Goal: Information Seeking & Learning: Learn about a topic

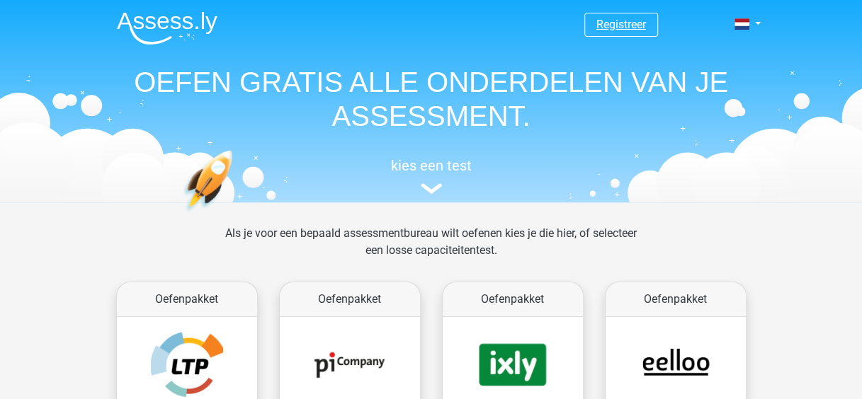
click at [634, 21] on link "Registreer" at bounding box center [621, 24] width 50 height 13
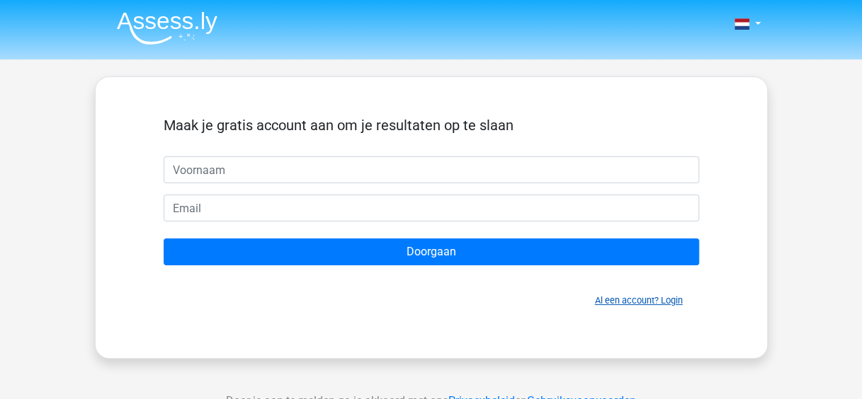
click at [614, 300] on link "Al een account? Login" at bounding box center [639, 300] width 88 height 11
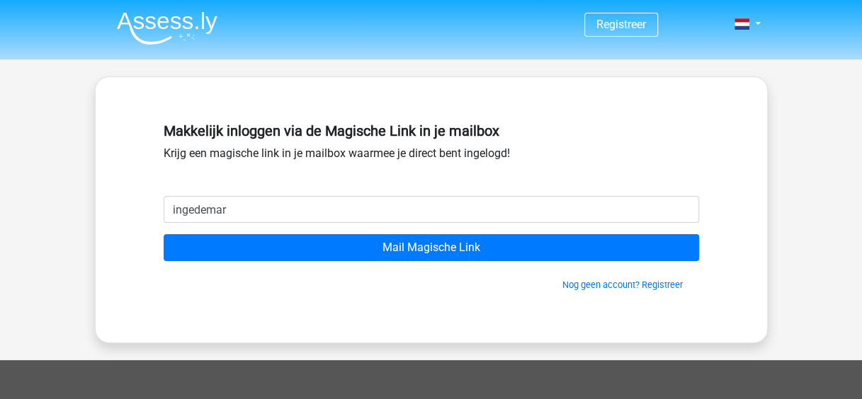
type input "ingedemarie@gmail.com"
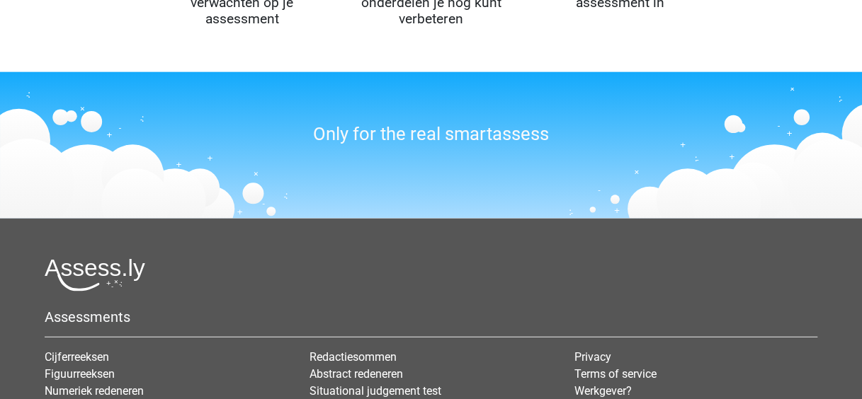
scroll to position [1841, 0]
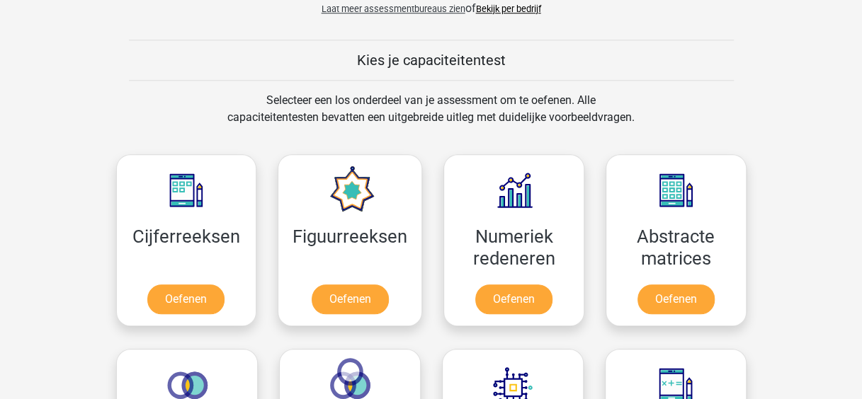
scroll to position [708, 0]
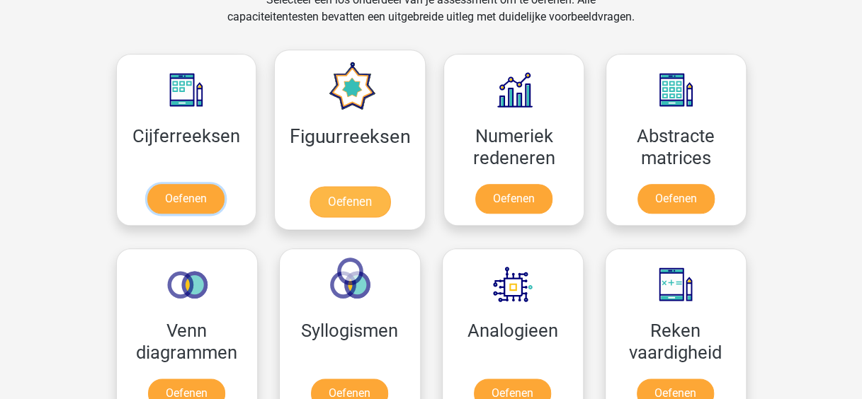
drag, startPoint x: 179, startPoint y: 195, endPoint x: 296, endPoint y: 197, distance: 116.8
click at [179, 195] on link "Oefenen" at bounding box center [185, 199] width 77 height 30
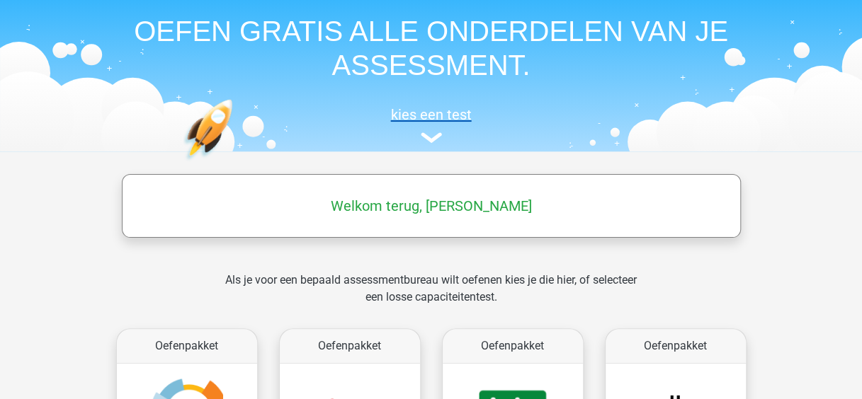
scroll to position [0, 0]
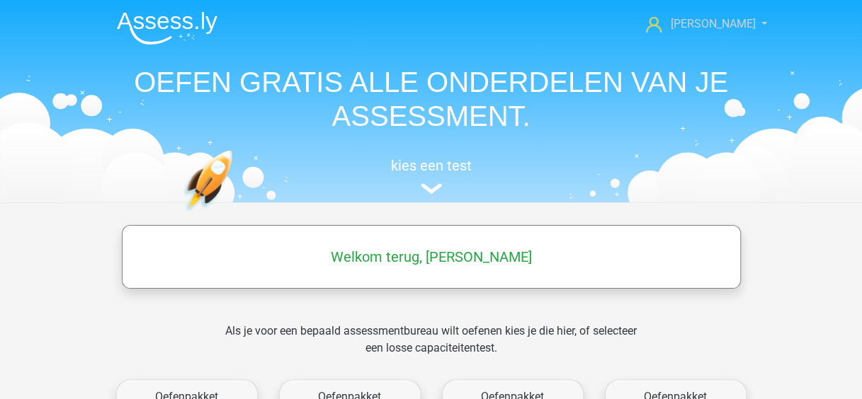
drag, startPoint x: 742, startPoint y: 23, endPoint x: 763, endPoint y: 28, distance: 21.8
click at [742, 24] on link "[PERSON_NAME]" at bounding box center [698, 24] width 116 height 17
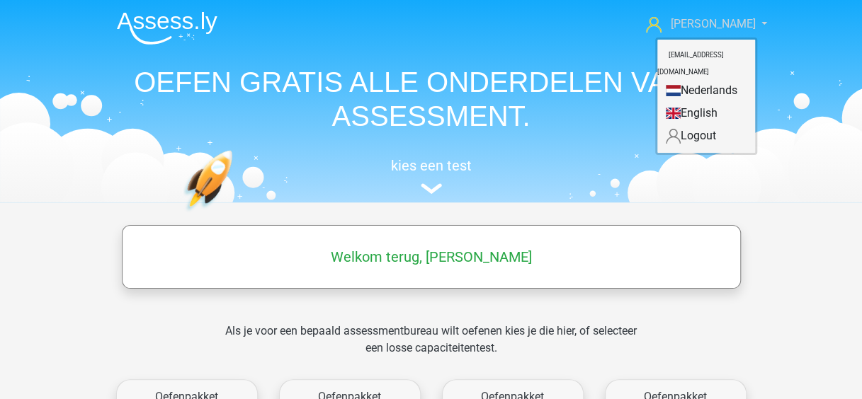
click at [729, 18] on span "[PERSON_NAME]" at bounding box center [712, 23] width 85 height 13
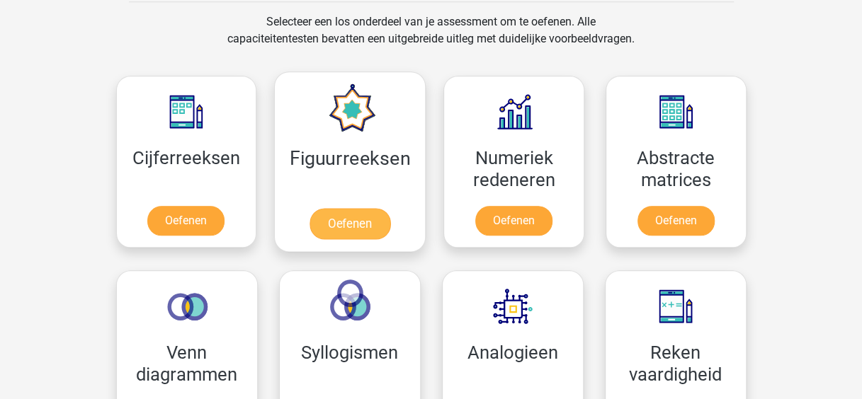
scroll to position [708, 0]
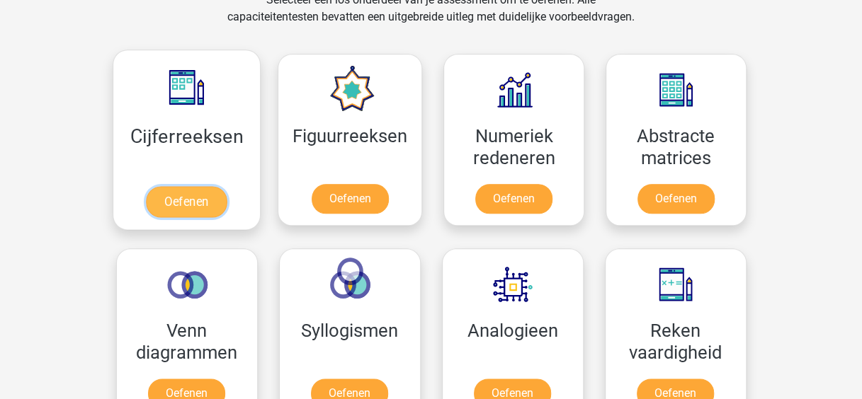
click at [205, 211] on link "Oefenen" at bounding box center [186, 201] width 81 height 31
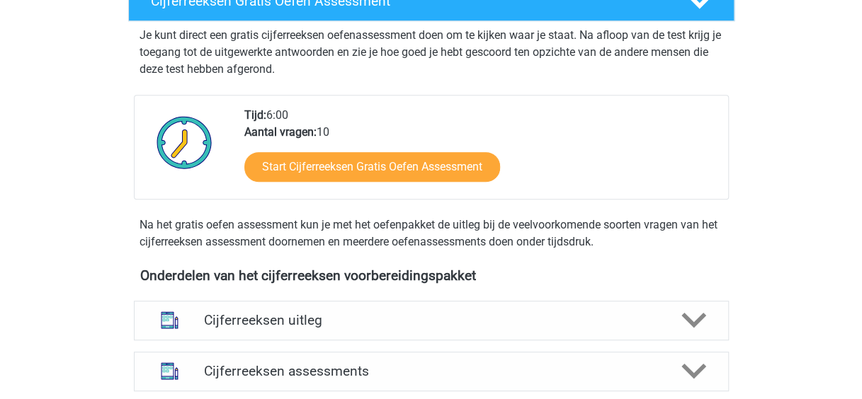
scroll to position [496, 0]
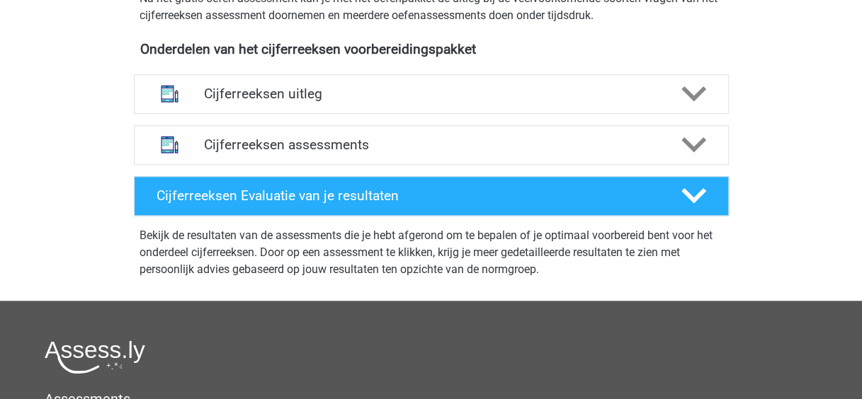
click at [367, 120] on div "Cijferreeksen uitleg Er zijn grofweg zes verschillende soorten patronen te herk…" at bounding box center [431, 94] width 650 height 51
click at [704, 106] on icon at bounding box center [693, 93] width 25 height 25
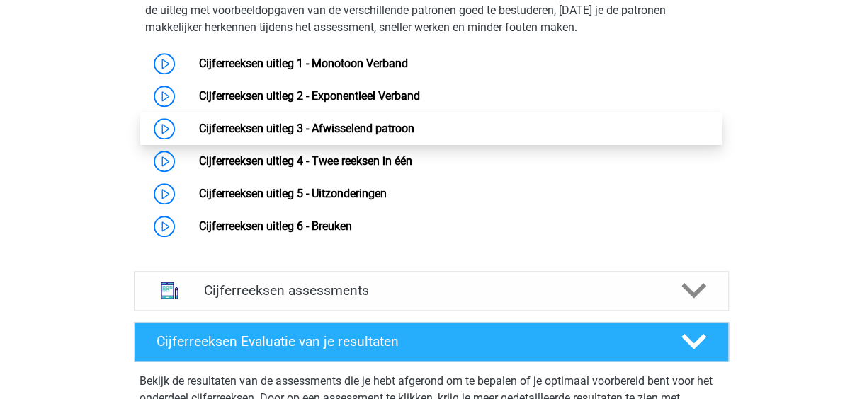
scroll to position [566, 0]
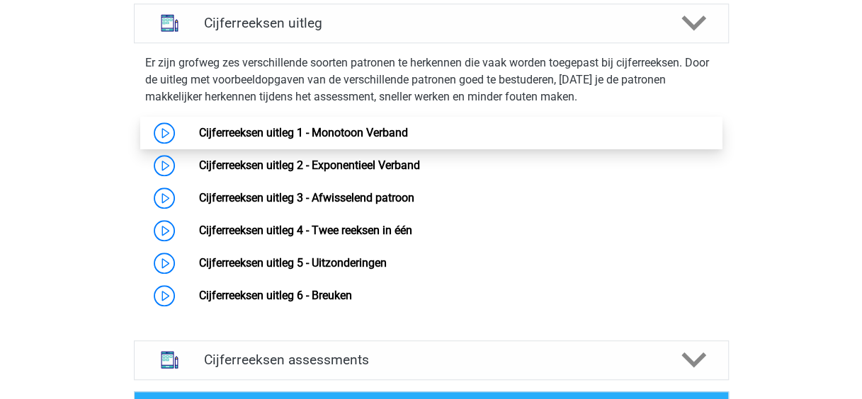
drag, startPoint x: 168, startPoint y: 150, endPoint x: 175, endPoint y: 154, distance: 7.9
click at [199, 139] on link "Cijferreeksen uitleg 1 - Monotoon Verband" at bounding box center [303, 132] width 209 height 13
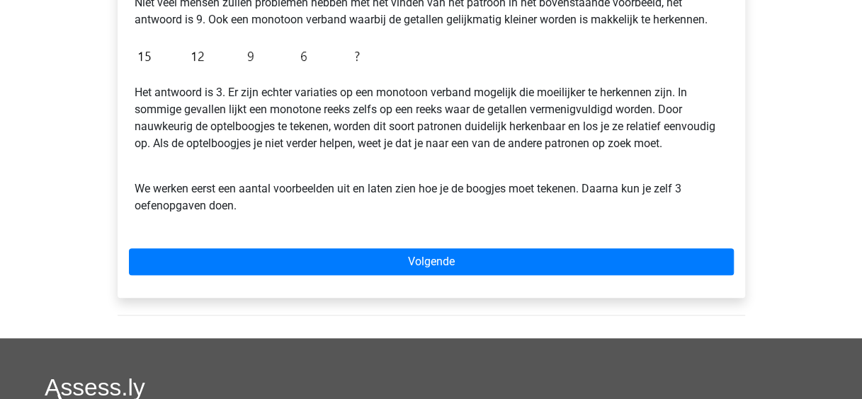
scroll to position [425, 0]
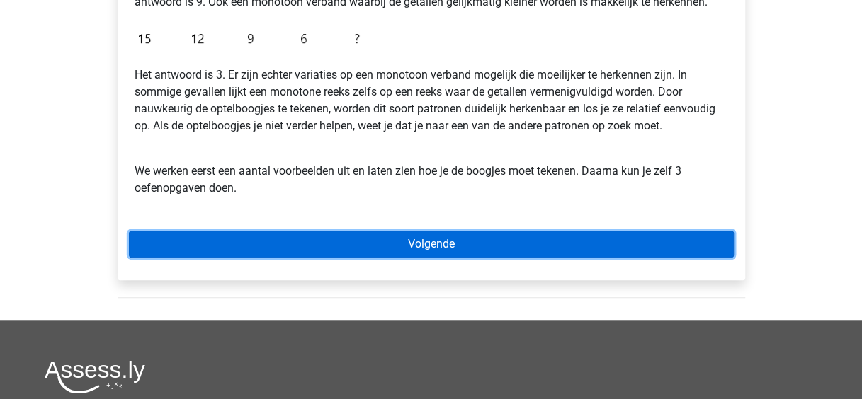
click at [426, 242] on link "Volgende" at bounding box center [431, 244] width 605 height 27
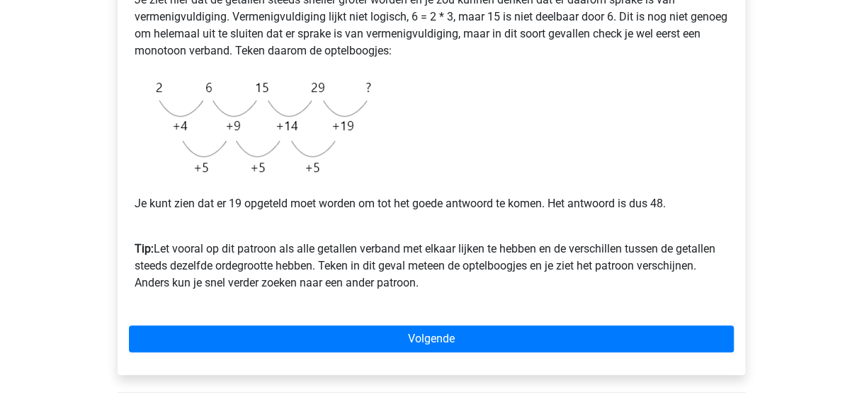
scroll to position [354, 0]
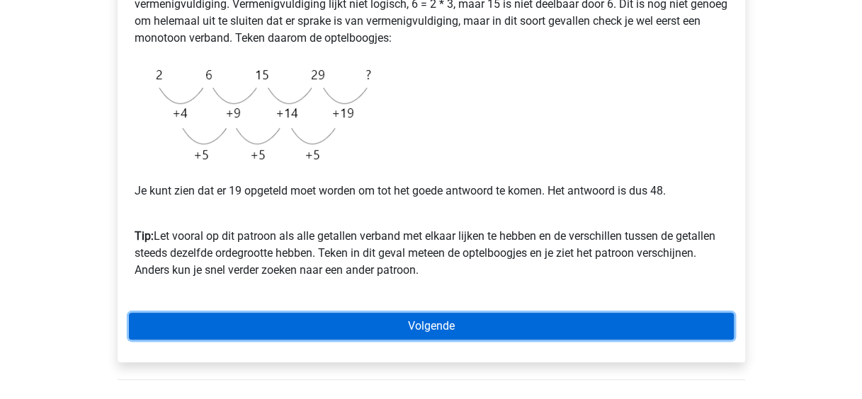
click at [486, 319] on link "Volgende" at bounding box center [431, 326] width 605 height 27
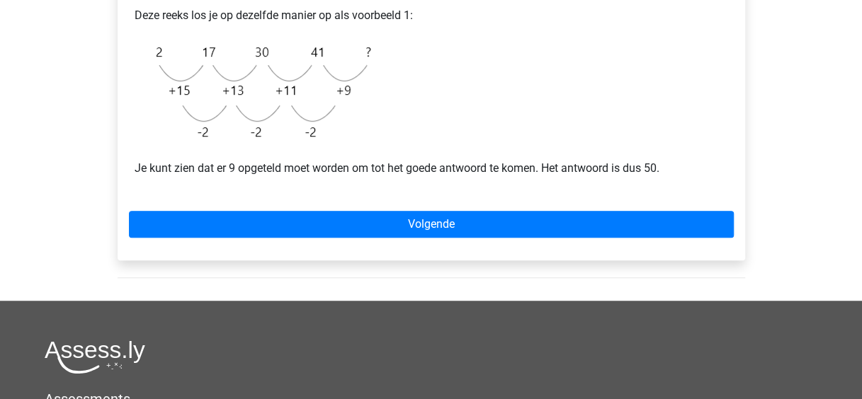
scroll to position [354, 0]
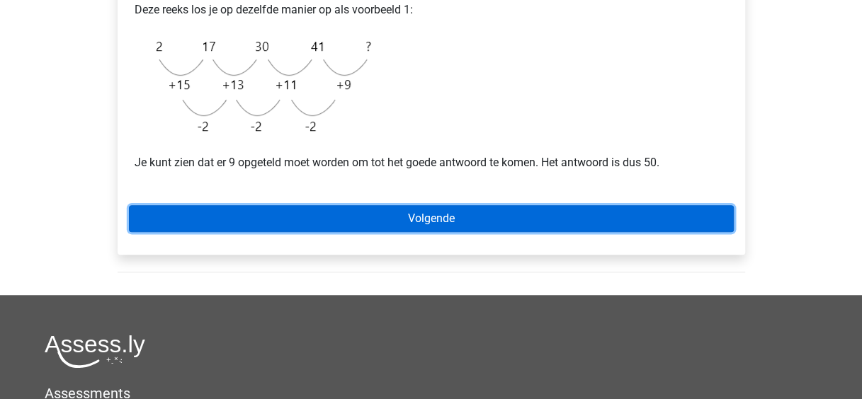
click at [452, 217] on link "Volgende" at bounding box center [431, 218] width 605 height 27
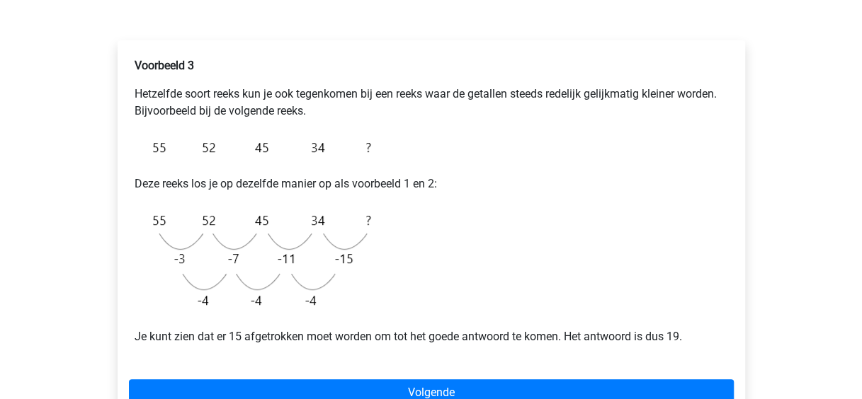
scroll to position [283, 0]
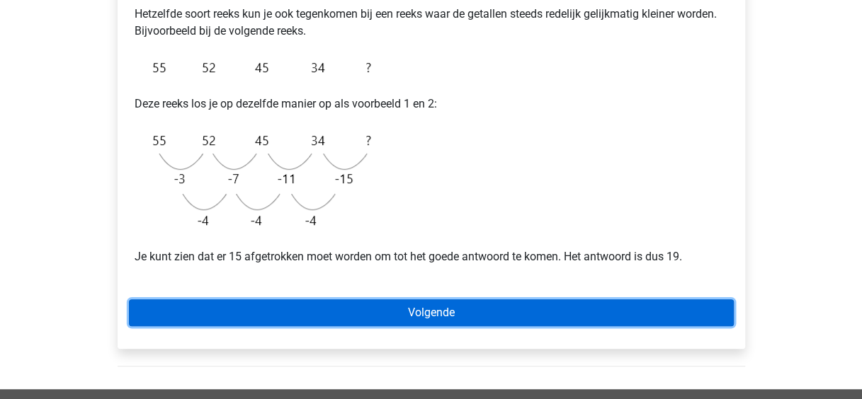
click at [399, 317] on link "Volgende" at bounding box center [431, 312] width 605 height 27
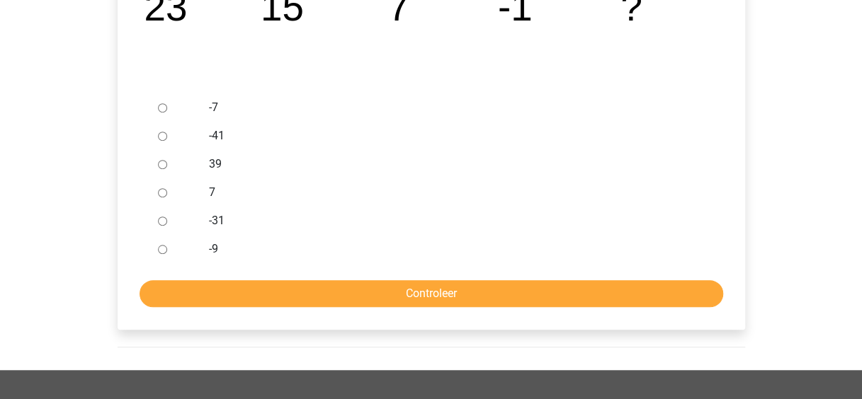
scroll to position [354, 0]
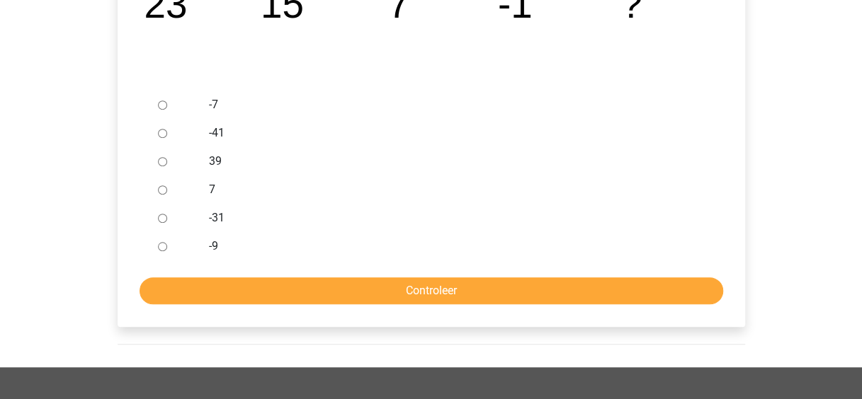
click at [160, 246] on input "-9" at bounding box center [162, 246] width 9 height 9
radio input "true"
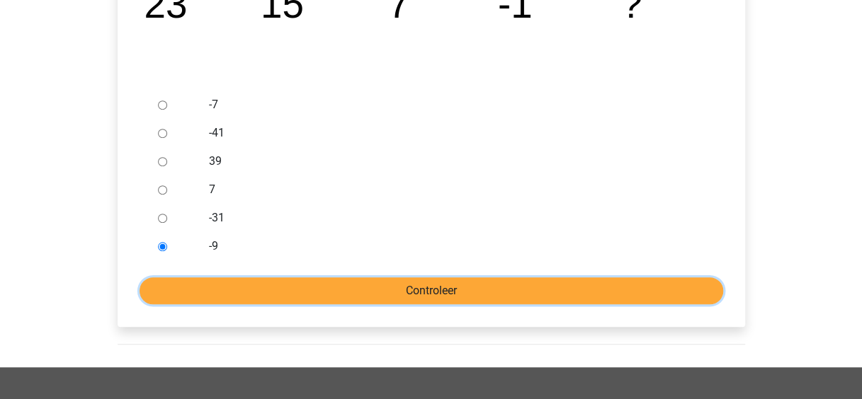
click at [274, 285] on input "Controleer" at bounding box center [430, 291] width 583 height 27
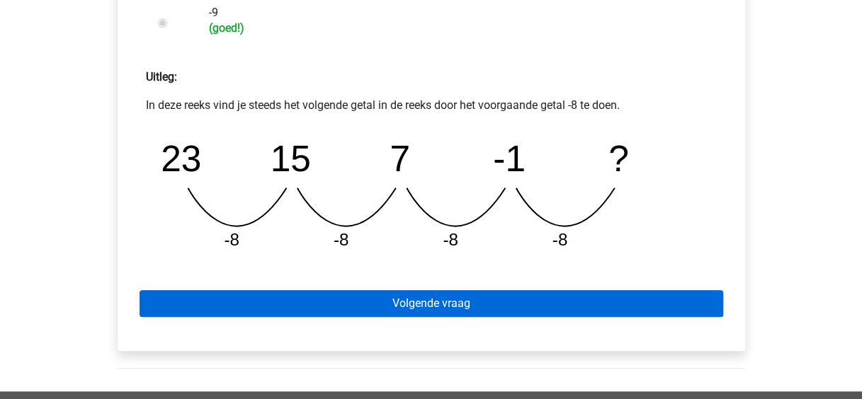
scroll to position [566, 0]
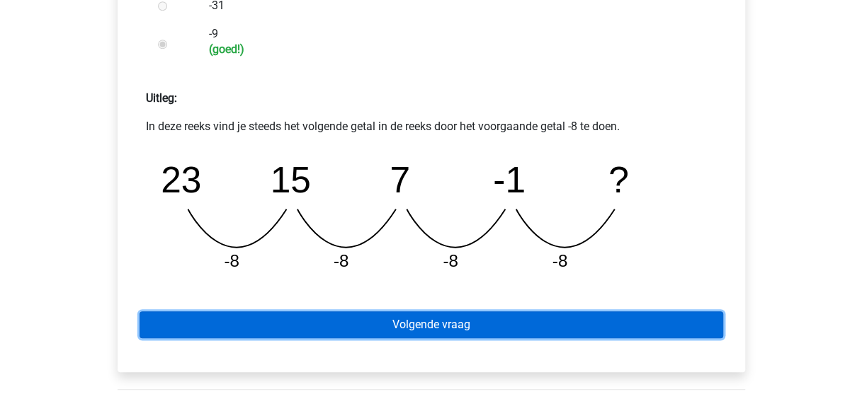
click at [515, 326] on link "Volgende vraag" at bounding box center [430, 324] width 583 height 27
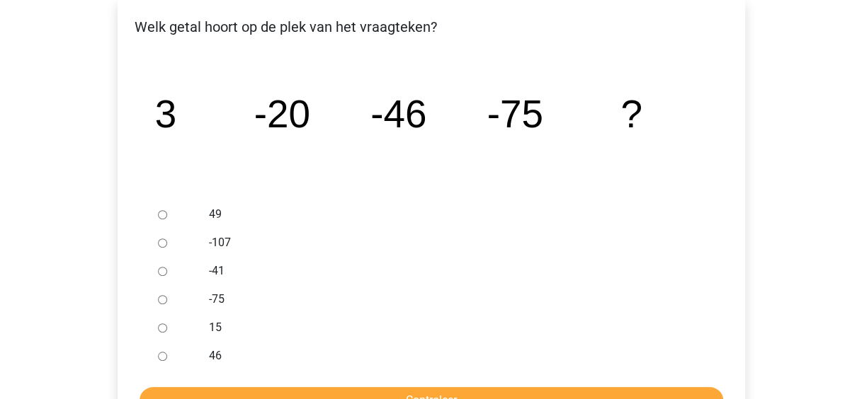
scroll to position [283, 0]
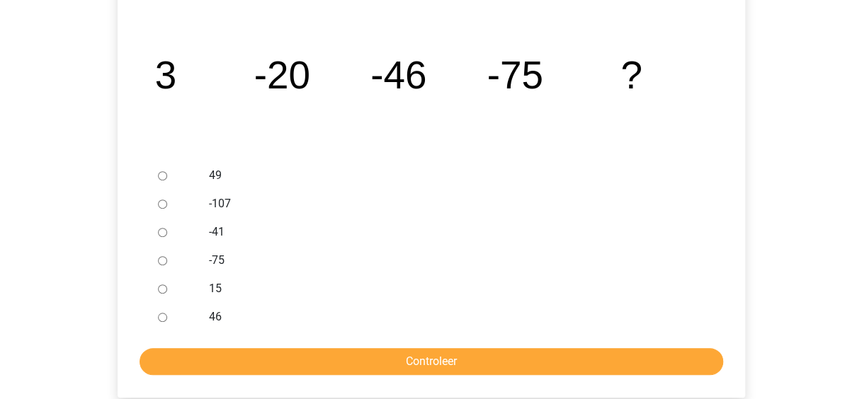
click at [161, 200] on input "-107" at bounding box center [162, 204] width 9 height 9
radio input "true"
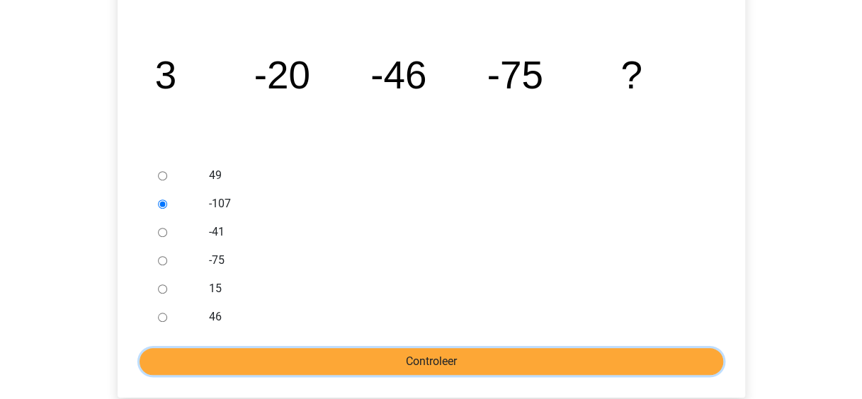
click at [362, 348] on input "Controleer" at bounding box center [430, 361] width 583 height 27
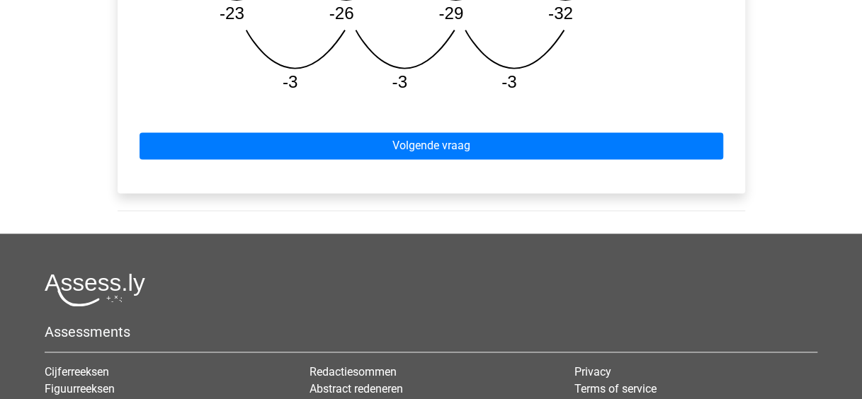
scroll to position [779, 0]
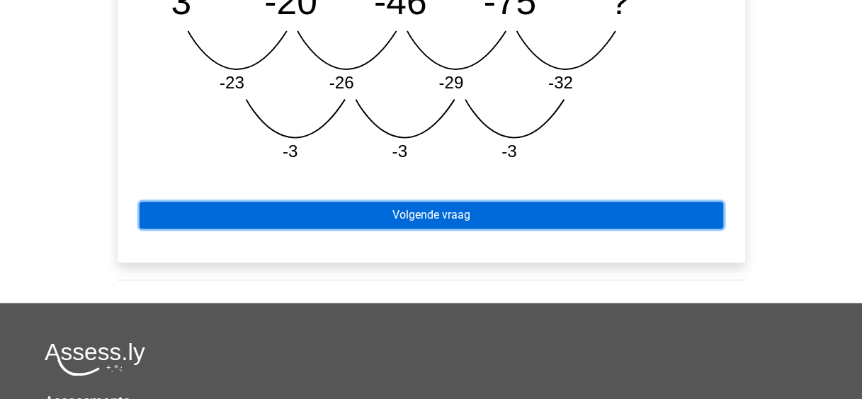
click at [454, 219] on link "Volgende vraag" at bounding box center [430, 215] width 583 height 27
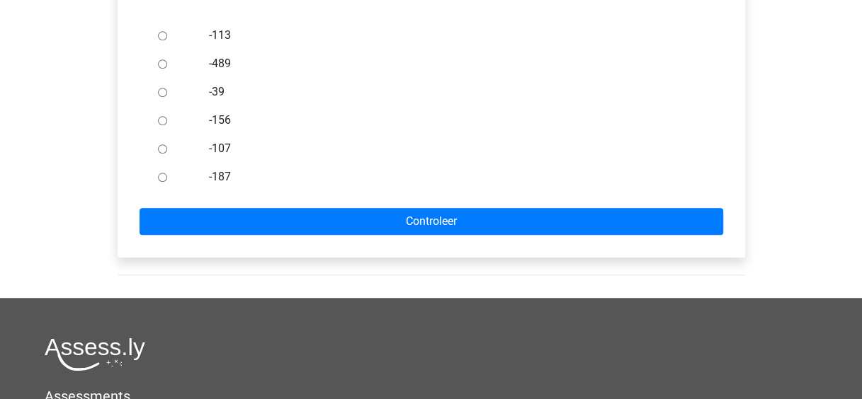
scroll to position [354, 0]
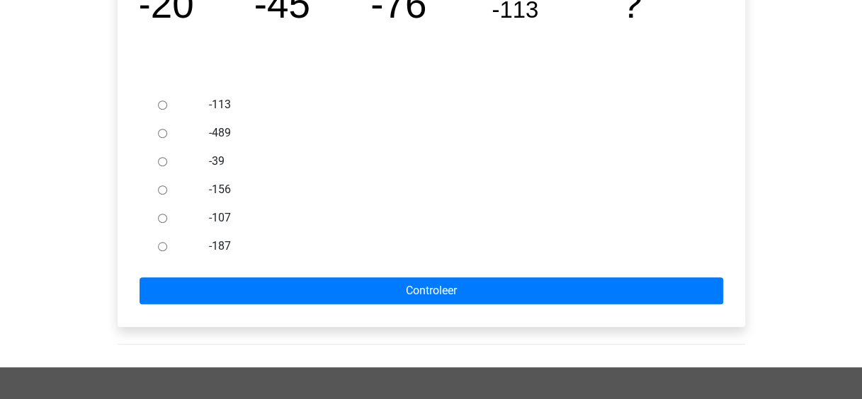
click at [152, 221] on div at bounding box center [175, 218] width 47 height 28
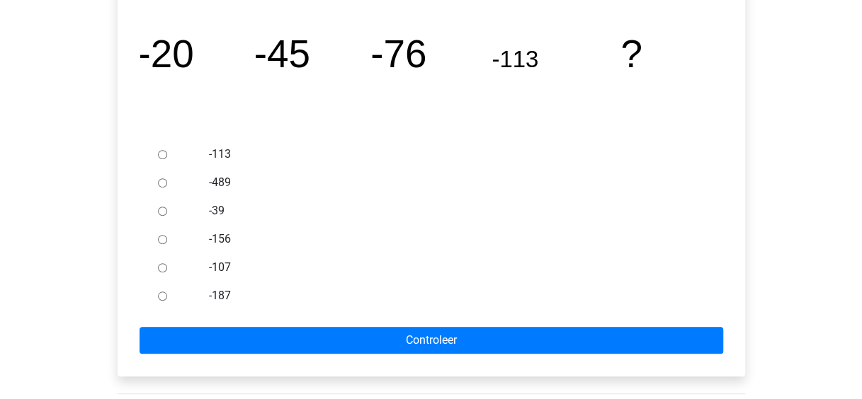
scroll to position [283, 0]
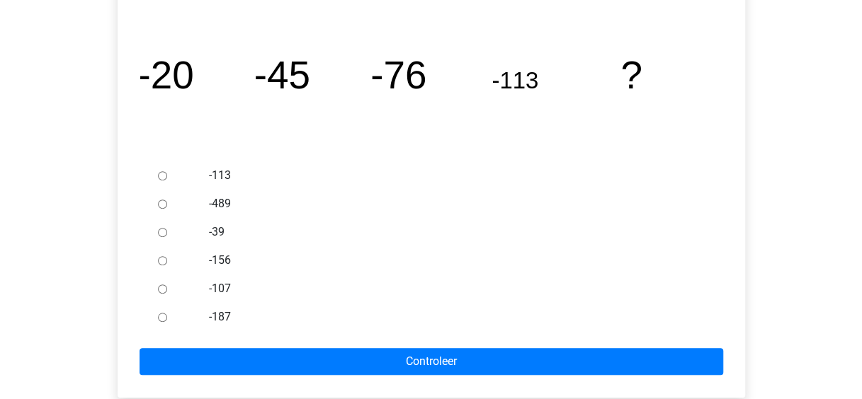
click at [160, 263] on input "-156" at bounding box center [162, 260] width 9 height 9
radio input "true"
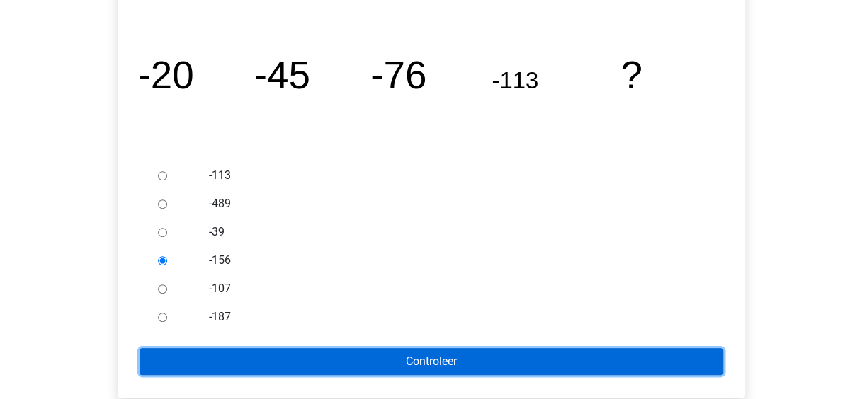
click at [258, 355] on input "Controleer" at bounding box center [430, 361] width 583 height 27
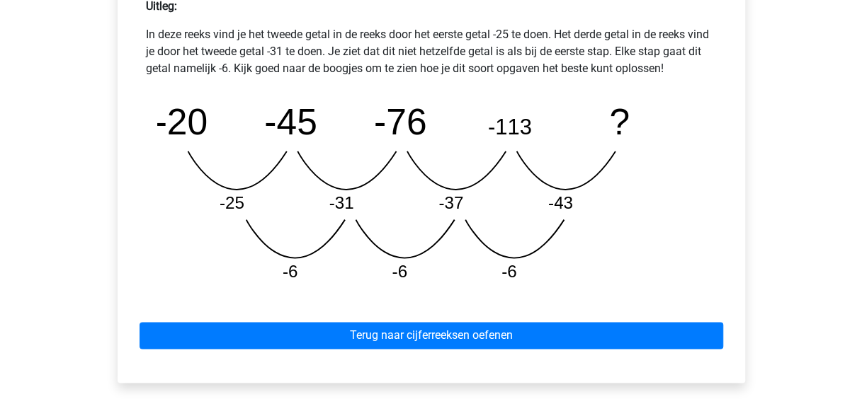
scroll to position [637, 0]
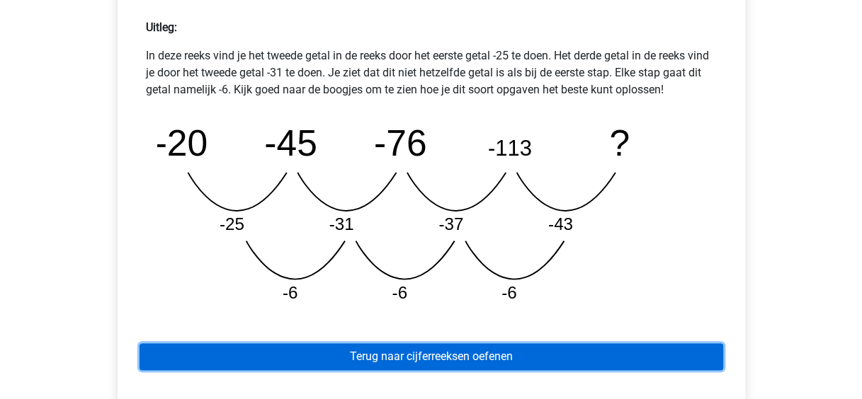
click at [390, 362] on link "Terug naar cijferreeksen oefenen" at bounding box center [430, 356] width 583 height 27
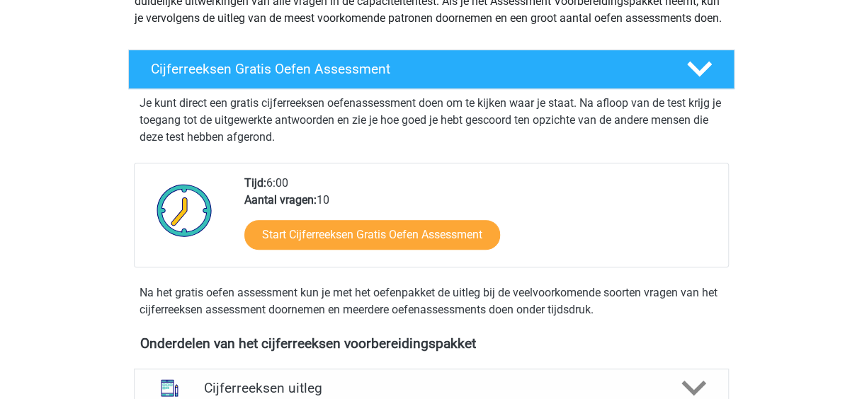
scroll to position [200, 0]
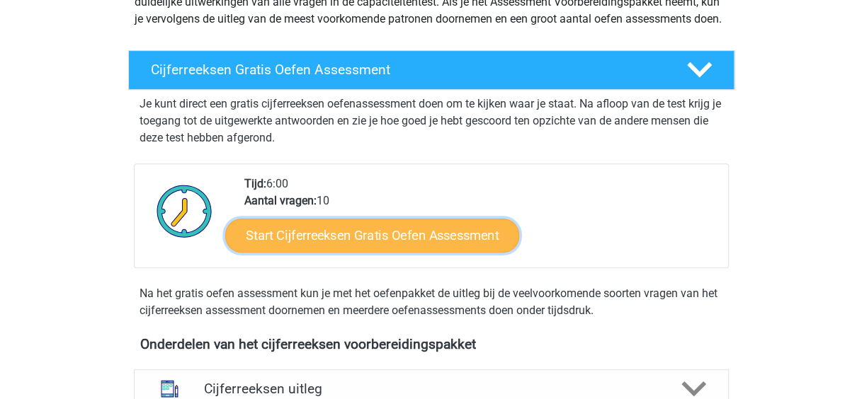
click at [370, 252] on link "Start Cijferreeksen Gratis Oefen Assessment" at bounding box center [372, 235] width 294 height 34
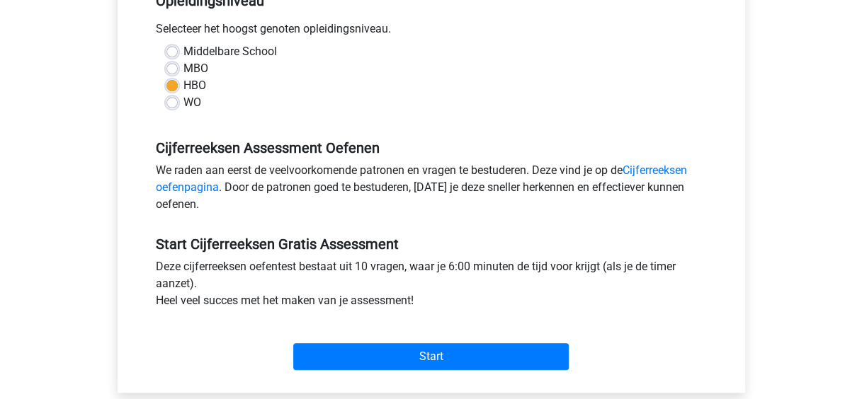
scroll to position [313, 0]
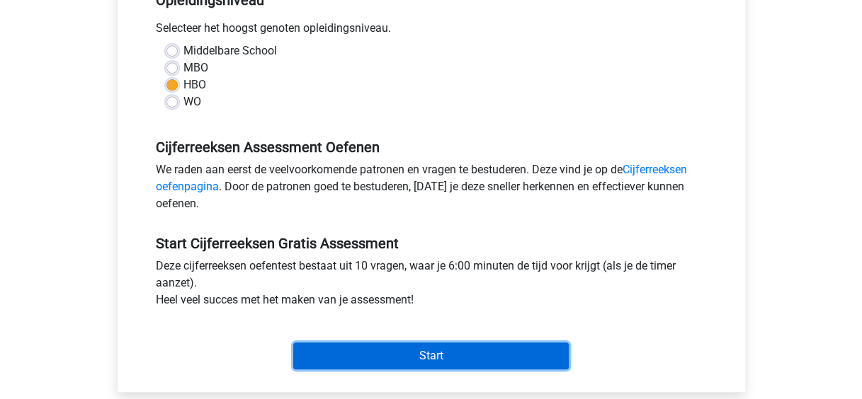
click at [394, 364] on input "Start" at bounding box center [430, 356] width 275 height 27
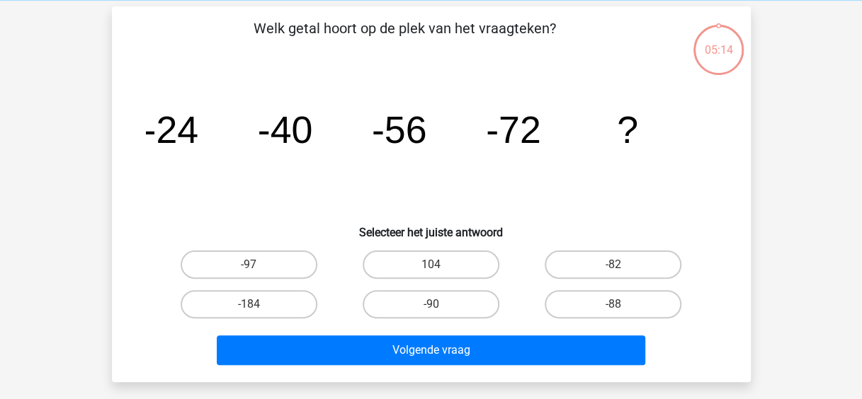
scroll to position [59, 0]
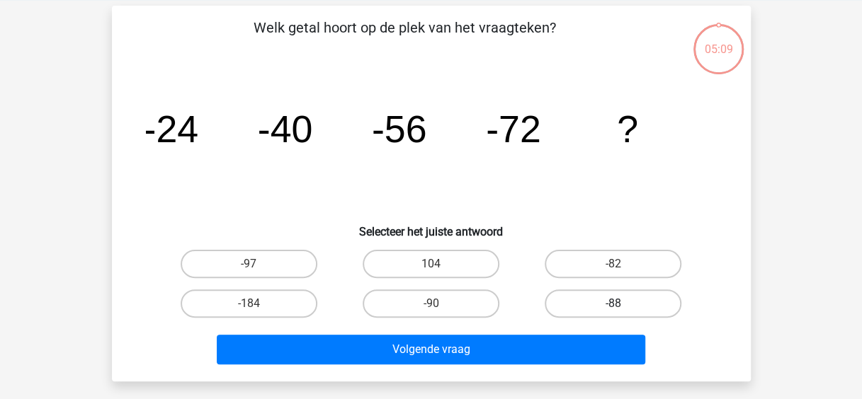
click at [620, 292] on label "-88" at bounding box center [612, 304] width 137 height 28
click at [620, 304] on input "-88" at bounding box center [617, 308] width 9 height 9
radio input "true"
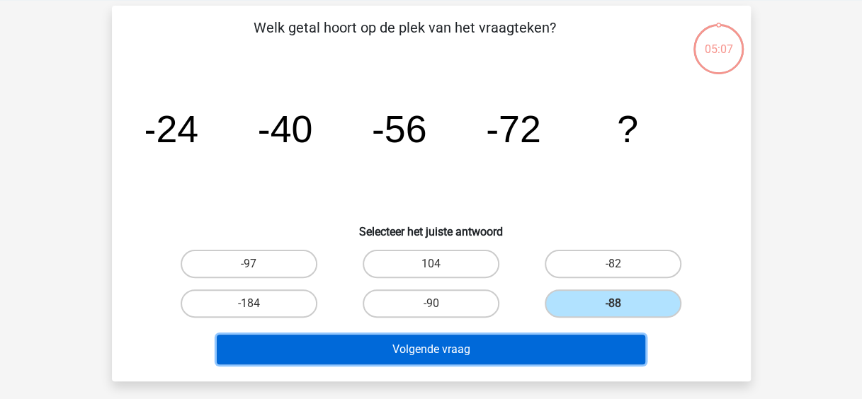
click at [501, 355] on button "Volgende vraag" at bounding box center [431, 350] width 428 height 30
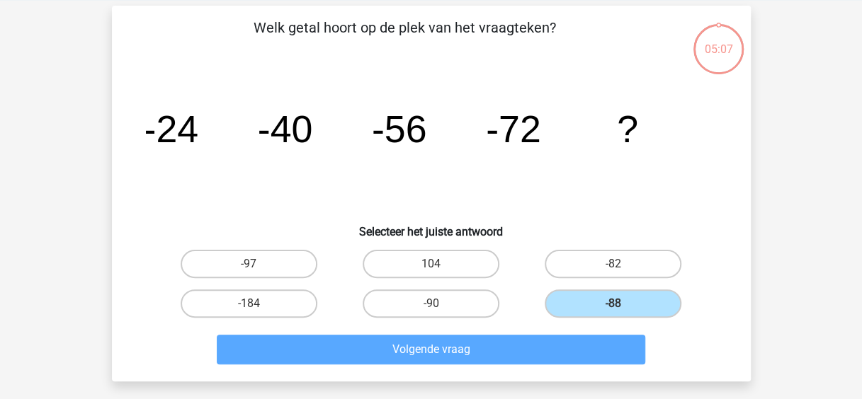
scroll to position [65, 0]
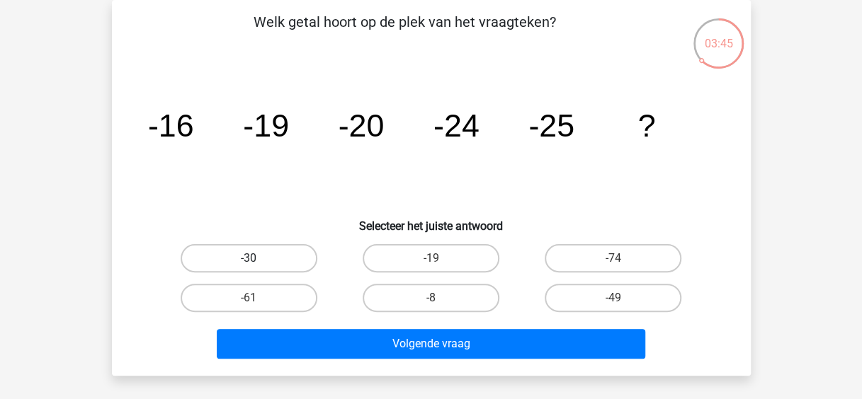
click at [230, 258] on label "-30" at bounding box center [249, 258] width 137 height 28
click at [248, 258] on input "-30" at bounding box center [252, 262] width 9 height 9
radio input "true"
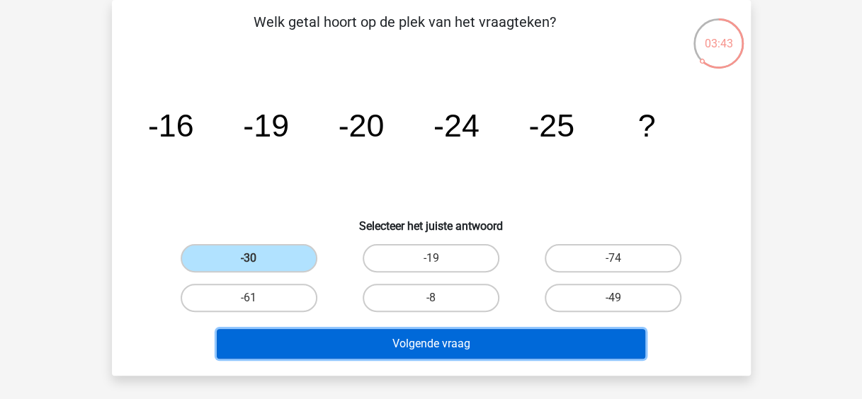
click at [367, 346] on button "Volgende vraag" at bounding box center [431, 344] width 428 height 30
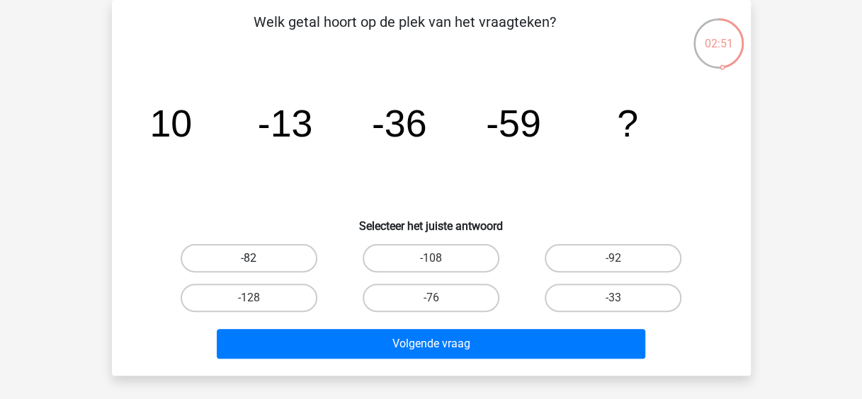
click at [268, 251] on label "-82" at bounding box center [249, 258] width 137 height 28
click at [258, 258] on input "-82" at bounding box center [252, 262] width 9 height 9
radio input "true"
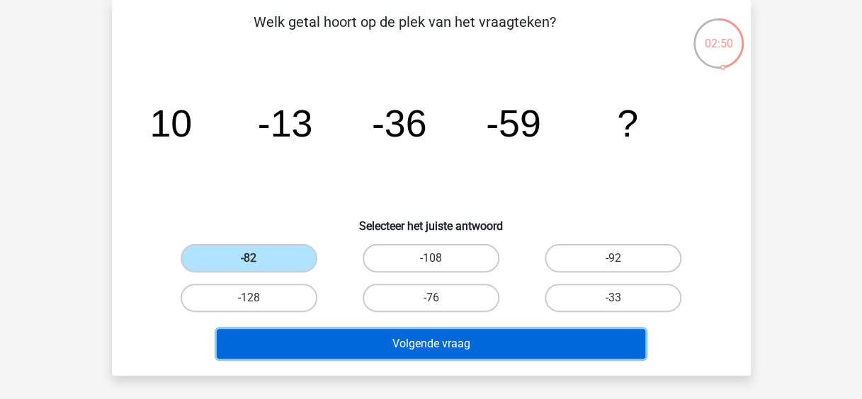
click at [422, 343] on button "Volgende vraag" at bounding box center [431, 344] width 428 height 30
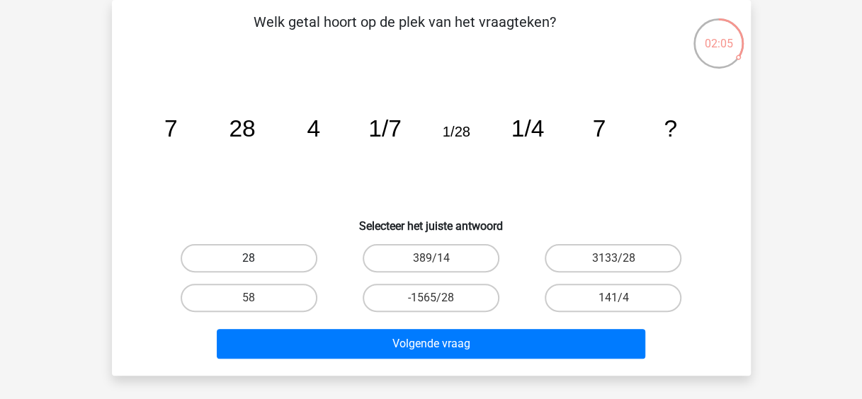
click at [259, 252] on label "28" at bounding box center [249, 258] width 137 height 28
click at [258, 258] on input "28" at bounding box center [252, 262] width 9 height 9
radio input "true"
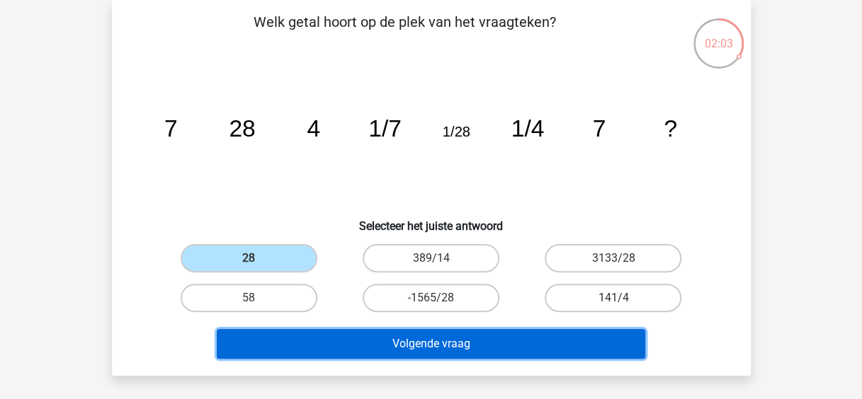
click at [437, 337] on button "Volgende vraag" at bounding box center [431, 344] width 428 height 30
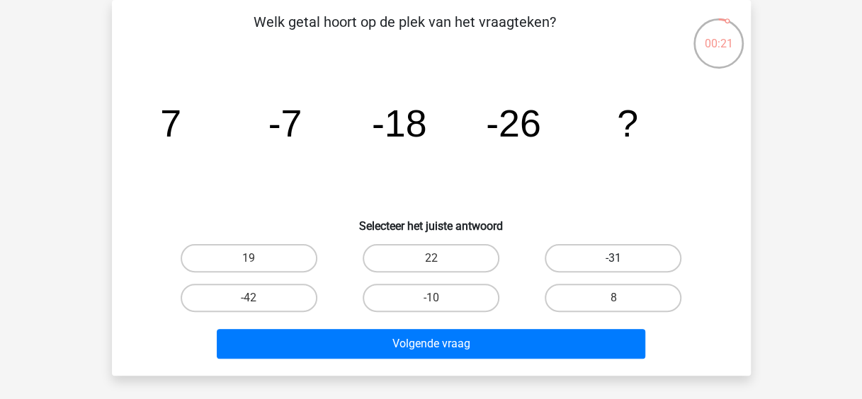
click at [595, 251] on label "-31" at bounding box center [612, 258] width 137 height 28
click at [613, 258] on input "-31" at bounding box center [617, 262] width 9 height 9
radio input "true"
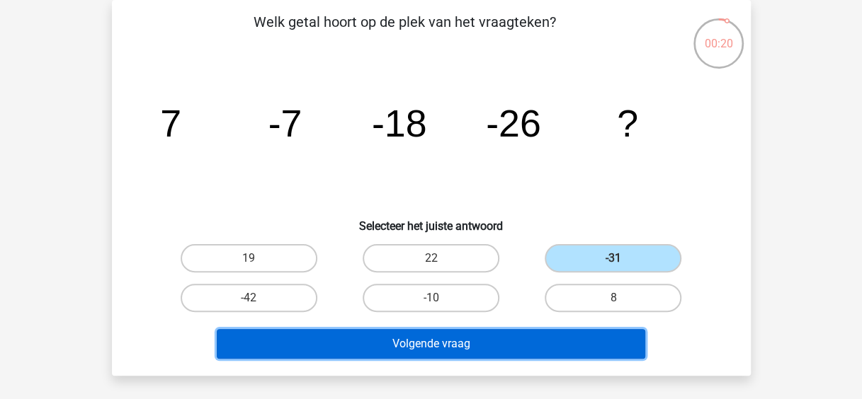
click at [528, 336] on button "Volgende vraag" at bounding box center [431, 344] width 428 height 30
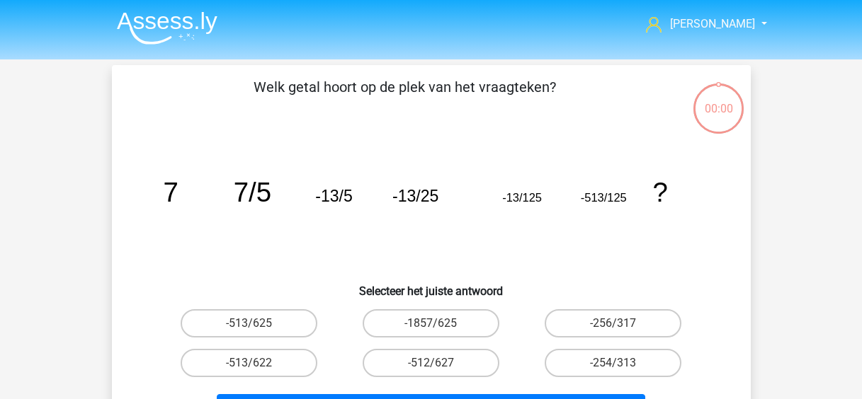
scroll to position [65, 0]
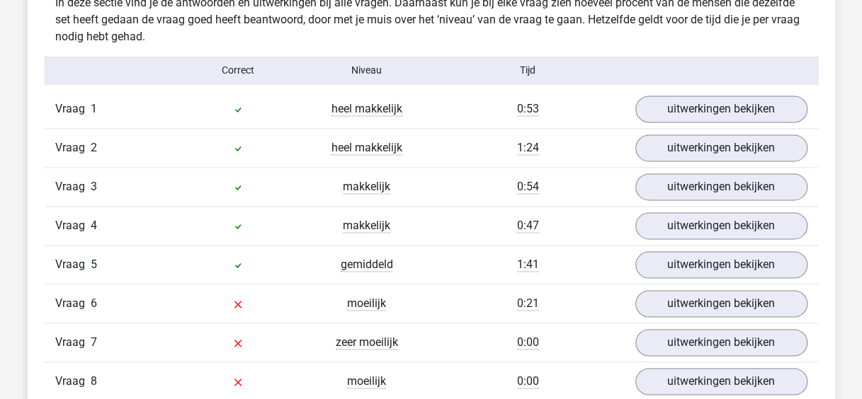
scroll to position [883, 0]
drag, startPoint x: 489, startPoint y: 230, endPoint x: 486, endPoint y: 244, distance: 13.7
click at [486, 244] on div "Vraag 1 heel makkelijk 0:53 uitwerkingen bekijken Welk getal hoort op de plek v…" at bounding box center [431, 285] width 752 height 389
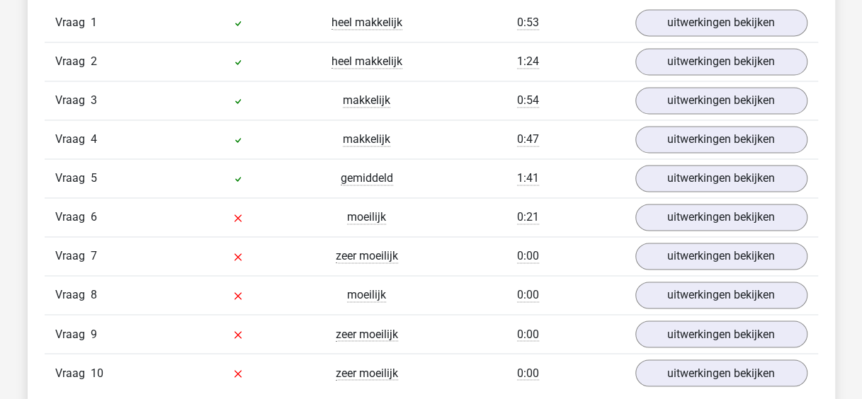
scroll to position [971, 0]
click at [564, 125] on div "Vraag 4 makkelijk 0:47 uitwerkingen bekijken" at bounding box center [431, 138] width 773 height 39
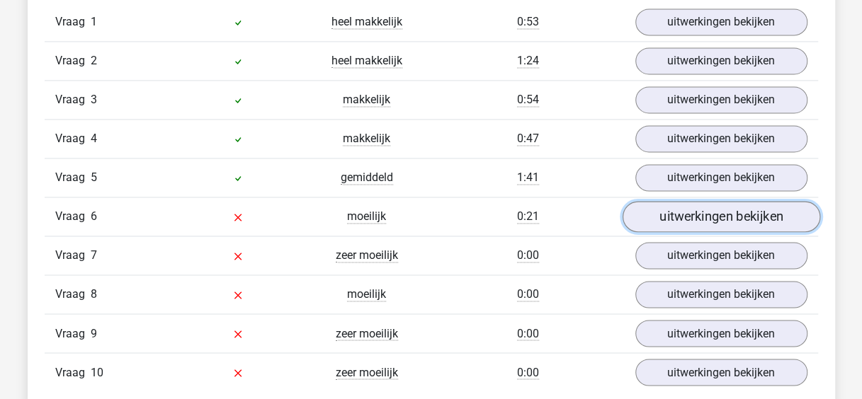
click at [694, 218] on link "uitwerkingen bekijken" at bounding box center [721, 216] width 198 height 31
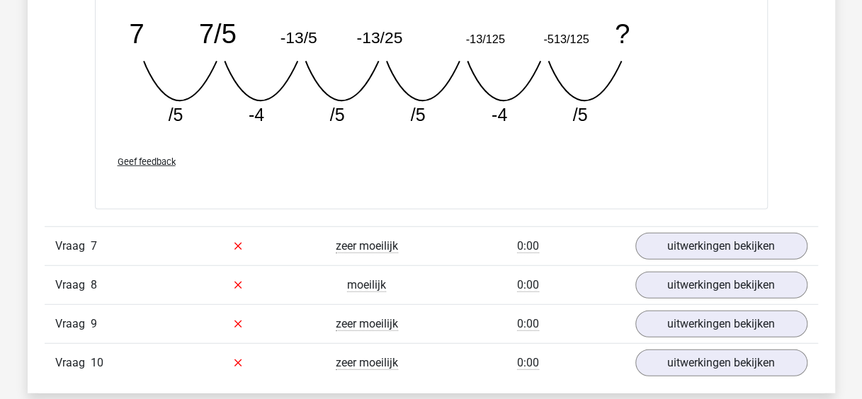
scroll to position [1600, 0]
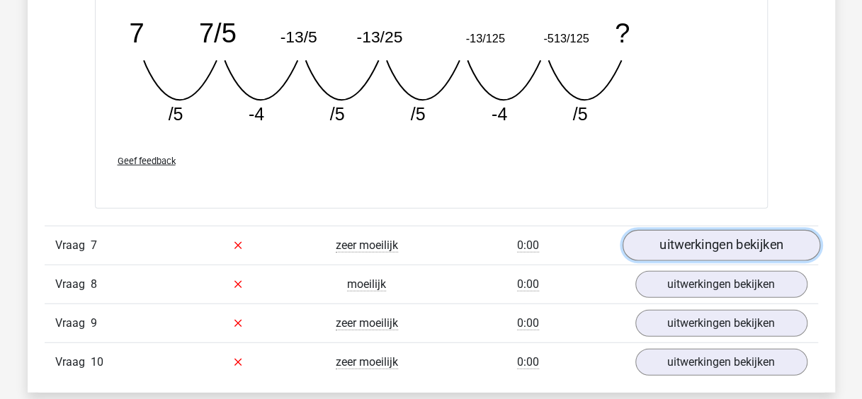
click at [692, 242] on link "uitwerkingen bekijken" at bounding box center [721, 245] width 198 height 31
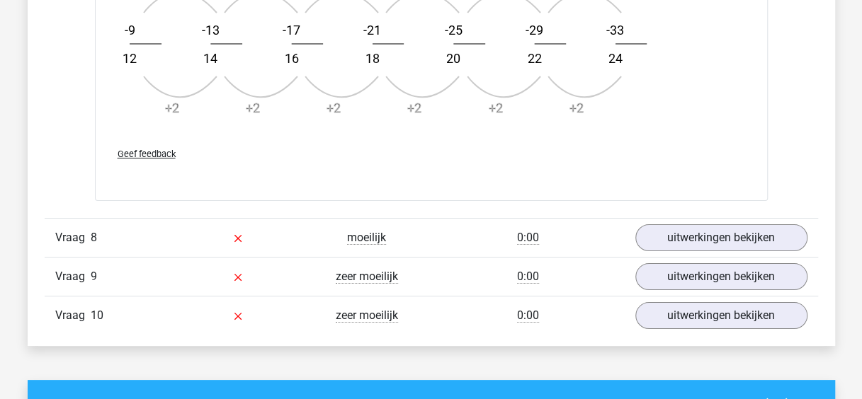
scroll to position [2497, 0]
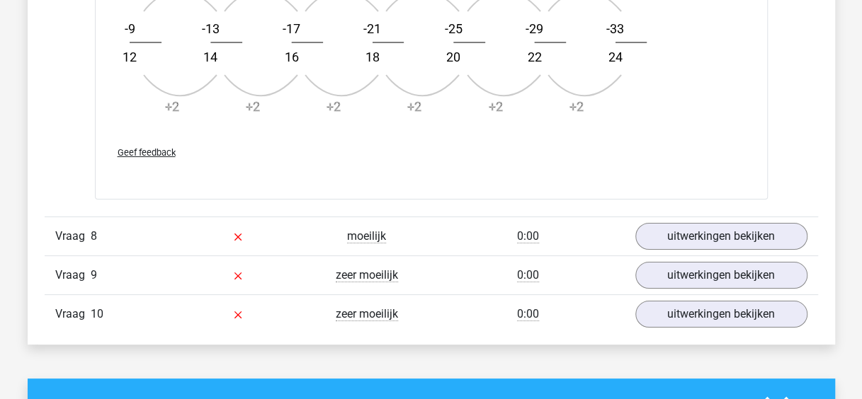
click at [685, 217] on div "Vraag 8 moeilijk 0:00 uitwerkingen bekijken" at bounding box center [431, 236] width 773 height 39
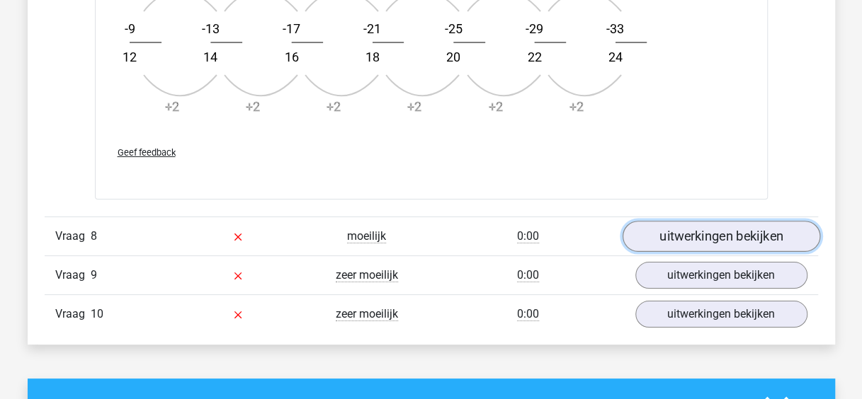
click at [707, 235] on link "uitwerkingen bekijken" at bounding box center [721, 236] width 198 height 31
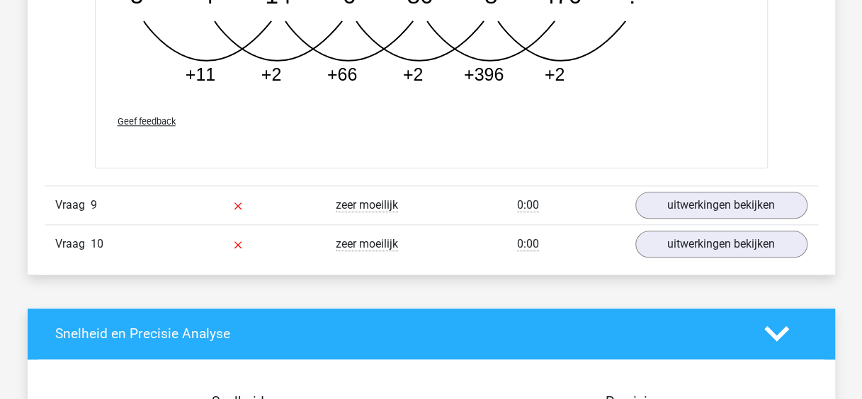
scroll to position [3274, 0]
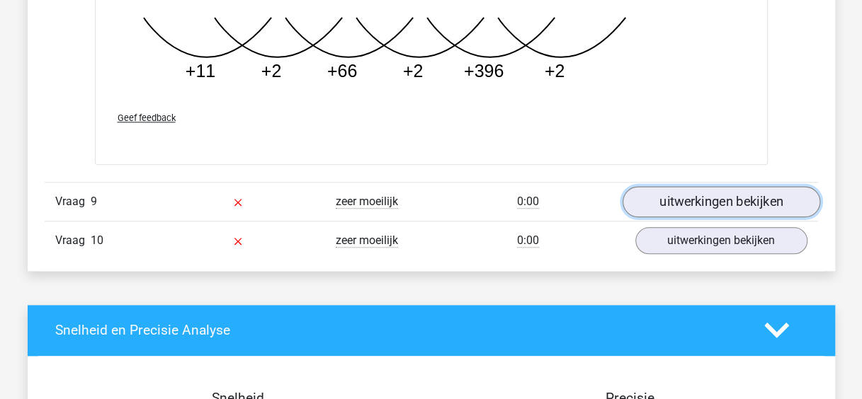
click at [721, 192] on link "uitwerkingen bekijken" at bounding box center [721, 201] width 198 height 31
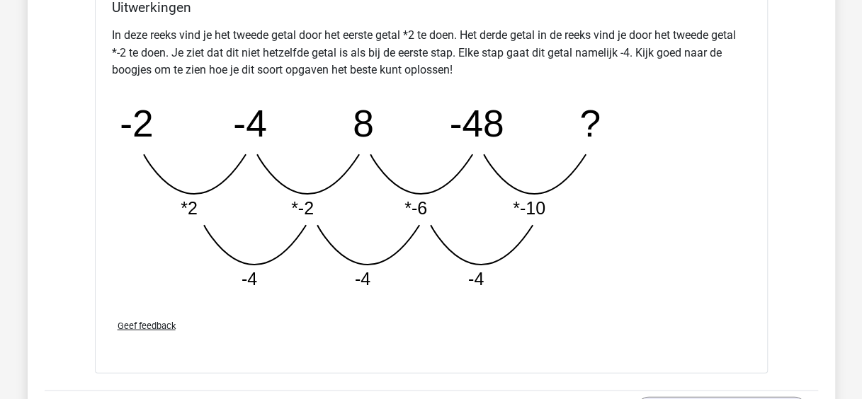
scroll to position [3904, 0]
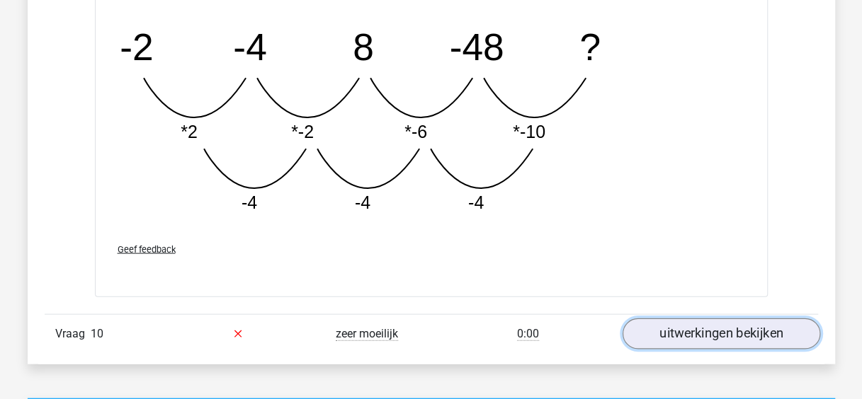
click at [701, 326] on link "uitwerkingen bekijken" at bounding box center [721, 334] width 198 height 31
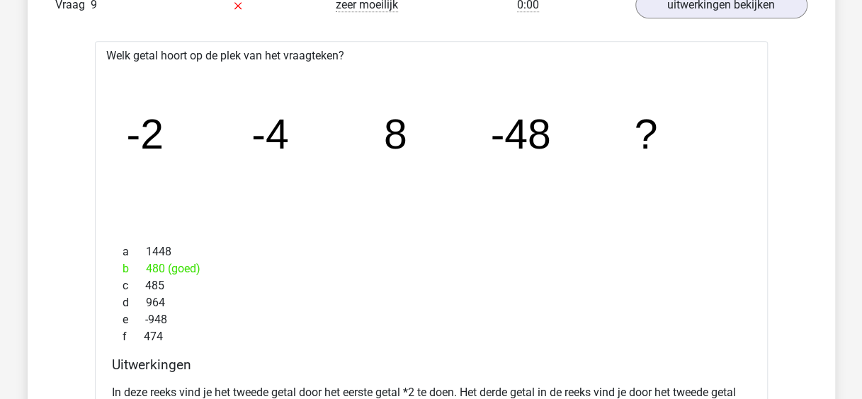
scroll to position [3464, 0]
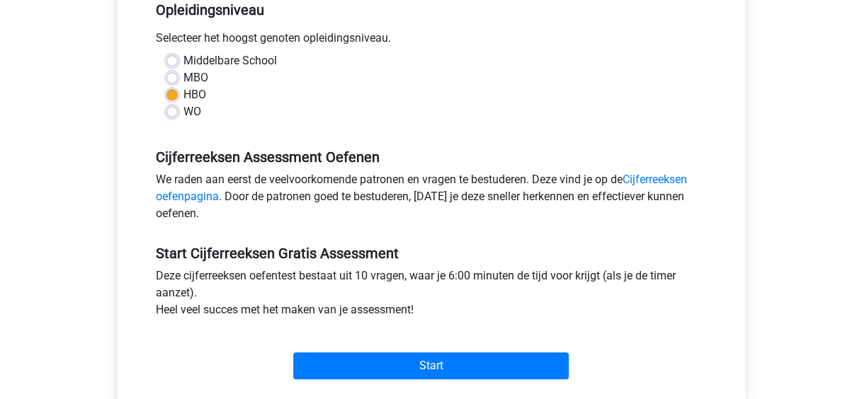
scroll to position [351, 0]
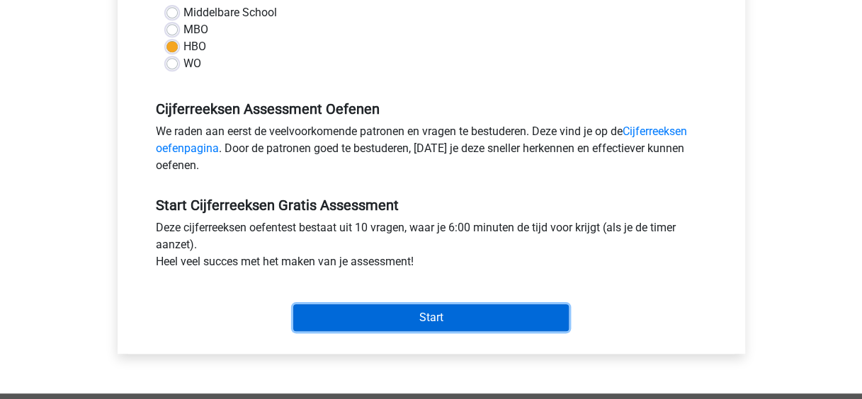
click at [423, 309] on input "Start" at bounding box center [430, 317] width 275 height 27
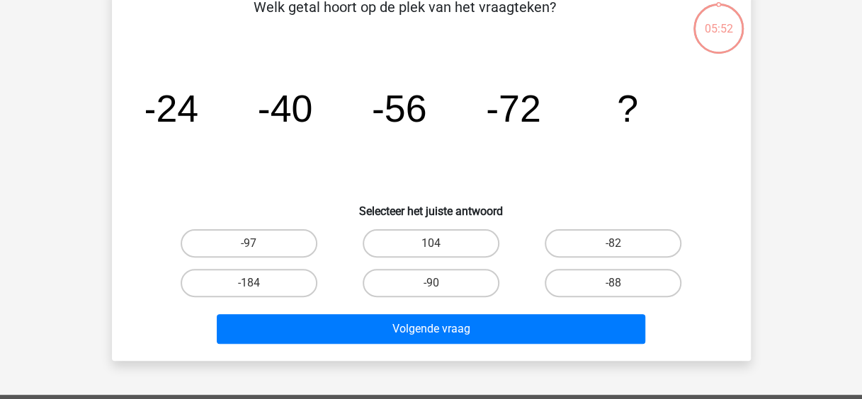
scroll to position [69, 0]
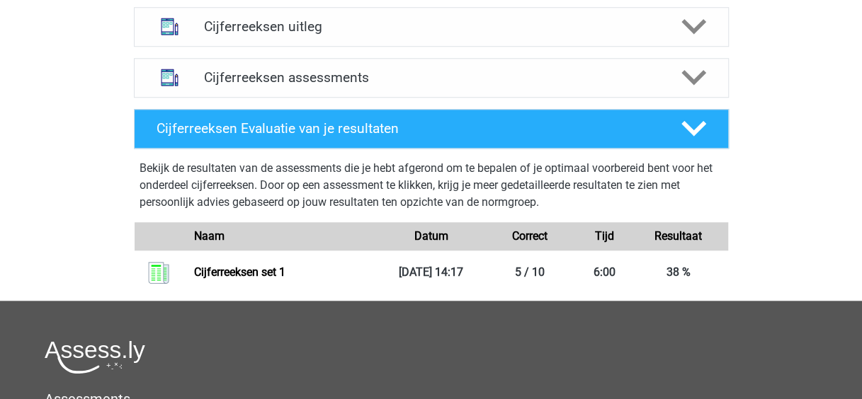
scroll to position [566, 0]
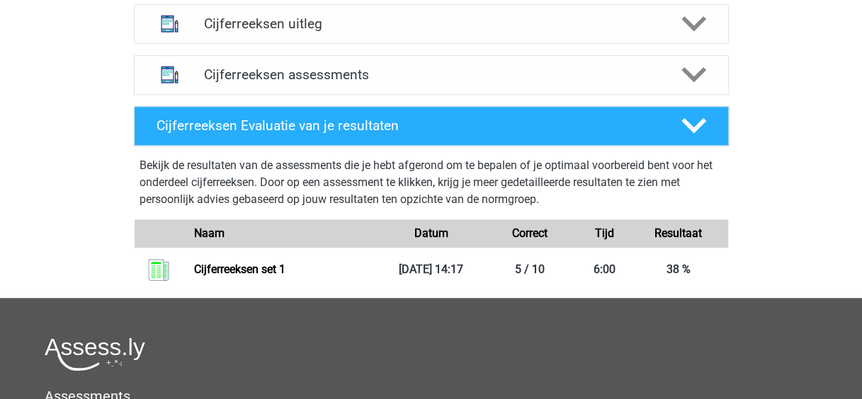
click at [292, 176] on p "Bekijk de resultaten van de assessments die je hebt afgerond om te bepalen of j…" at bounding box center [430, 182] width 583 height 51
click at [583, 134] on h4 "Cijferreeksen Evaluatie van je resultaten" at bounding box center [407, 126] width 502 height 16
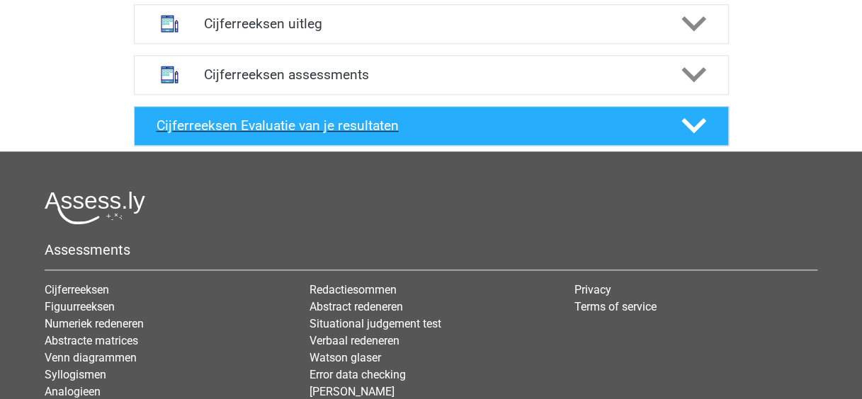
click at [583, 134] on h4 "Cijferreeksen Evaluatie van je resultaten" at bounding box center [407, 126] width 502 height 16
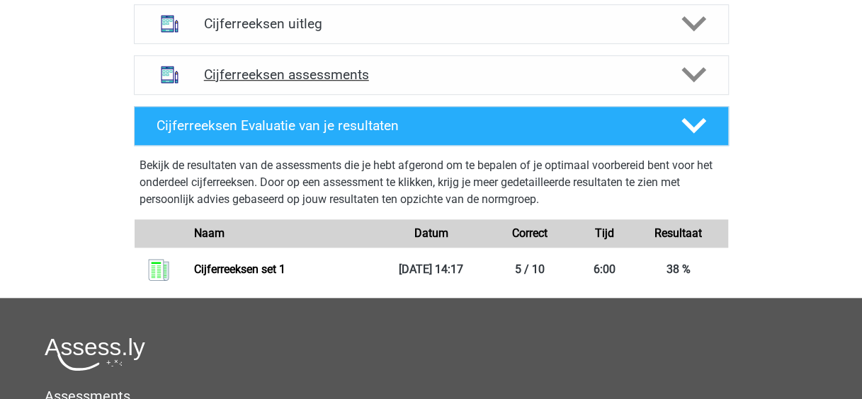
click at [651, 79] on div "Cijferreeksen assessments" at bounding box center [431, 75] width 595 height 40
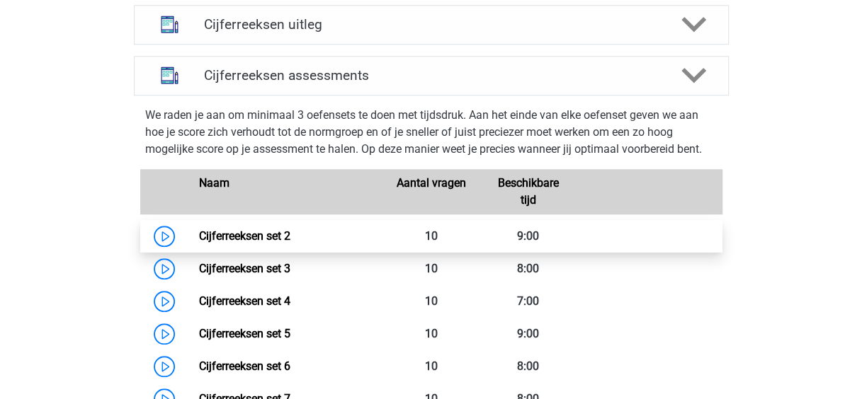
scroll to position [494, 0]
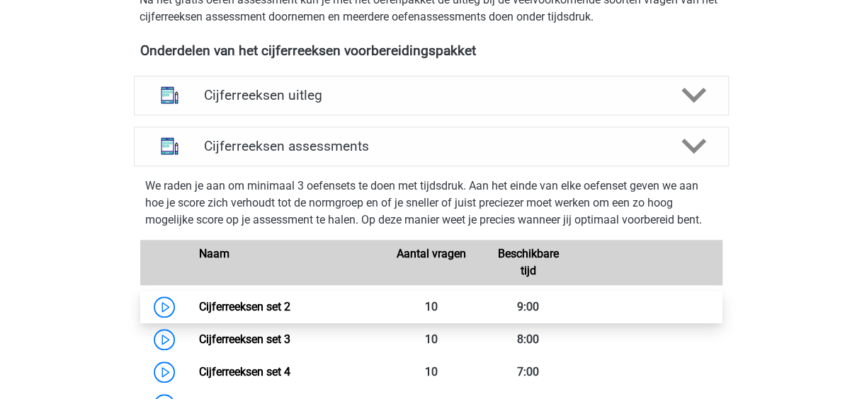
click at [199, 314] on link "Cijferreeksen set 2" at bounding box center [244, 306] width 91 height 13
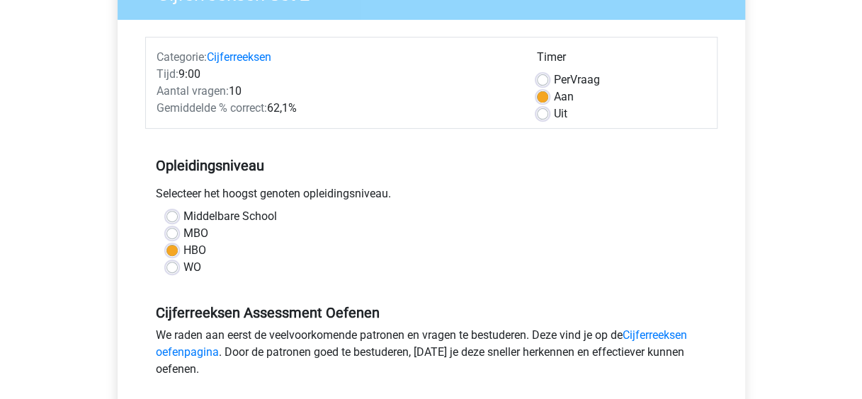
scroll to position [143, 0]
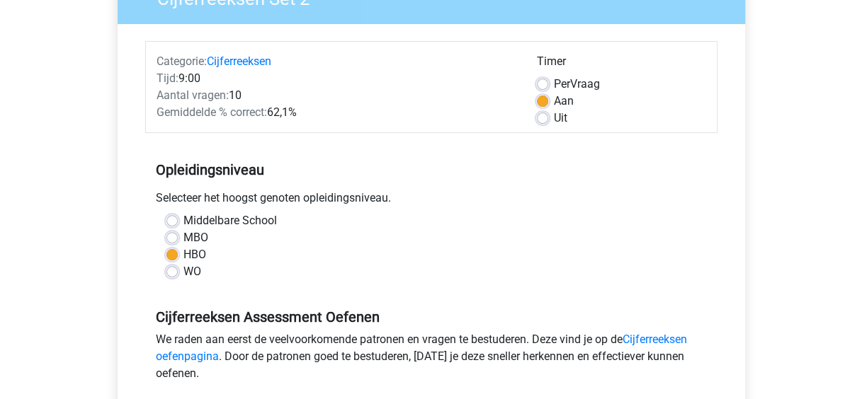
click at [554, 115] on label "Uit" at bounding box center [560, 118] width 13 height 17
click at [539, 115] on input "Uit" at bounding box center [542, 117] width 11 height 14
radio input "true"
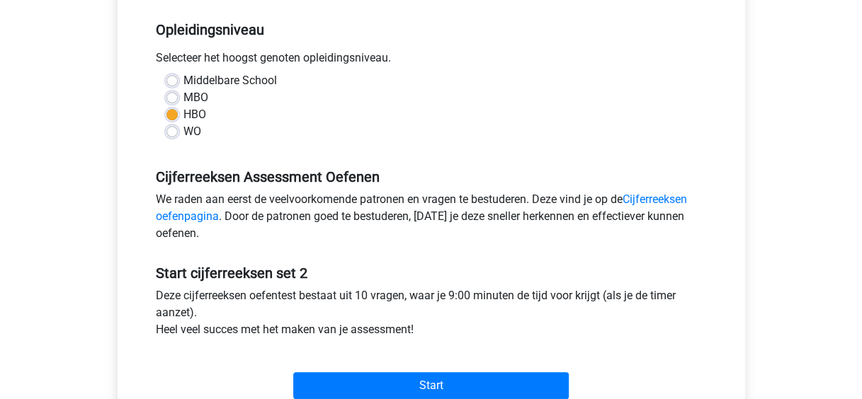
scroll to position [341, 0]
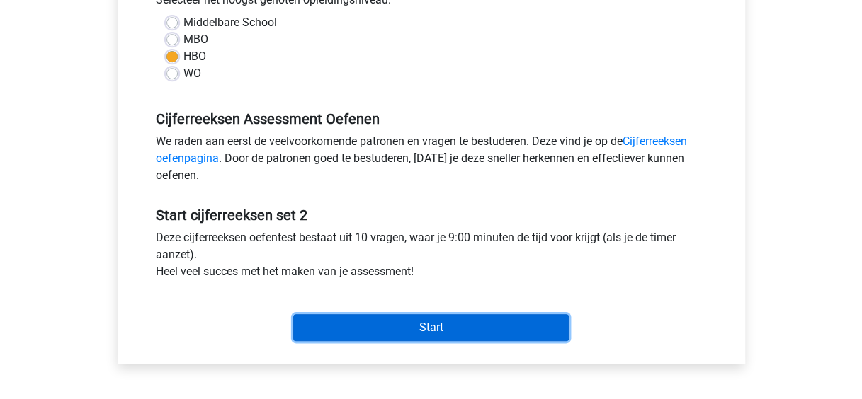
click at [452, 326] on input "Start" at bounding box center [430, 327] width 275 height 27
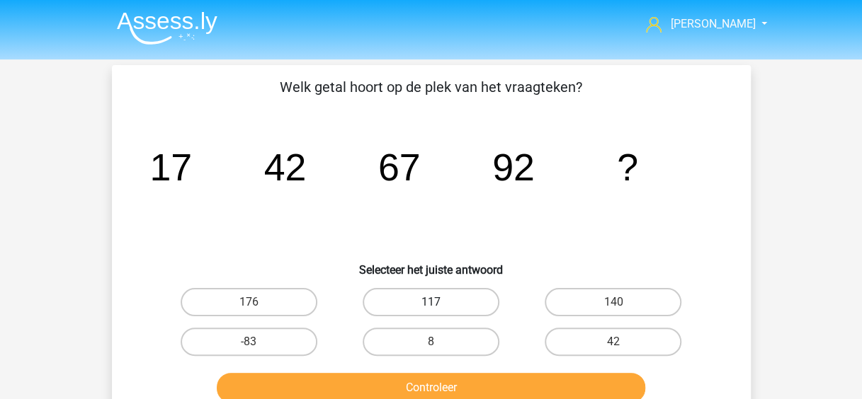
click at [432, 289] on label "117" at bounding box center [430, 302] width 137 height 28
click at [432, 302] on input "117" at bounding box center [434, 306] width 9 height 9
radio input "true"
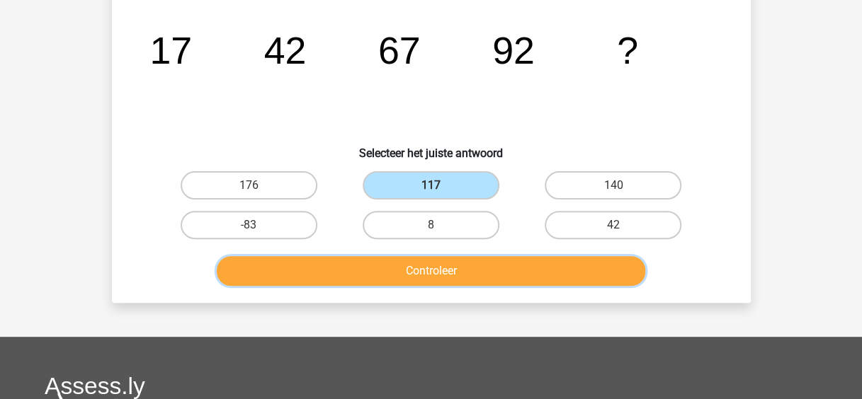
click at [442, 275] on button "Controleer" at bounding box center [431, 271] width 428 height 30
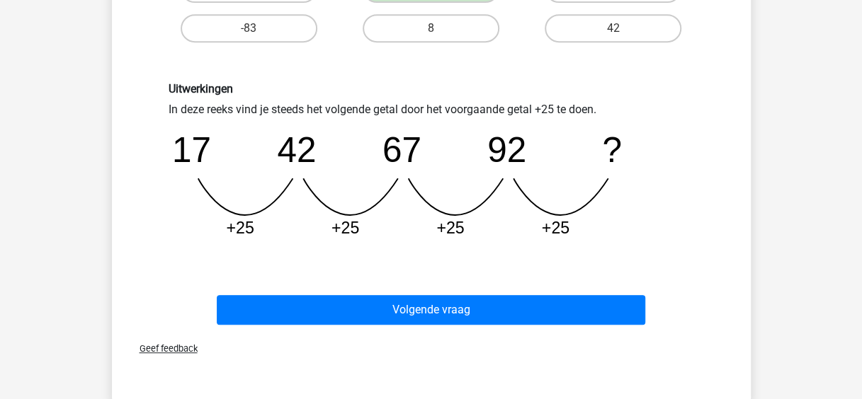
scroll to position [321, 0]
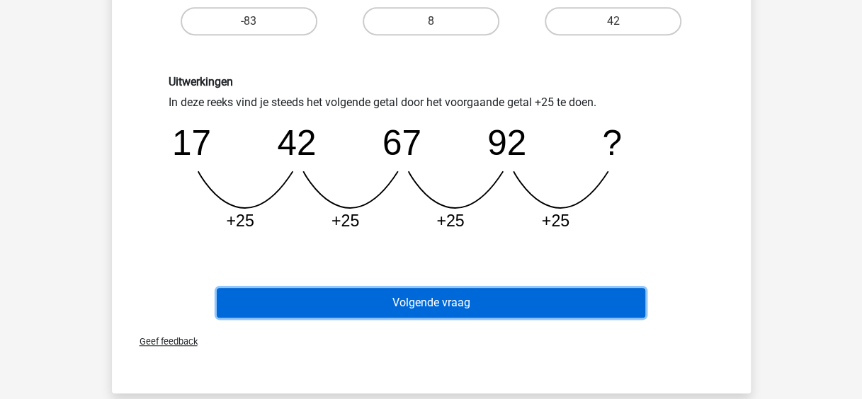
click at [439, 290] on button "Volgende vraag" at bounding box center [431, 303] width 428 height 30
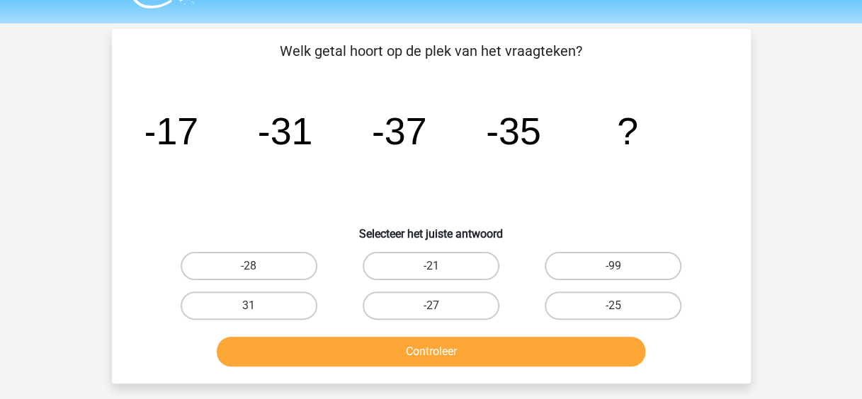
scroll to position [38, 0]
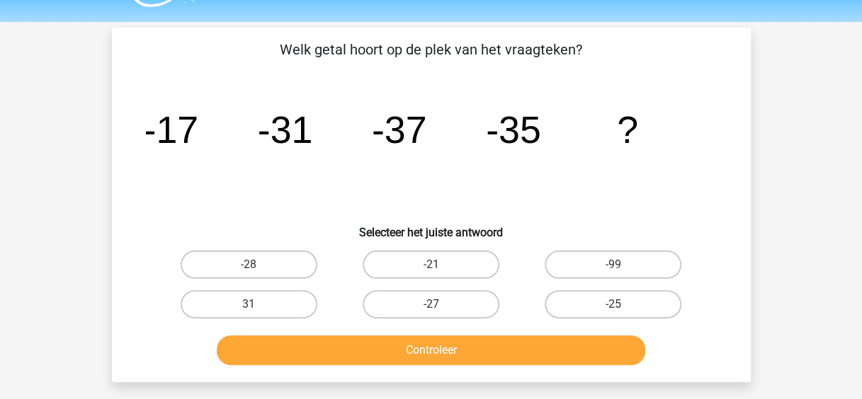
click at [436, 270] on input "-21" at bounding box center [434, 269] width 9 height 9
radio input "true"
click at [280, 309] on label "31" at bounding box center [249, 304] width 137 height 28
click at [258, 309] on input "31" at bounding box center [252, 308] width 9 height 9
radio input "true"
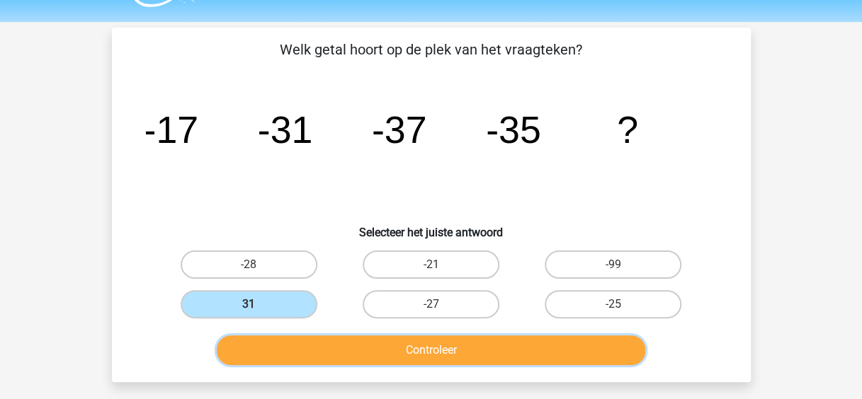
click at [399, 351] on button "Controleer" at bounding box center [431, 351] width 428 height 30
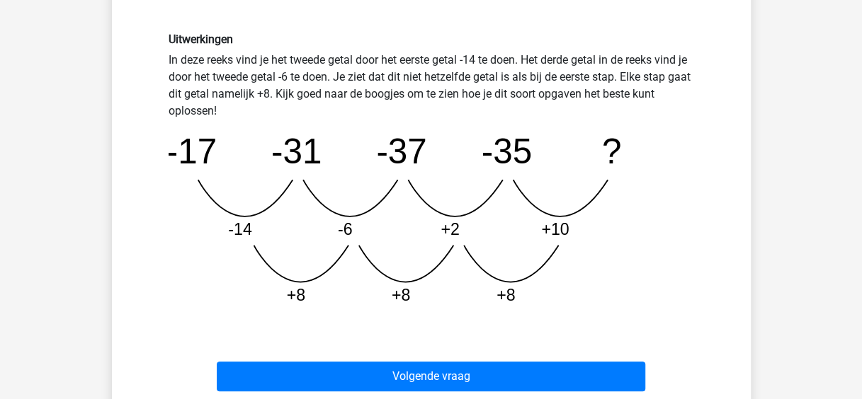
scroll to position [364, 0]
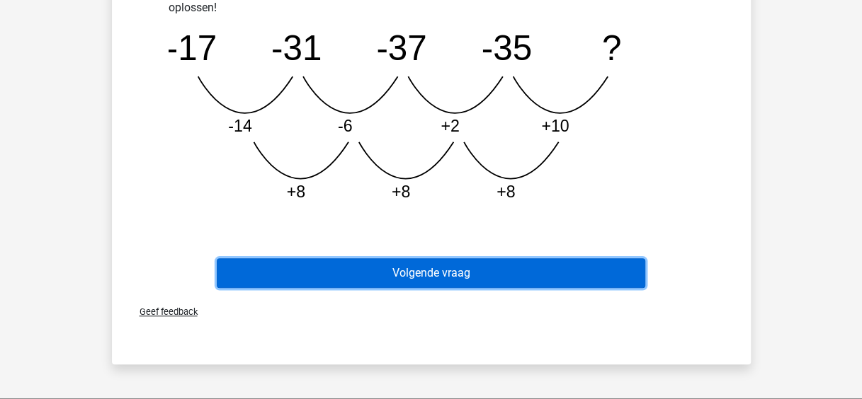
click at [459, 275] on button "Volgende vraag" at bounding box center [431, 273] width 428 height 30
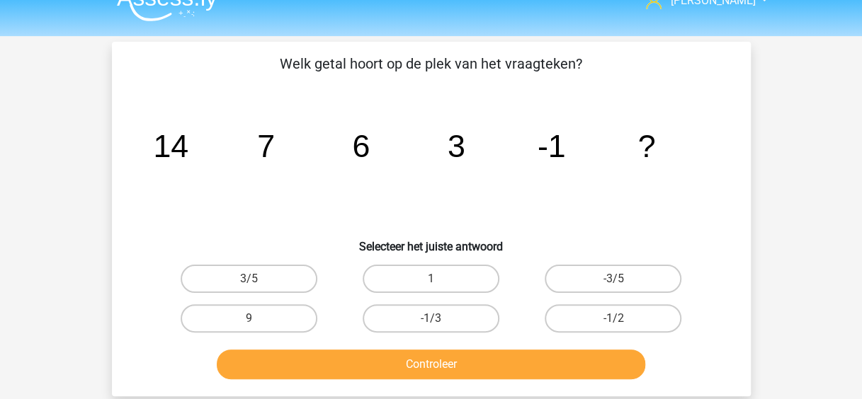
scroll to position [23, 0]
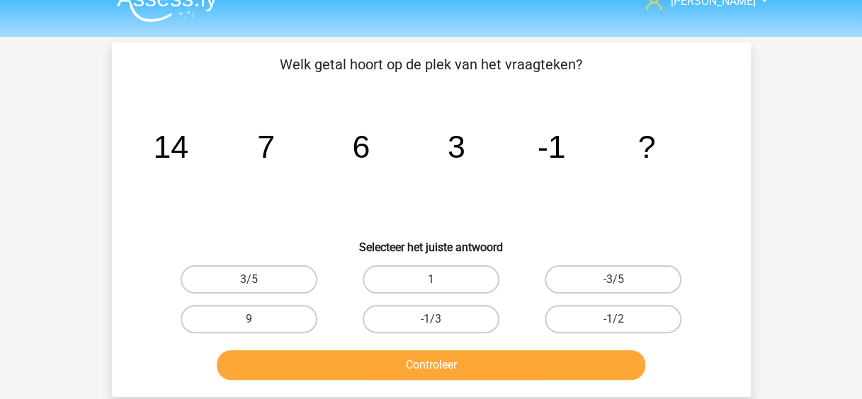
click at [619, 320] on input "-1/2" at bounding box center [617, 323] width 9 height 9
radio input "true"
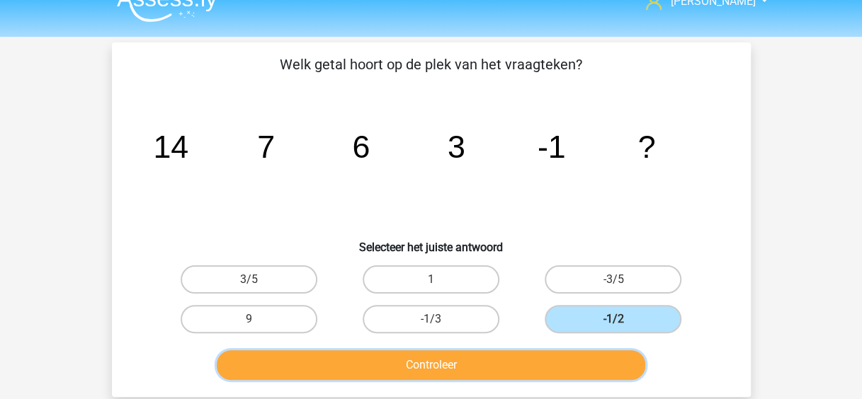
click at [481, 365] on button "Controleer" at bounding box center [431, 365] width 428 height 30
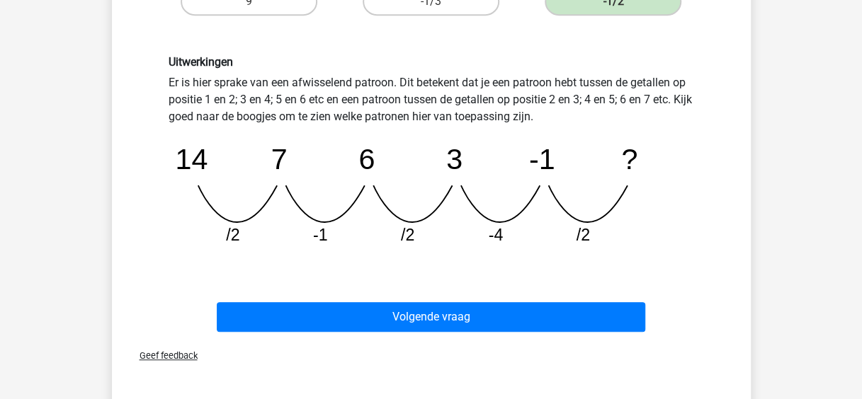
scroll to position [341, 0]
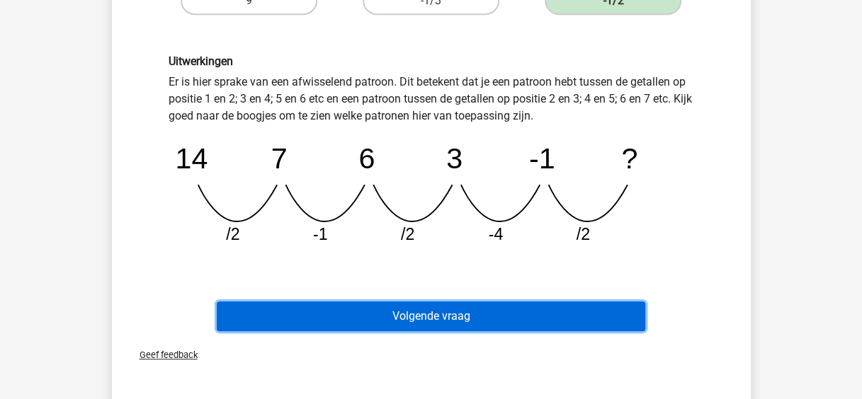
click at [480, 316] on button "Volgende vraag" at bounding box center [431, 317] width 428 height 30
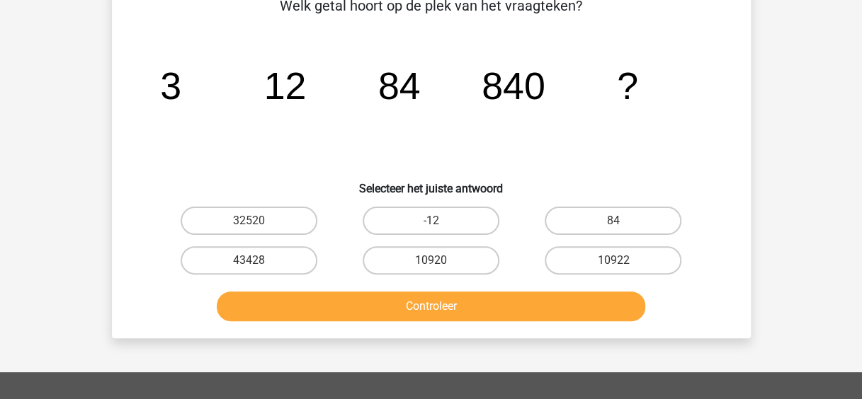
scroll to position [65, 0]
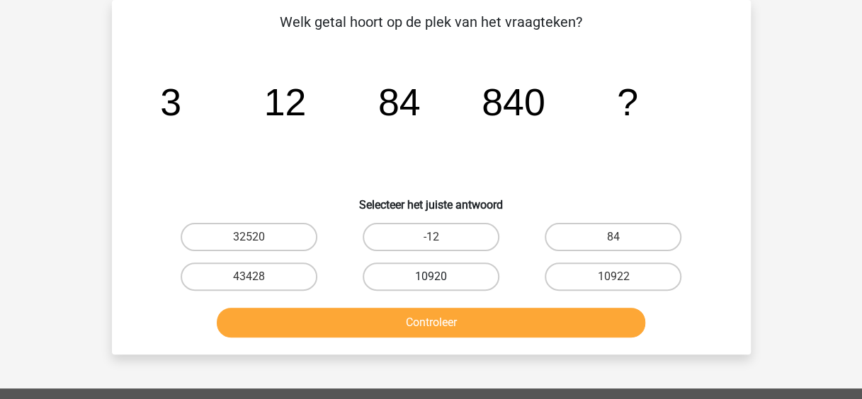
click at [450, 270] on label "10920" at bounding box center [430, 277] width 137 height 28
click at [440, 277] on input "10920" at bounding box center [434, 281] width 9 height 9
radio input "true"
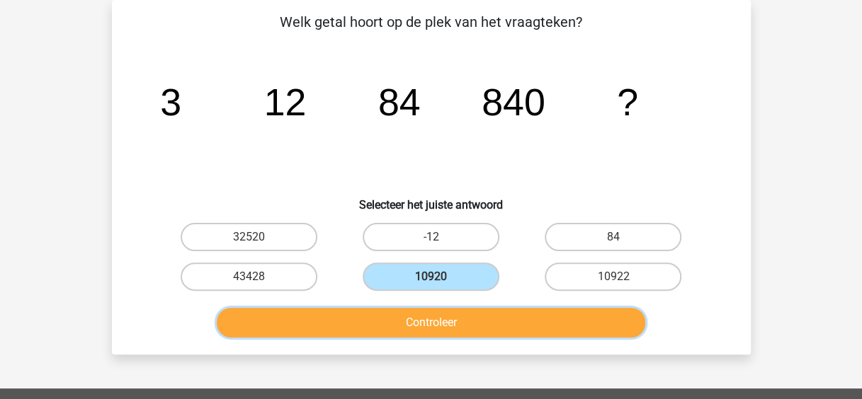
click at [447, 319] on button "Controleer" at bounding box center [431, 323] width 428 height 30
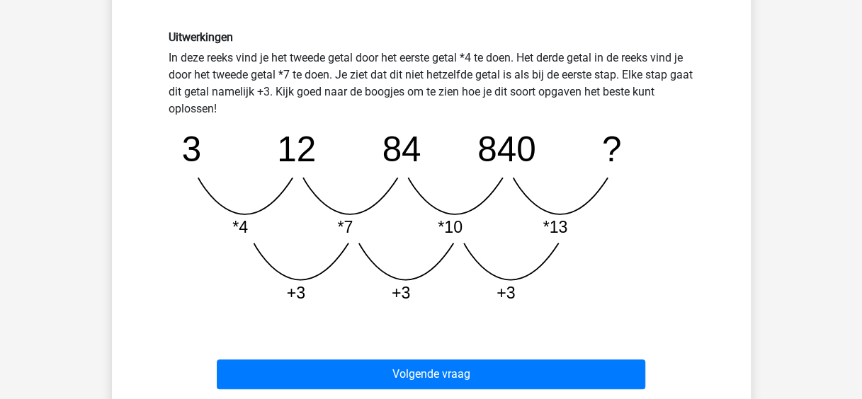
scroll to position [402, 0]
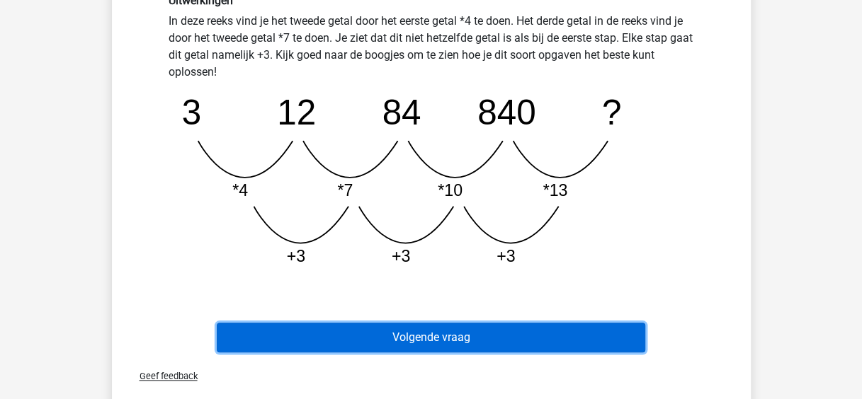
click at [484, 336] on button "Volgende vraag" at bounding box center [431, 338] width 428 height 30
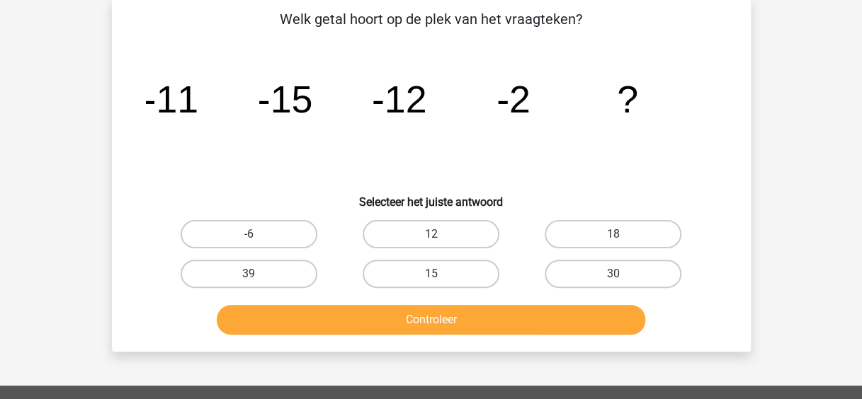
scroll to position [65, 0]
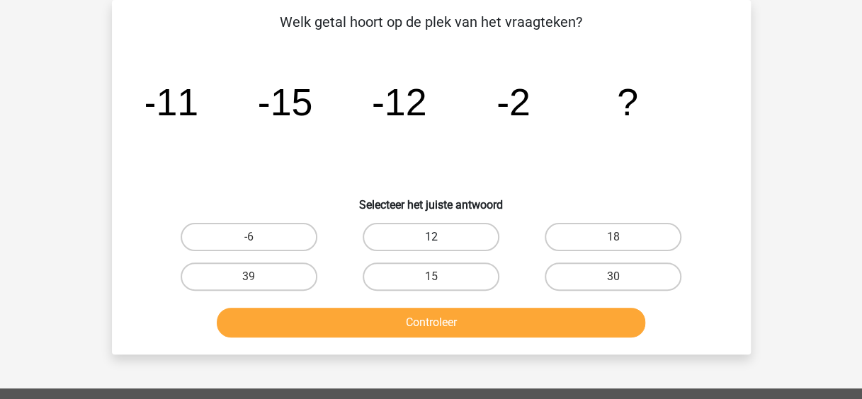
click at [442, 240] on label "12" at bounding box center [430, 237] width 137 height 28
click at [440, 240] on input "12" at bounding box center [434, 241] width 9 height 9
radio input "true"
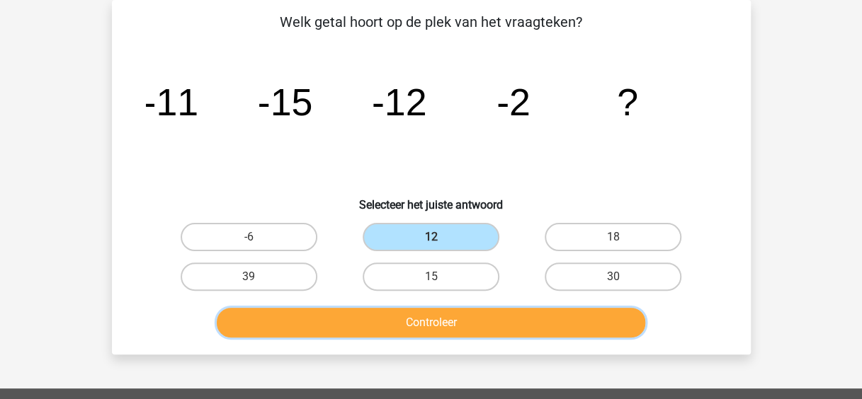
click at [456, 326] on button "Controleer" at bounding box center [431, 323] width 428 height 30
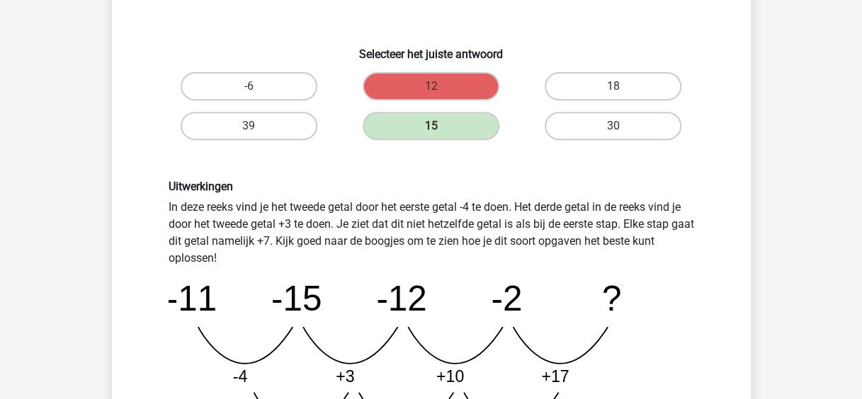
scroll to position [484, 0]
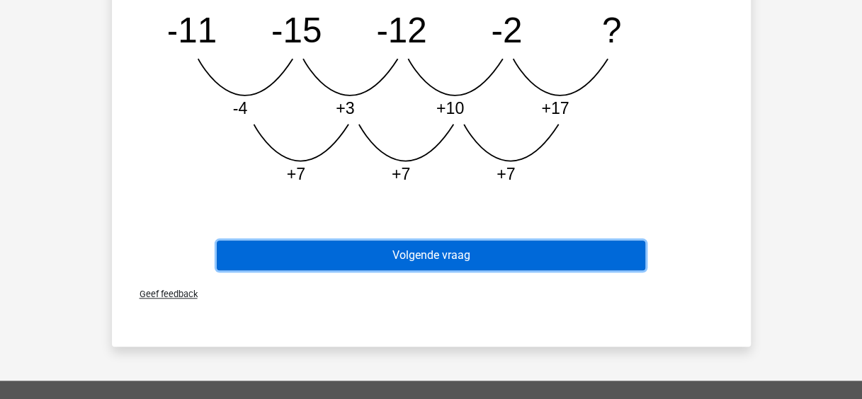
click at [507, 253] on button "Volgende vraag" at bounding box center [431, 256] width 428 height 30
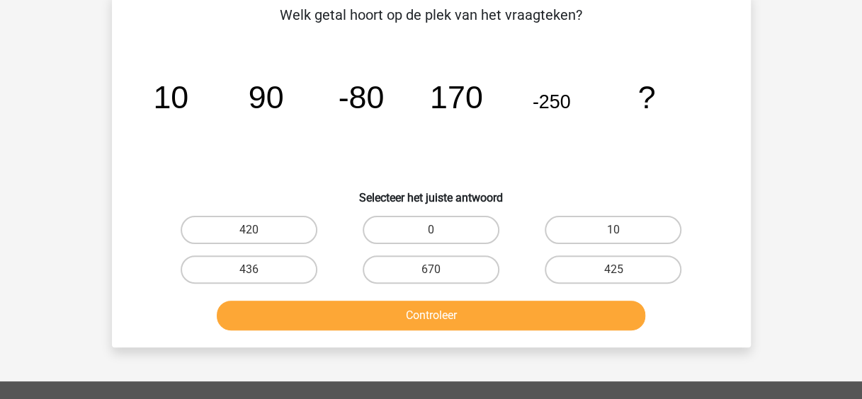
scroll to position [65, 0]
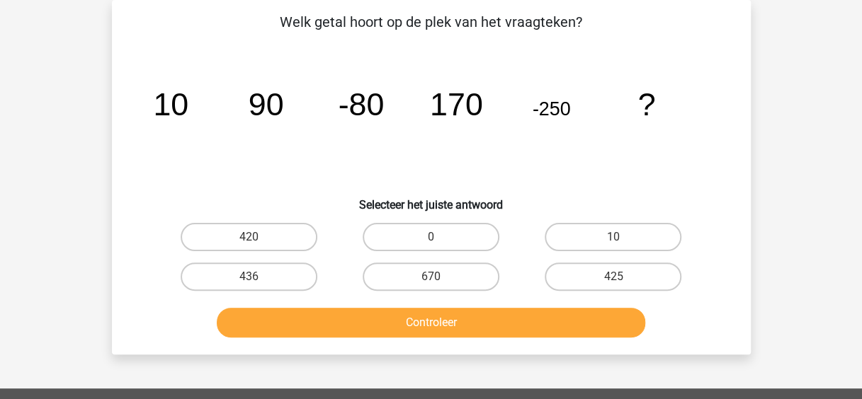
drag, startPoint x: 491, startPoint y: 263, endPoint x: 283, endPoint y: 151, distance: 235.9
click at [283, 151] on icon "image/svg+xml 10 90 -80 170 -250 ?" at bounding box center [431, 115] width 571 height 143
click at [468, 273] on label "670" at bounding box center [430, 277] width 137 height 28
click at [440, 277] on input "670" at bounding box center [434, 281] width 9 height 9
radio input "true"
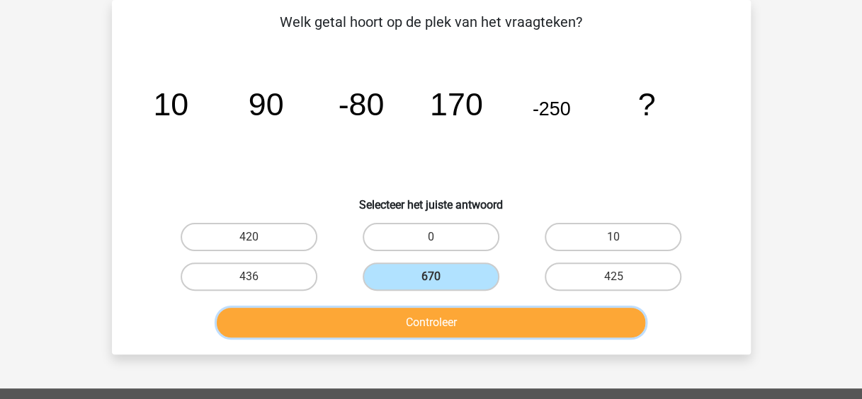
click at [505, 336] on button "Controleer" at bounding box center [431, 323] width 428 height 30
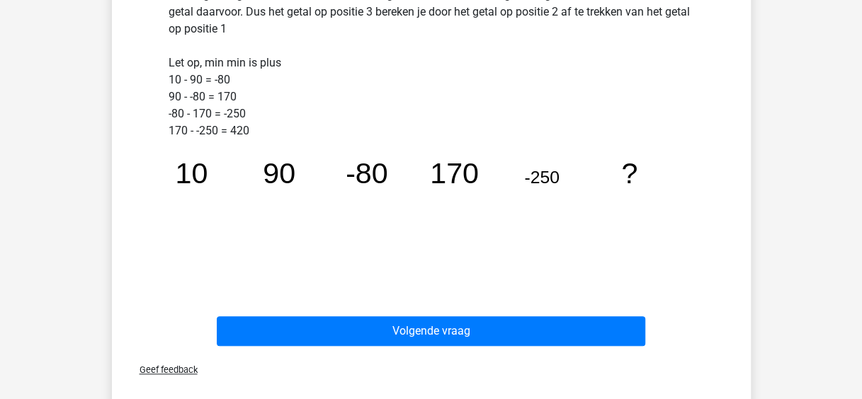
scroll to position [426, 0]
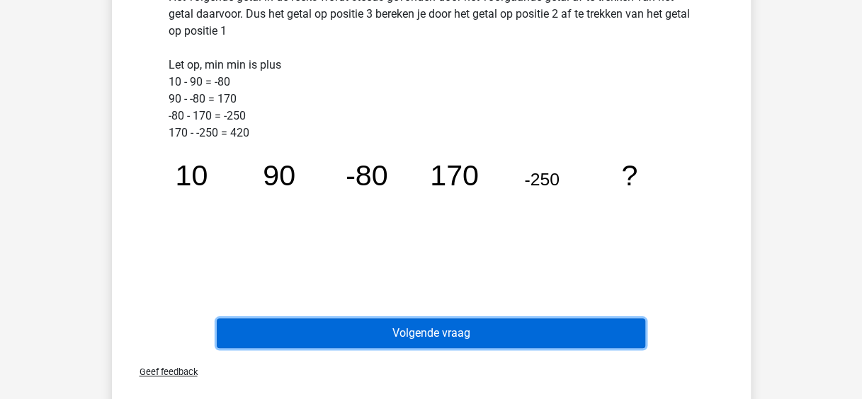
drag, startPoint x: 505, startPoint y: 336, endPoint x: 421, endPoint y: 323, distance: 85.2
click at [421, 323] on button "Volgende vraag" at bounding box center [431, 334] width 428 height 30
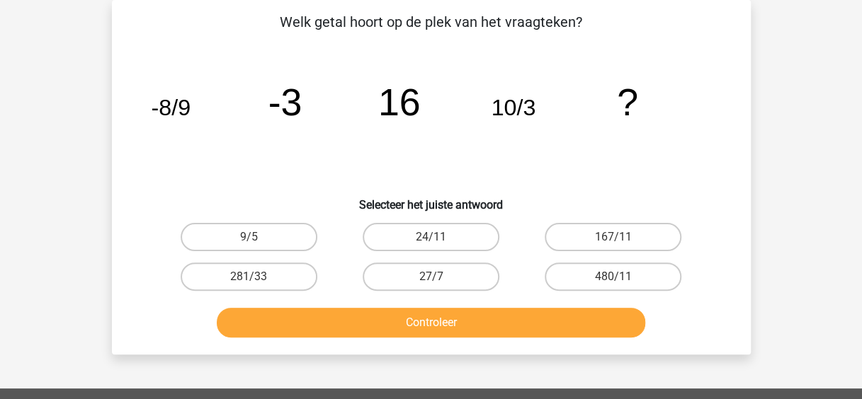
drag, startPoint x: 421, startPoint y: 323, endPoint x: 501, endPoint y: 146, distance: 193.9
click at [501, 146] on icon "image/svg+xml -8/9 -3 16 10/3 ?" at bounding box center [431, 115] width 571 height 143
click at [467, 225] on label "24/11" at bounding box center [430, 237] width 137 height 28
click at [440, 237] on input "24/11" at bounding box center [434, 241] width 9 height 9
radio input "true"
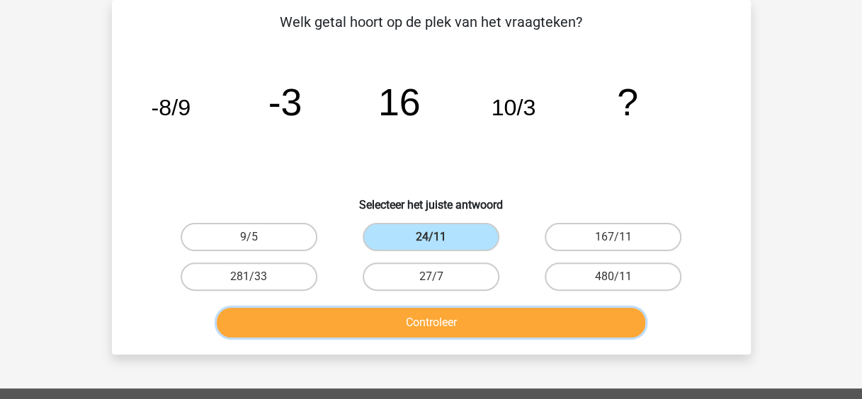
click at [486, 326] on button "Controleer" at bounding box center [431, 323] width 428 height 30
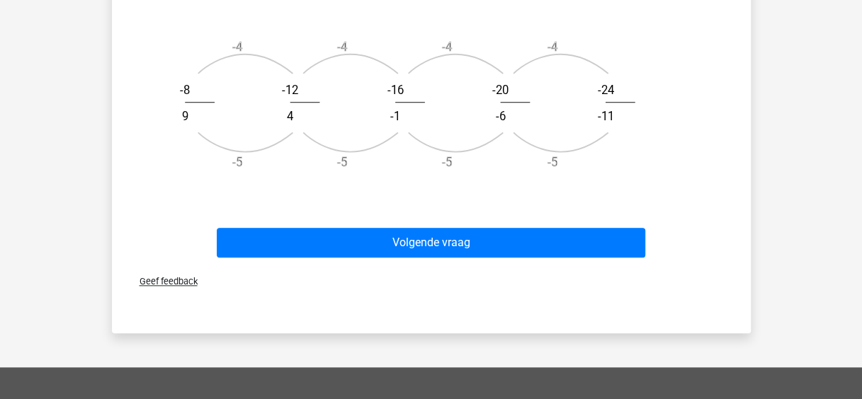
scroll to position [621, 0]
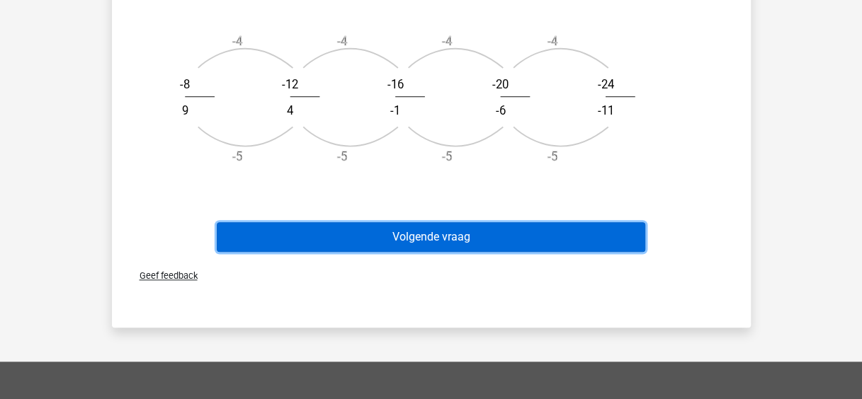
click at [421, 231] on button "Volgende vraag" at bounding box center [431, 237] width 428 height 30
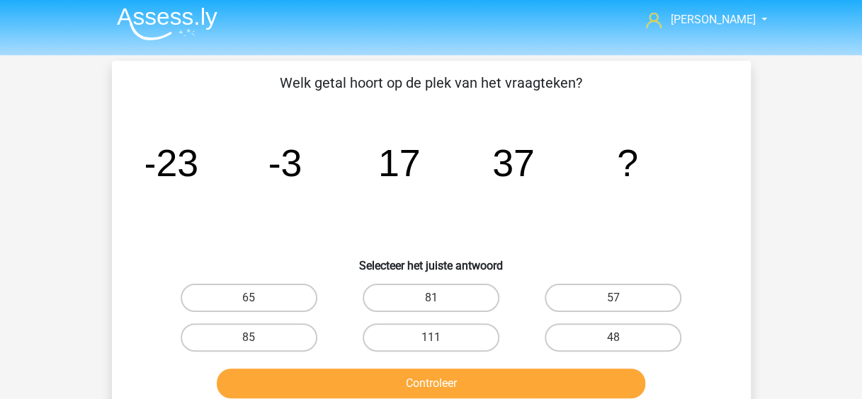
scroll to position [2, 0]
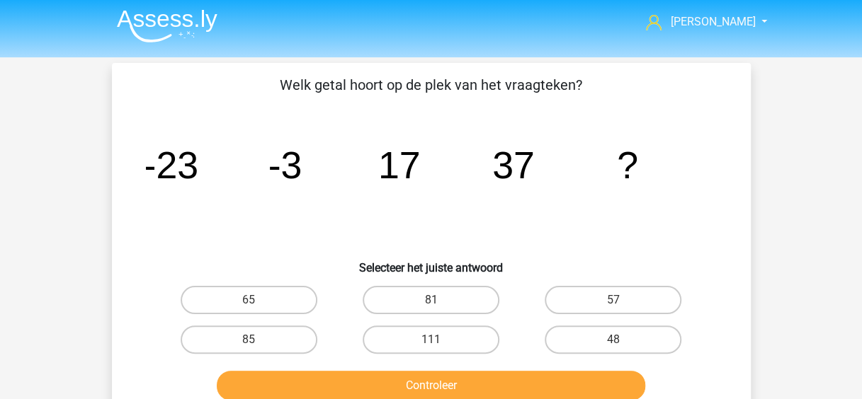
drag, startPoint x: 556, startPoint y: 183, endPoint x: 374, endPoint y: 212, distance: 184.2
click at [374, 212] on icon "image/svg+xml -23 -3 17 37 ?" at bounding box center [431, 178] width 571 height 143
click at [251, 291] on label "65" at bounding box center [249, 300] width 137 height 28
click at [251, 300] on input "65" at bounding box center [252, 304] width 9 height 9
radio input "true"
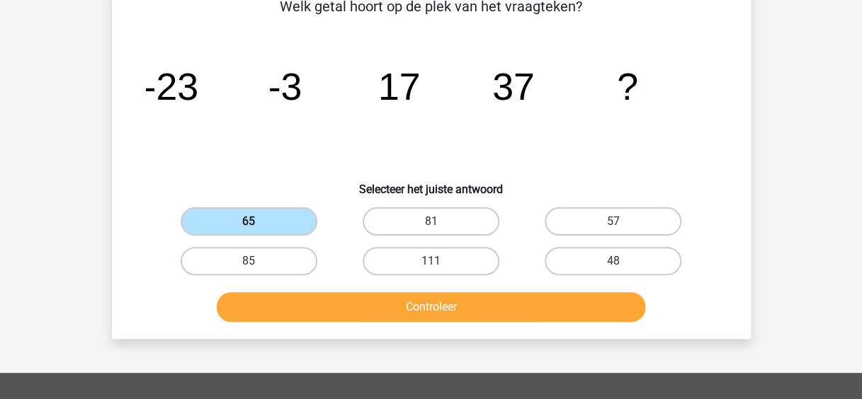
scroll to position [81, 0]
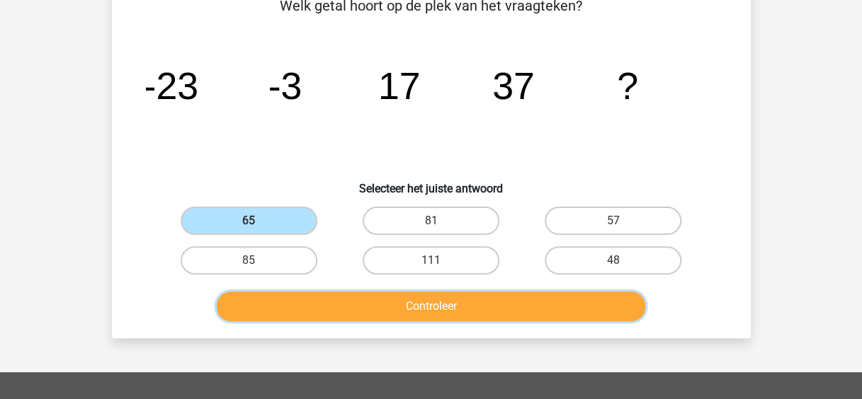
click at [368, 314] on button "Controleer" at bounding box center [431, 307] width 428 height 30
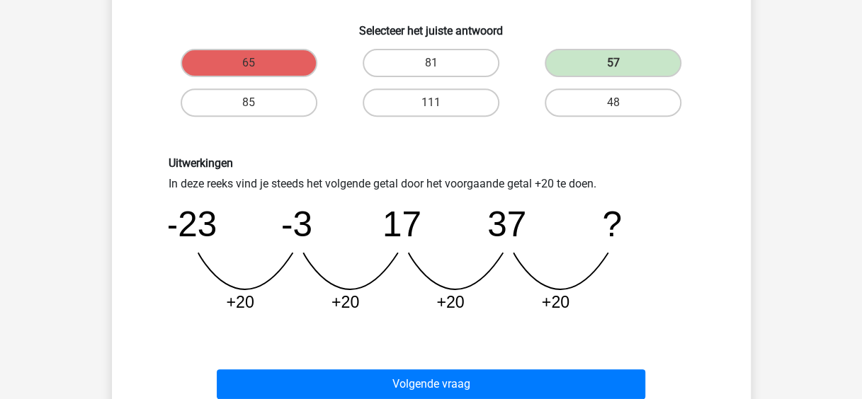
scroll to position [240, 0]
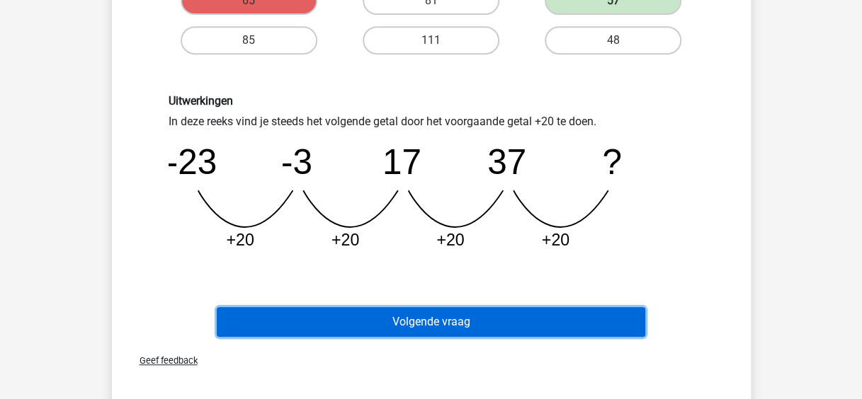
click at [368, 314] on button "Volgende vraag" at bounding box center [431, 322] width 428 height 30
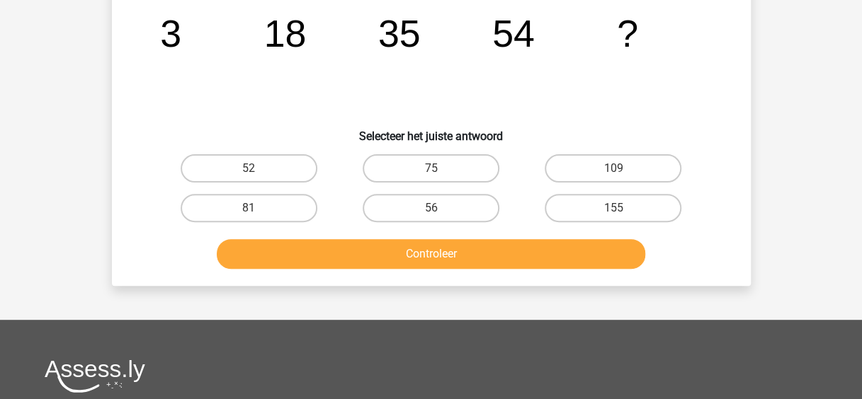
scroll to position [65, 0]
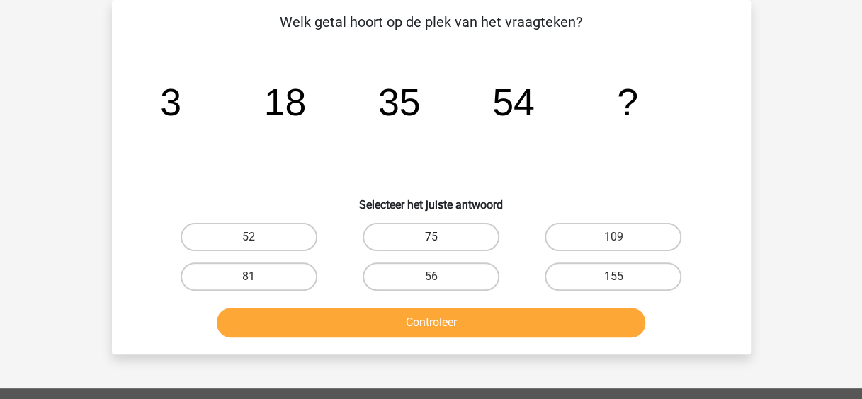
click at [459, 238] on label "75" at bounding box center [430, 237] width 137 height 28
click at [440, 238] on input "75" at bounding box center [434, 241] width 9 height 9
radio input "true"
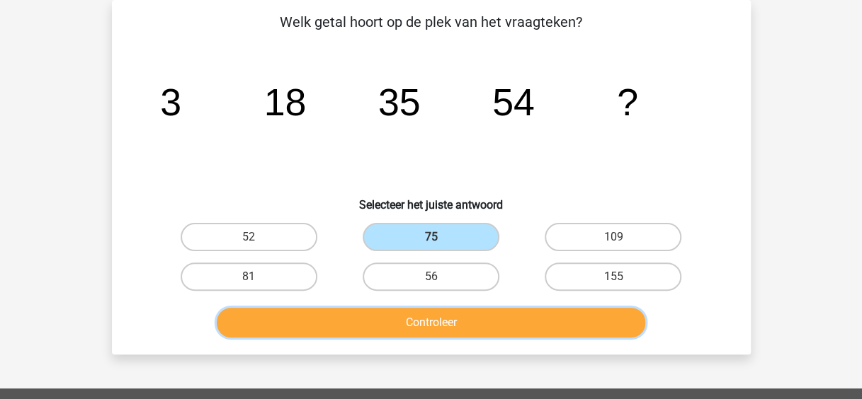
click at [476, 321] on button "Controleer" at bounding box center [431, 323] width 428 height 30
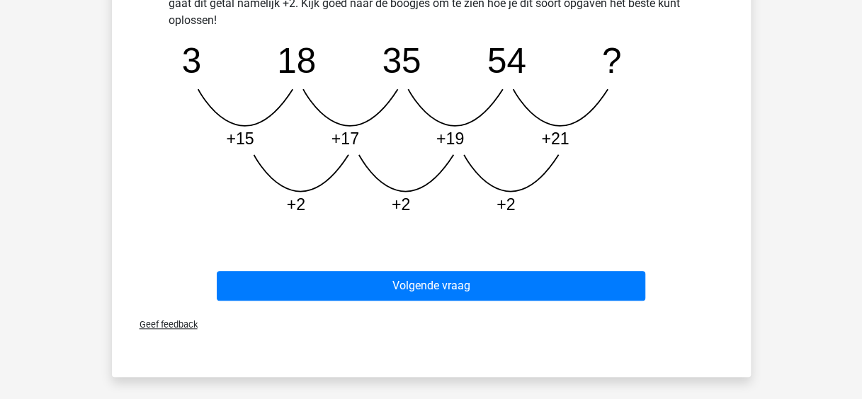
scroll to position [456, 0]
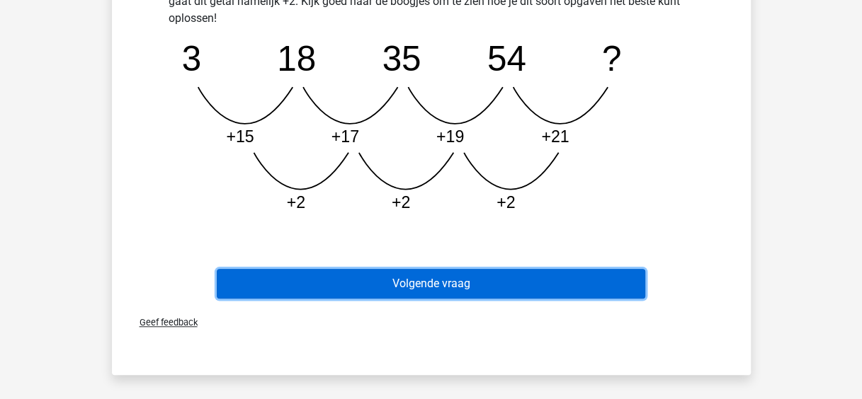
click at [537, 292] on button "Volgende vraag" at bounding box center [431, 284] width 428 height 30
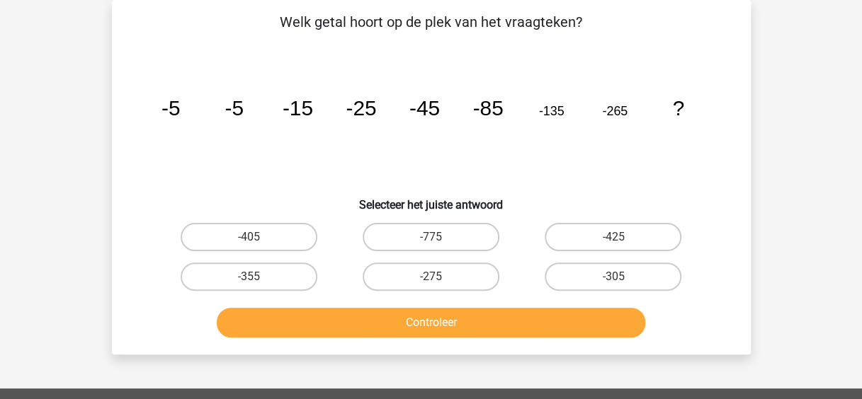
scroll to position [0, 0]
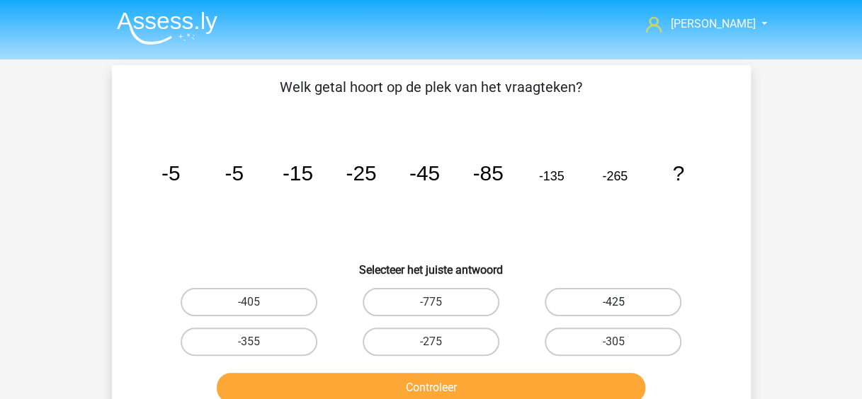
click at [551, 300] on label "-425" at bounding box center [612, 302] width 137 height 28
click at [613, 302] on input "-425" at bounding box center [617, 306] width 9 height 9
radio input "true"
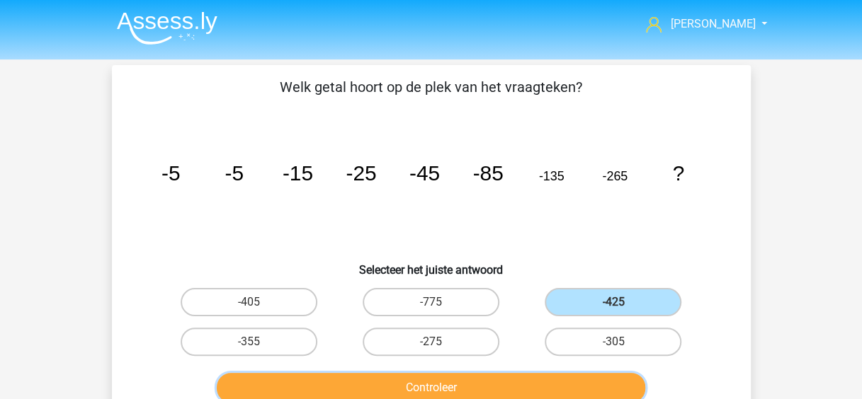
click at [526, 373] on button "Controleer" at bounding box center [431, 388] width 428 height 30
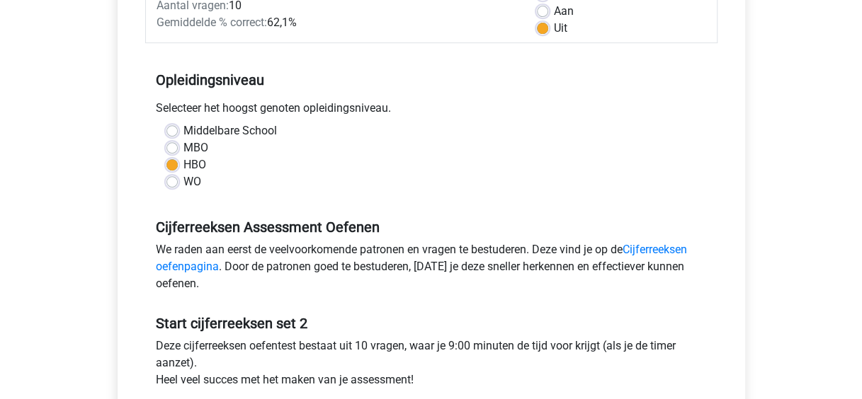
scroll to position [232, 0]
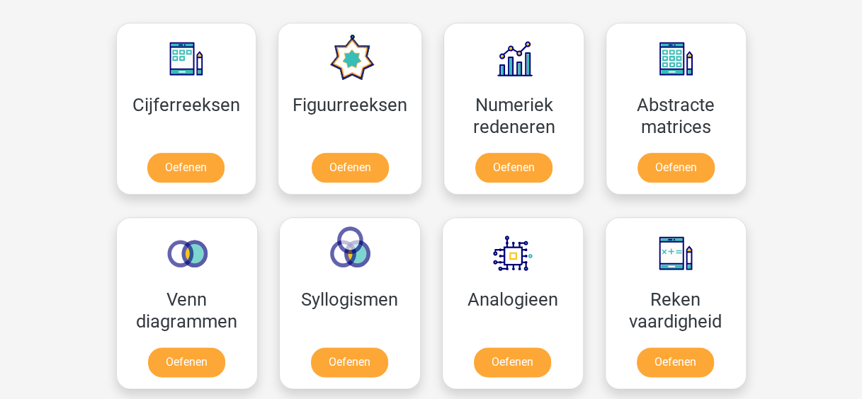
scroll to position [865, 0]
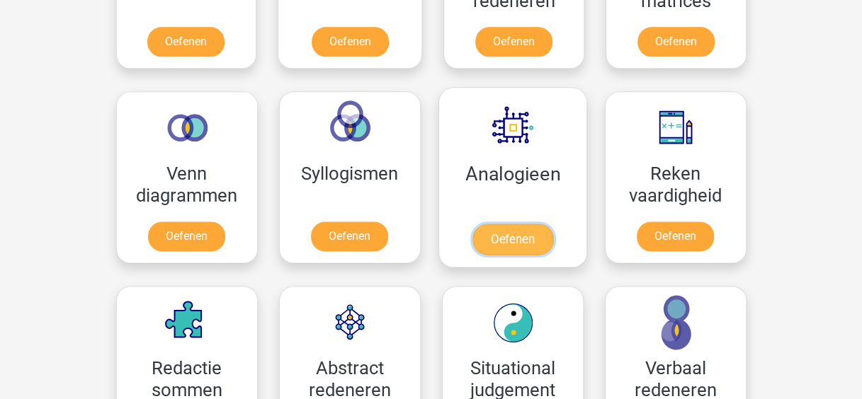
click at [506, 244] on link "Oefenen" at bounding box center [511, 239] width 81 height 31
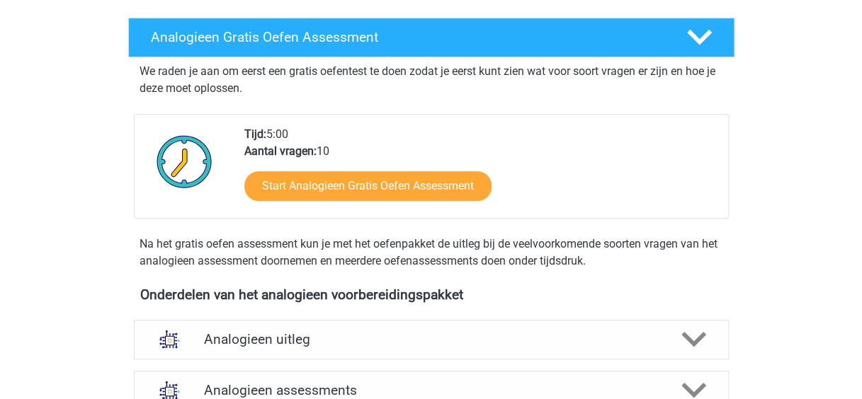
scroll to position [345, 0]
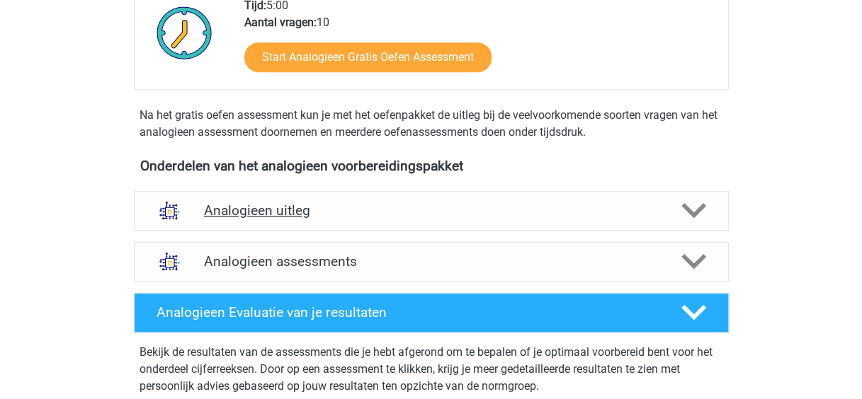
click at [562, 212] on h4 "Analogieen uitleg" at bounding box center [431, 210] width 454 height 16
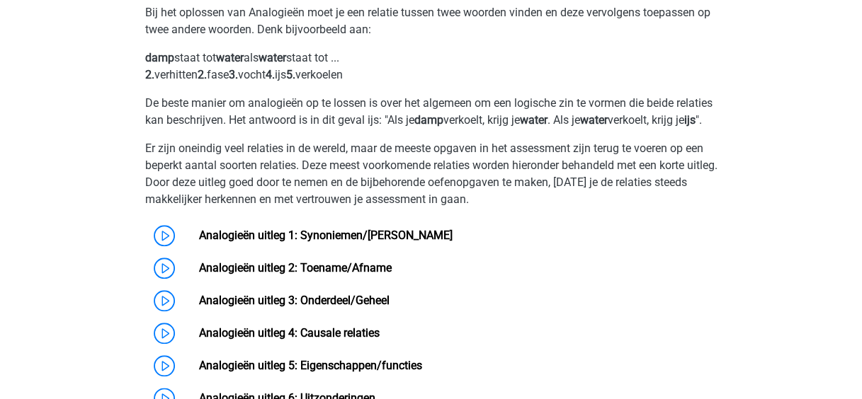
scroll to position [583, 0]
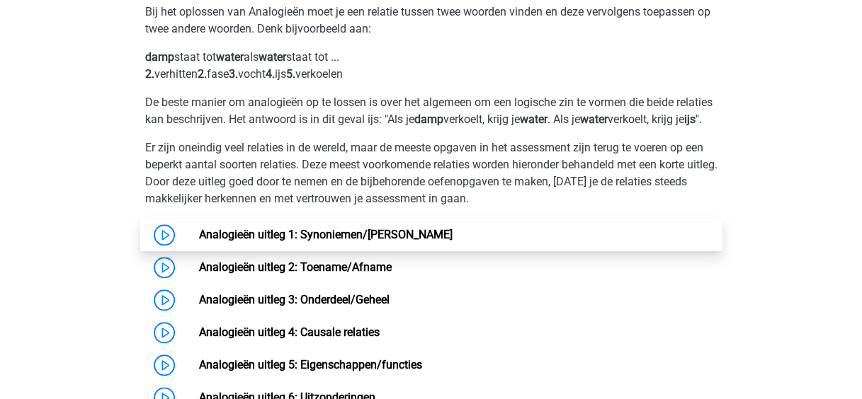
click at [199, 241] on link "Analogieën uitleg 1: Synoniemen/[PERSON_NAME]" at bounding box center [325, 234] width 253 height 13
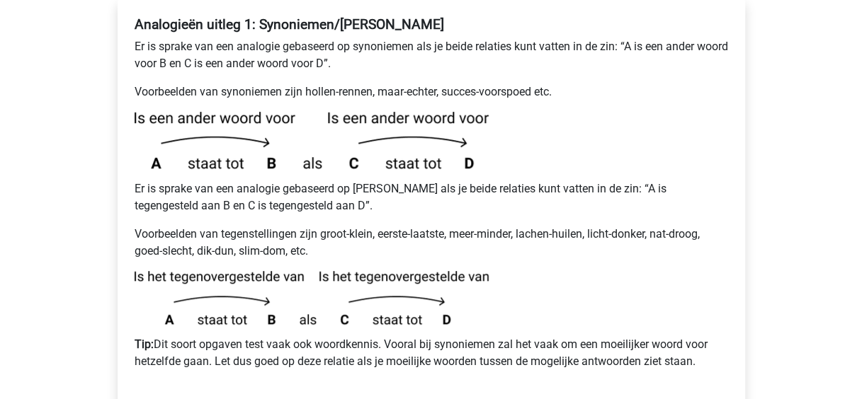
scroll to position [344, 0]
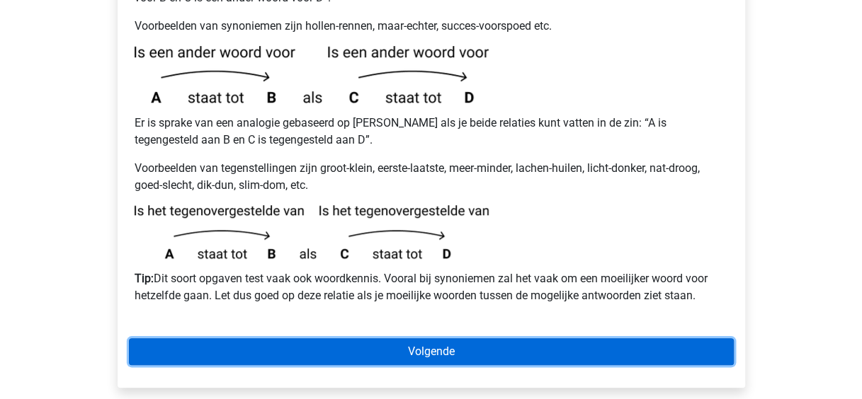
click at [450, 338] on link "Volgende" at bounding box center [431, 351] width 605 height 27
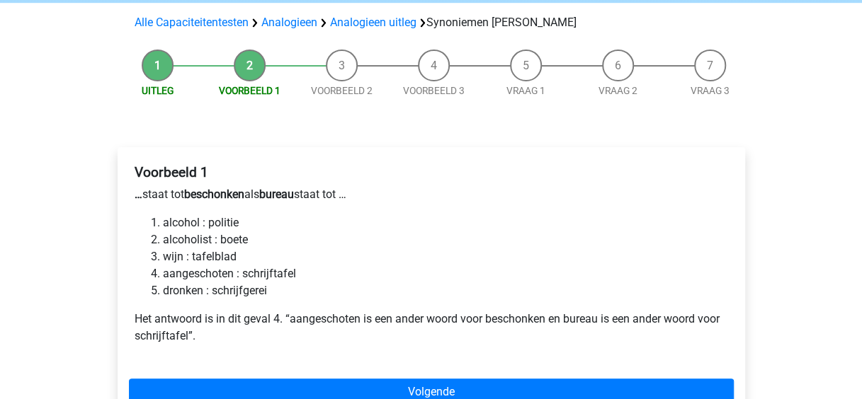
scroll to position [197, 0]
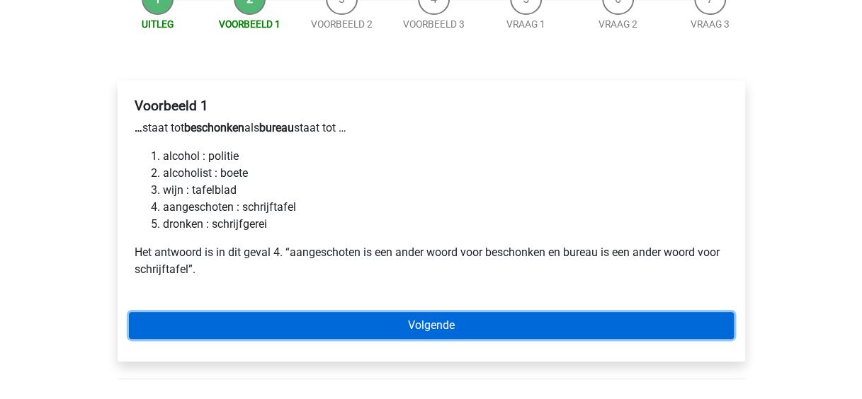
click at [313, 312] on link "Volgende" at bounding box center [431, 325] width 605 height 27
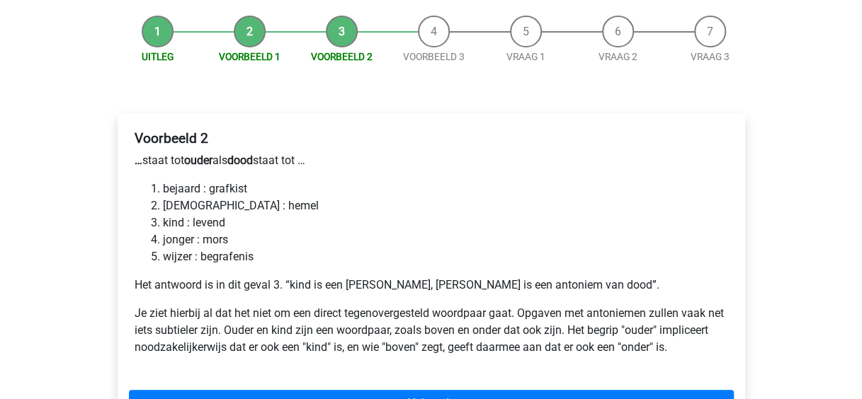
scroll to position [165, 0]
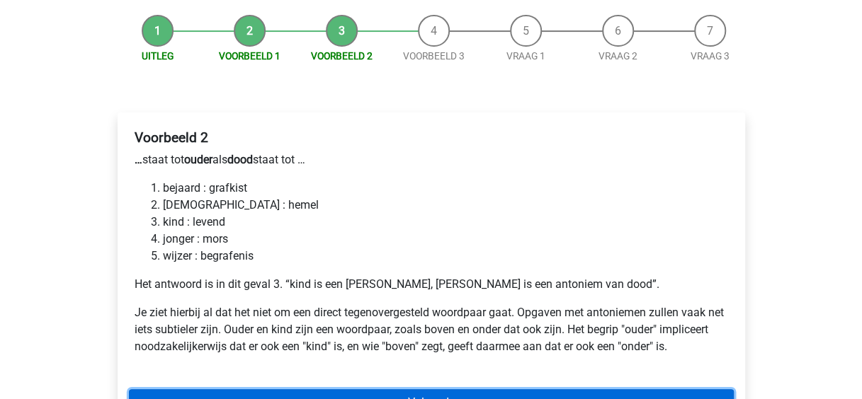
click at [474, 389] on link "Volgende" at bounding box center [431, 402] width 605 height 27
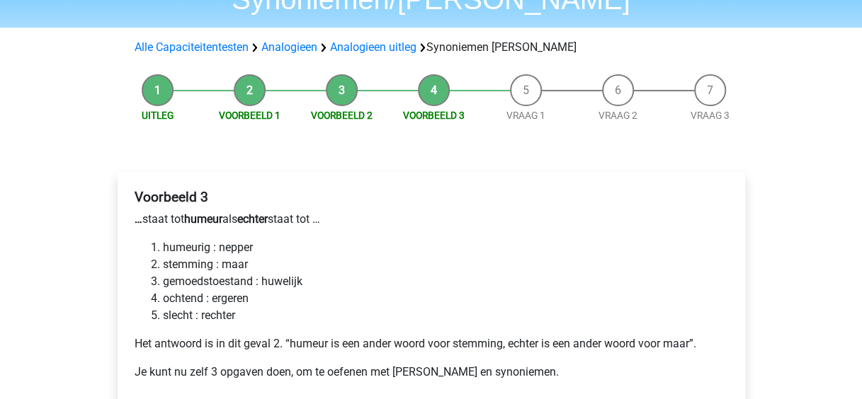
scroll to position [145, 0]
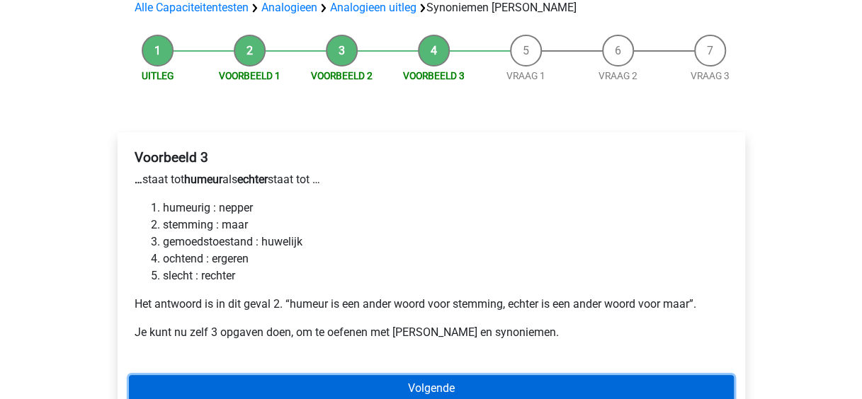
click at [327, 375] on link "Volgende" at bounding box center [431, 388] width 605 height 27
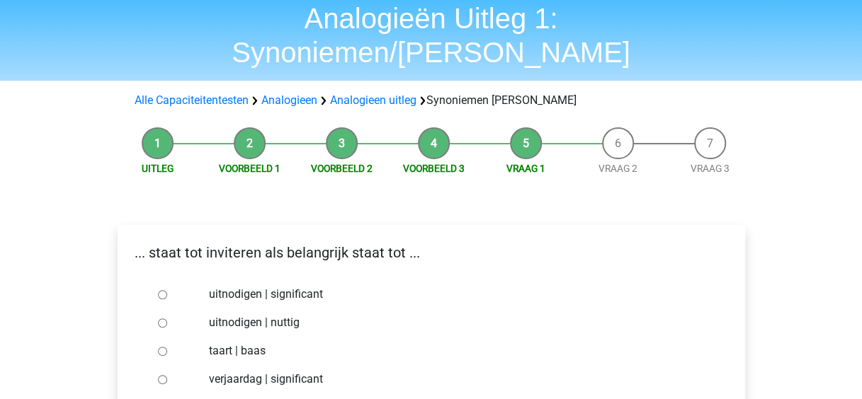
scroll to position [53, 0]
click at [166, 374] on input "verjaardag | significant" at bounding box center [162, 378] width 9 height 9
radio input "true"
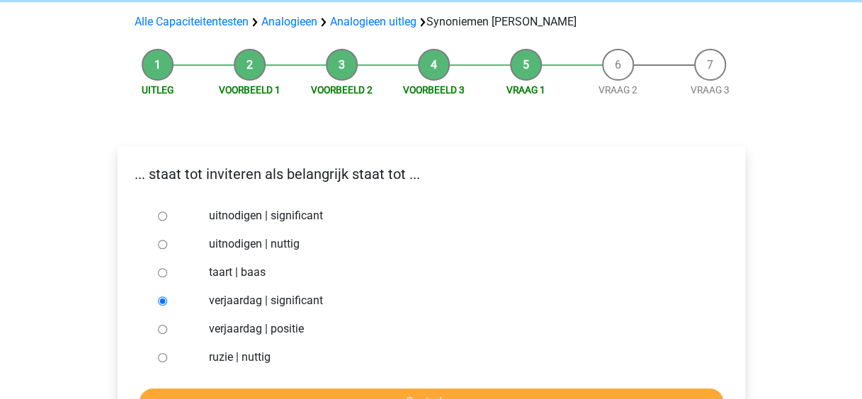
scroll to position [142, 0]
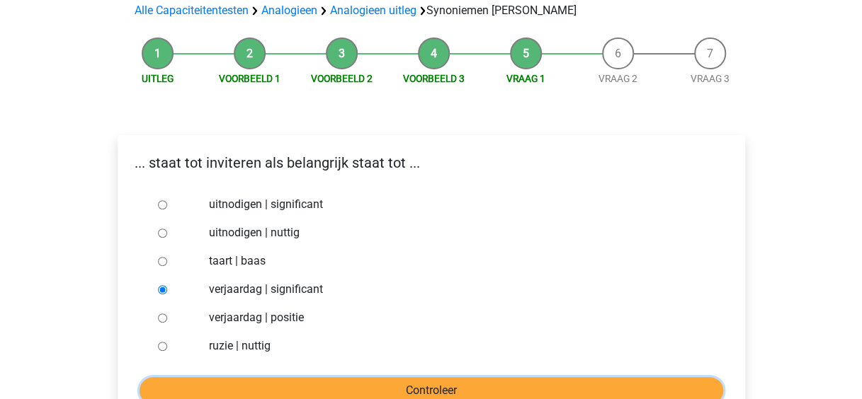
click at [306, 377] on input "Controleer" at bounding box center [430, 390] width 583 height 27
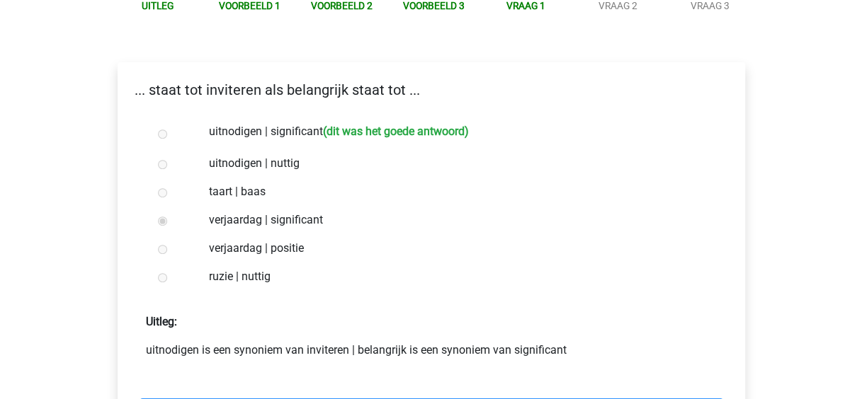
scroll to position [245, 0]
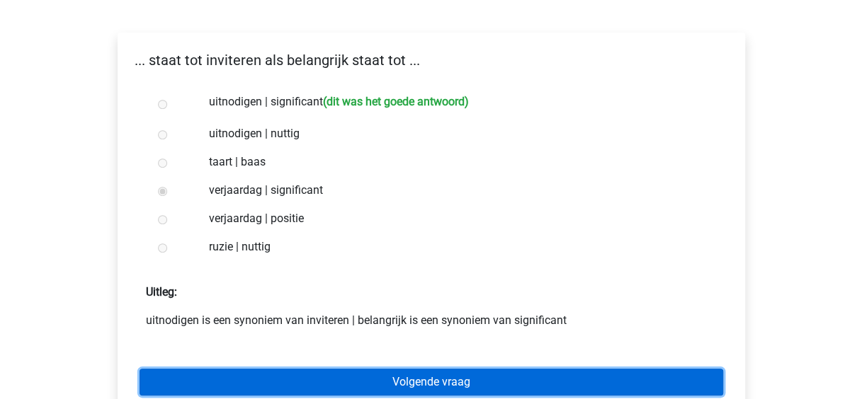
click at [411, 369] on link "Volgende vraag" at bounding box center [430, 382] width 583 height 27
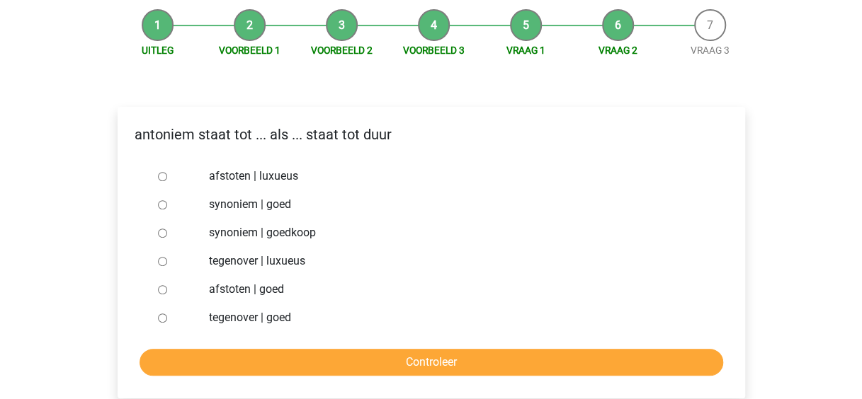
scroll to position [171, 0]
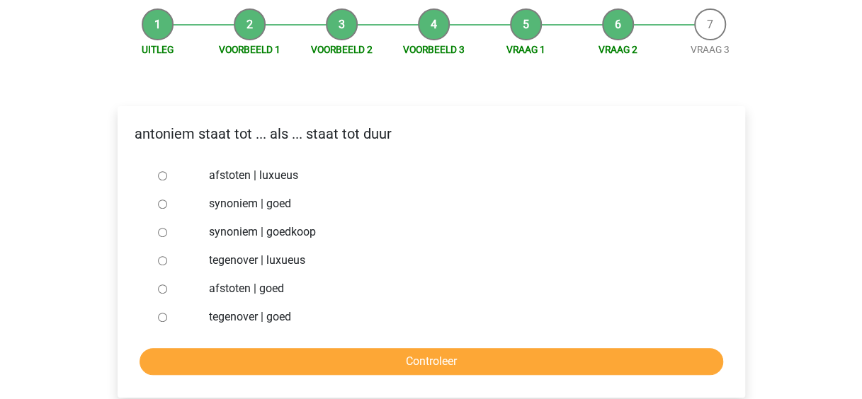
click at [158, 228] on input "synoniem | goedkoop" at bounding box center [162, 232] width 9 height 9
radio input "true"
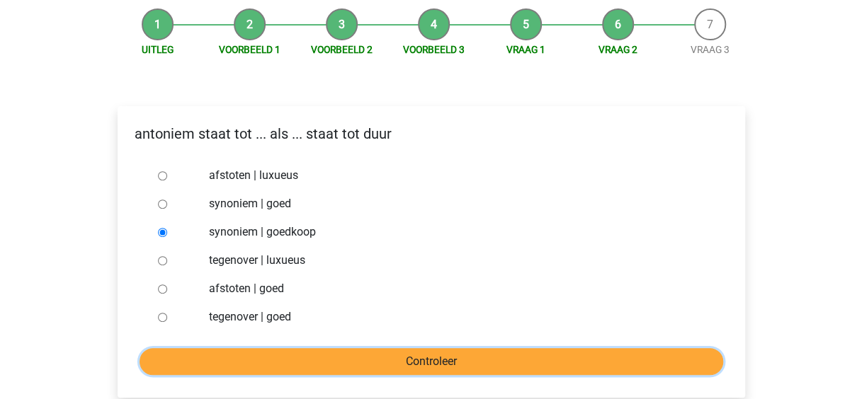
click at [401, 348] on input "Controleer" at bounding box center [430, 361] width 583 height 27
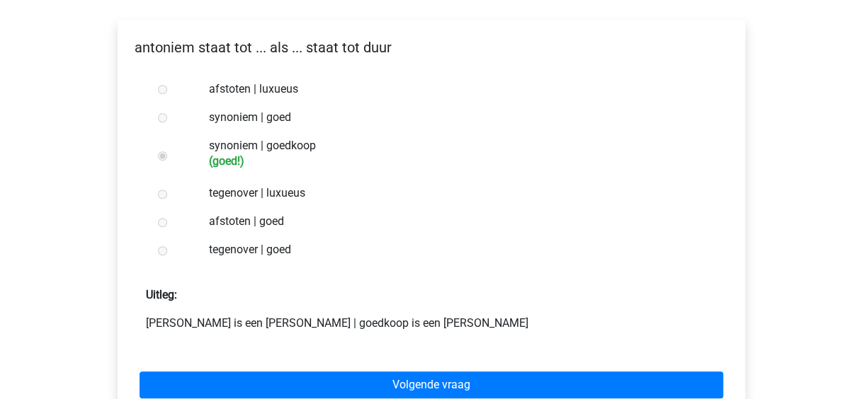
scroll to position [258, 0]
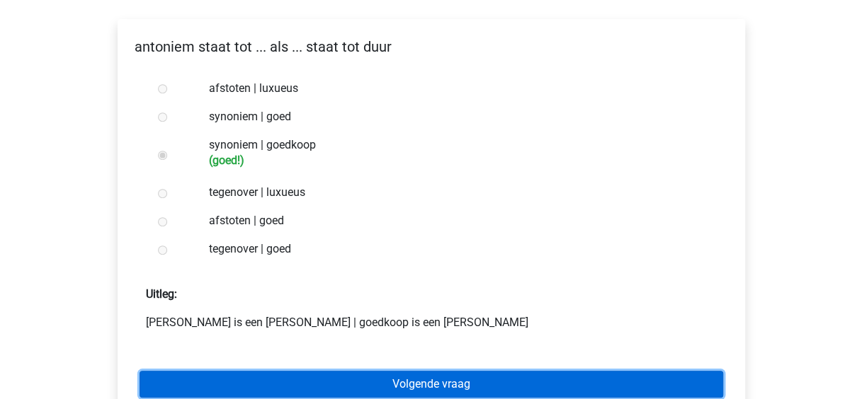
click at [439, 371] on link "Volgende vraag" at bounding box center [430, 384] width 583 height 27
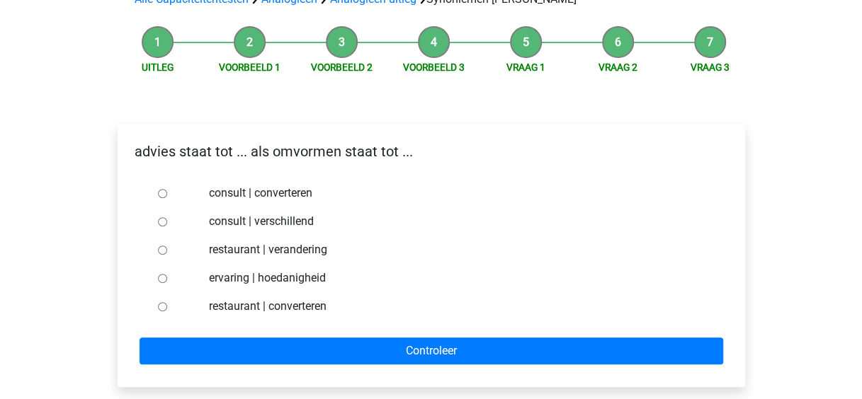
scroll to position [154, 0]
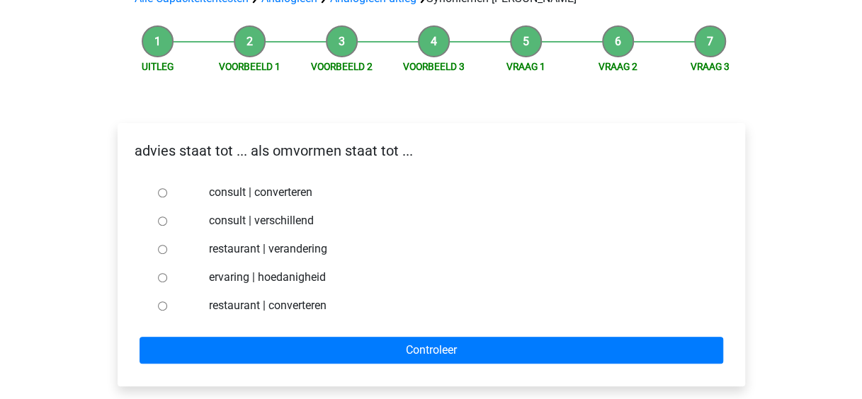
click at [167, 178] on div at bounding box center [175, 192] width 47 height 28
click at [159, 188] on input "consult | converteren" at bounding box center [162, 192] width 9 height 9
radio input "true"
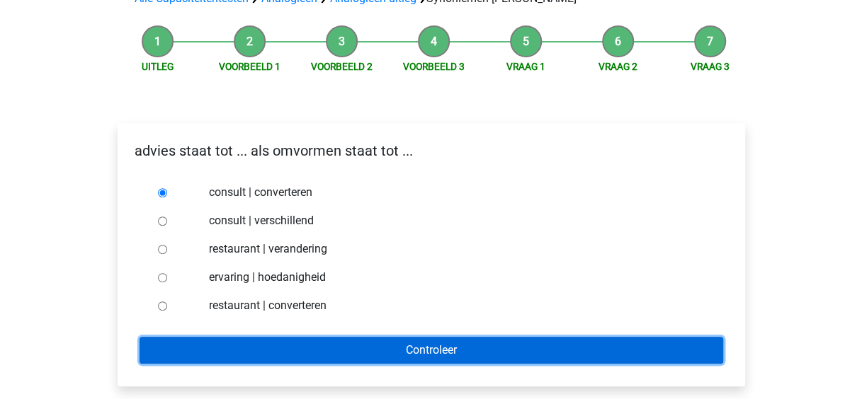
click at [391, 337] on input "Controleer" at bounding box center [430, 350] width 583 height 27
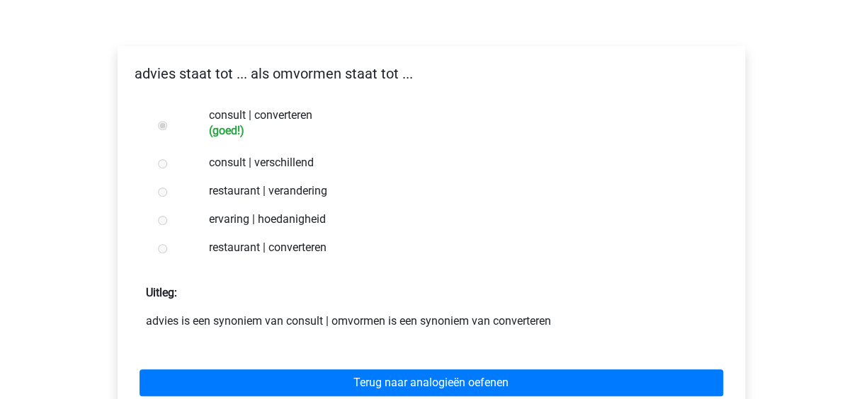
scroll to position [234, 0]
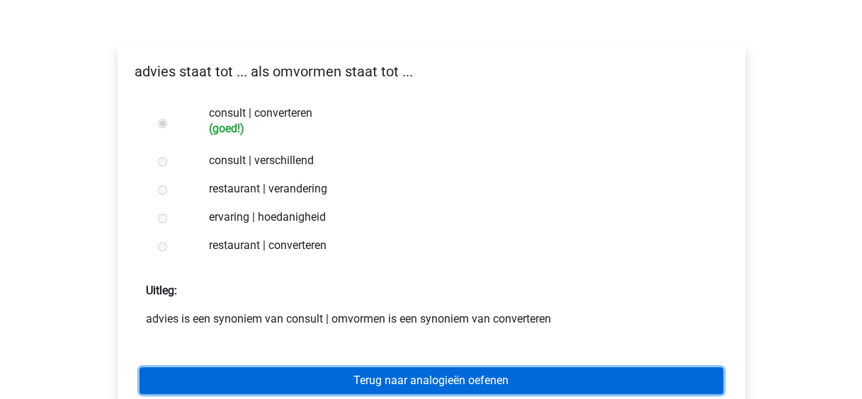
click at [398, 367] on link "Terug naar analogieën oefenen" at bounding box center [430, 380] width 583 height 27
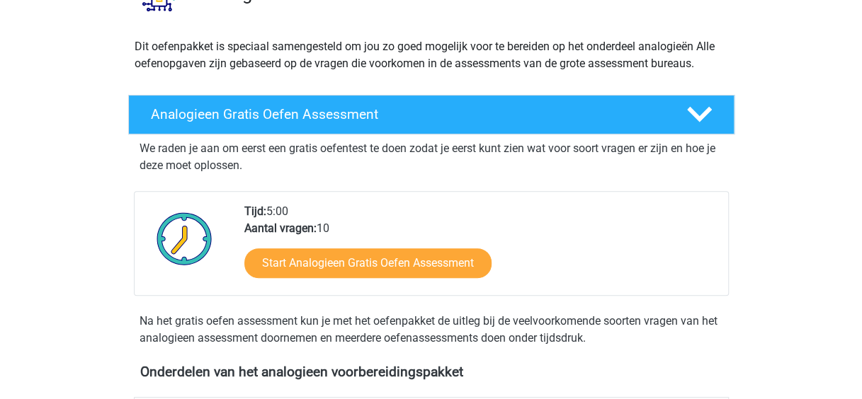
scroll to position [291, 0]
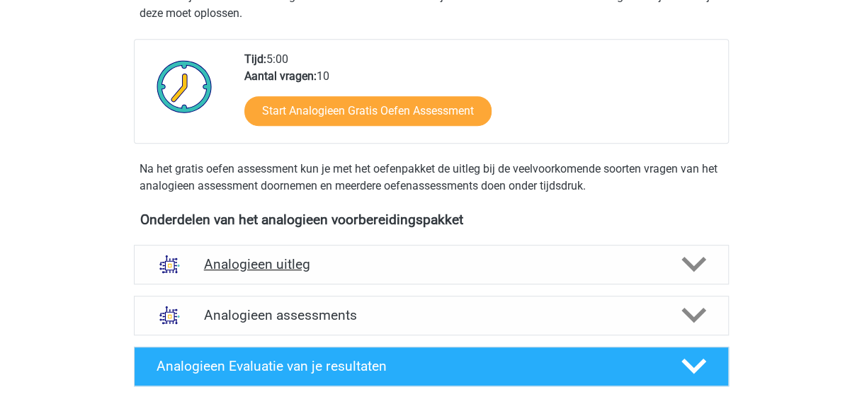
click at [454, 271] on h4 "Analogieen uitleg" at bounding box center [431, 264] width 454 height 16
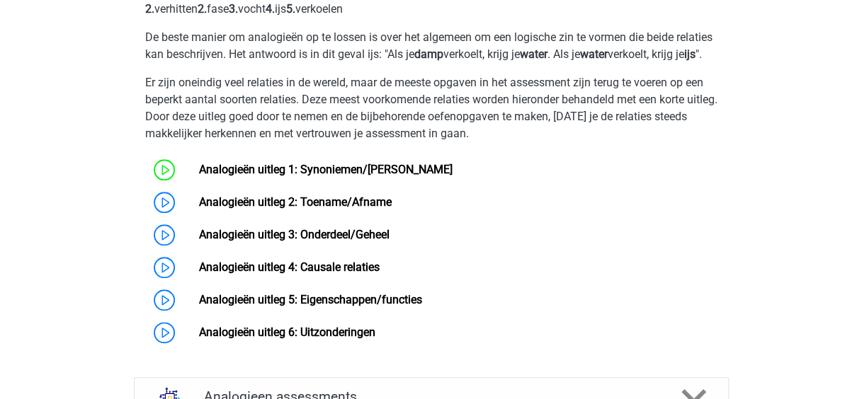
scroll to position [649, 0]
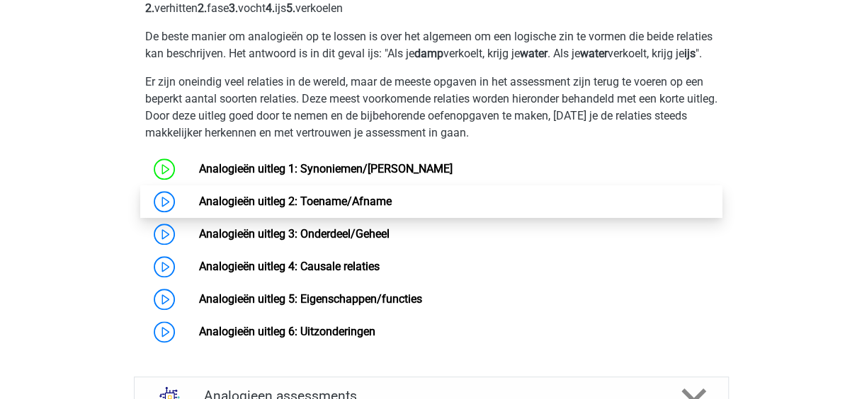
click at [259, 208] on link "Analogieën uitleg 2: Toename/Afname" at bounding box center [295, 201] width 193 height 13
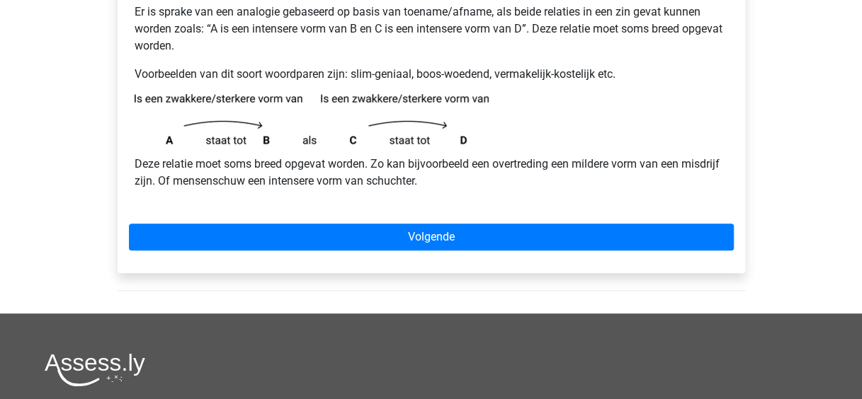
scroll to position [280, 0]
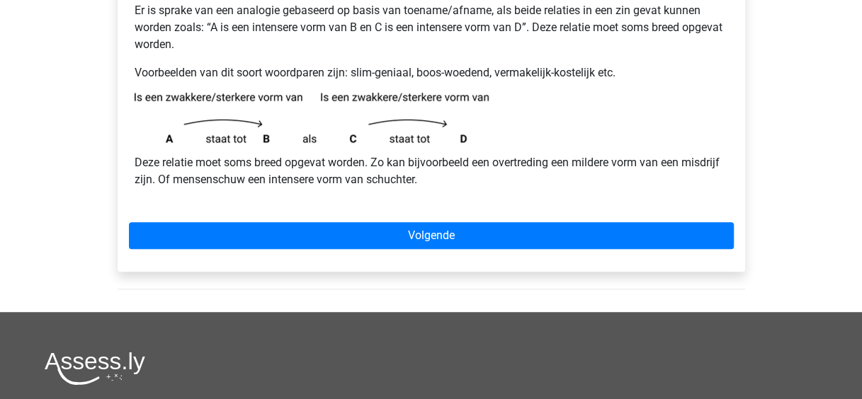
click at [418, 219] on div "Analogieën uitleg 2: Toename/Afname Er is sprake van een analogie gebaseerd op …" at bounding box center [431, 117] width 627 height 309
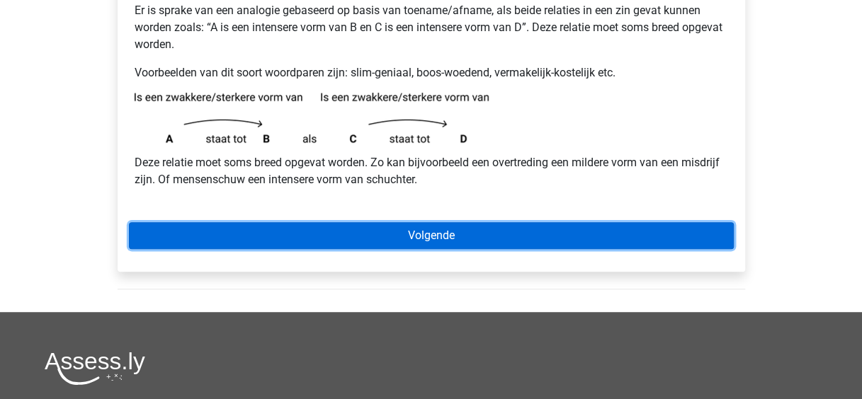
click at [435, 235] on link "Volgende" at bounding box center [431, 235] width 605 height 27
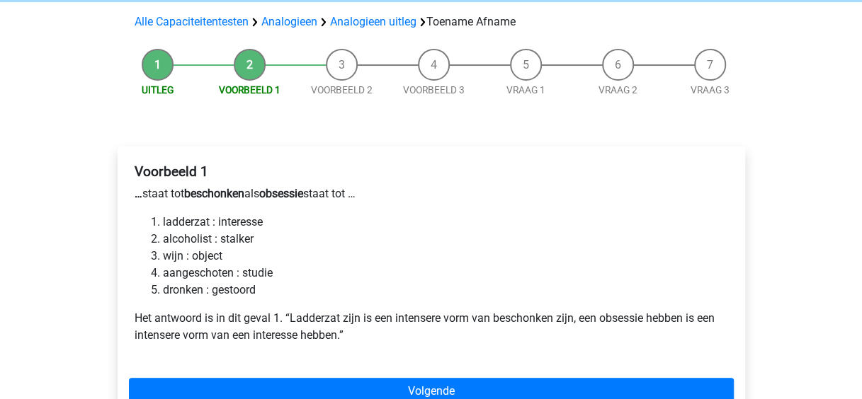
scroll to position [98, 0]
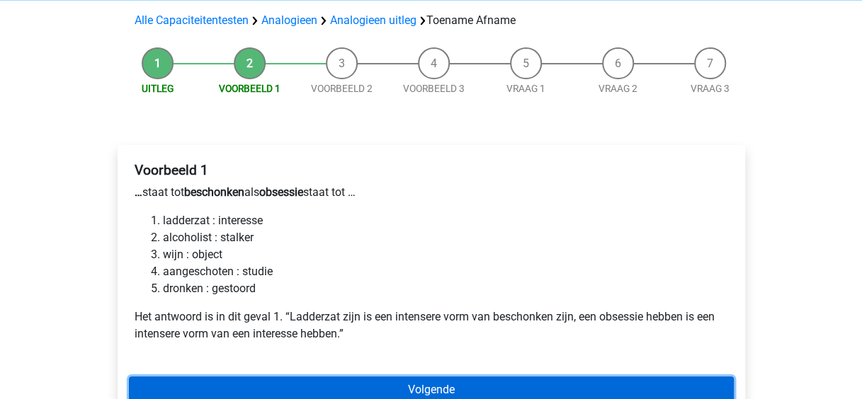
click at [320, 389] on link "Volgende" at bounding box center [431, 390] width 605 height 27
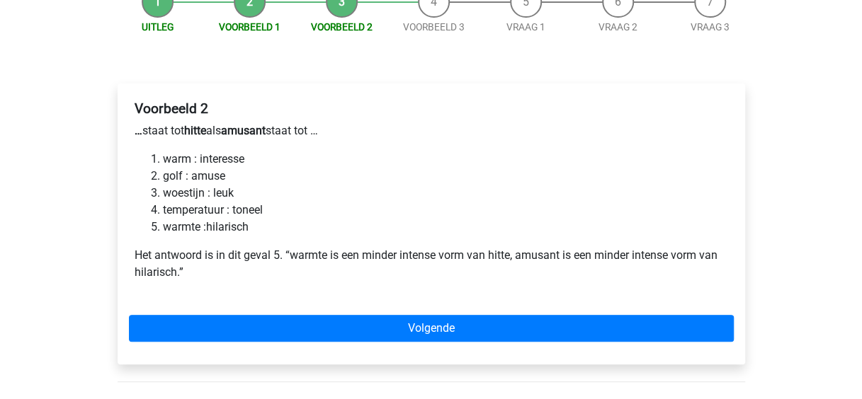
scroll to position [161, 0]
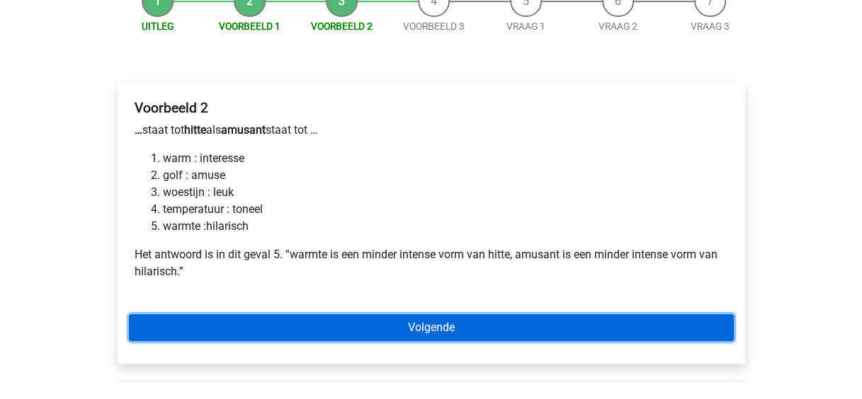
click at [350, 333] on link "Volgende" at bounding box center [431, 327] width 605 height 27
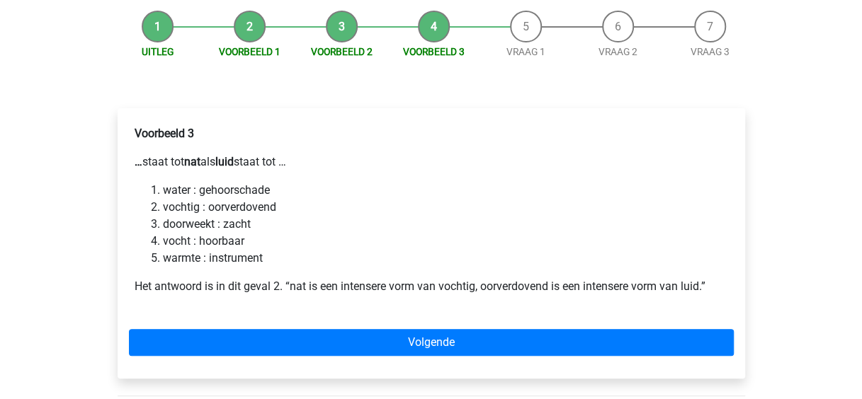
scroll to position [136, 0]
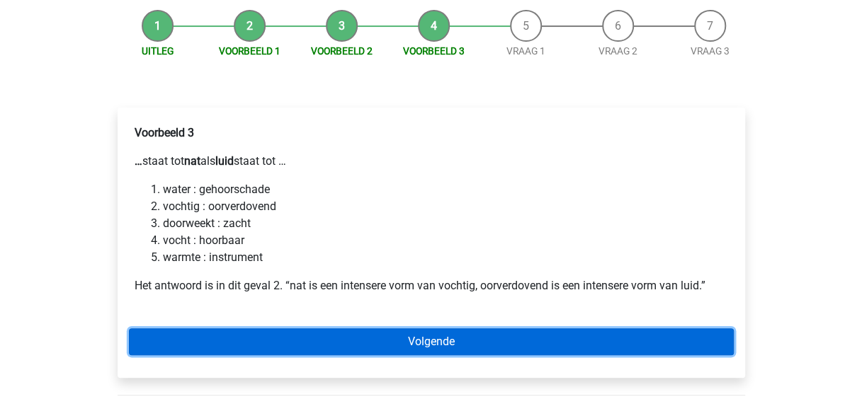
click at [322, 344] on link "Volgende" at bounding box center [431, 341] width 605 height 27
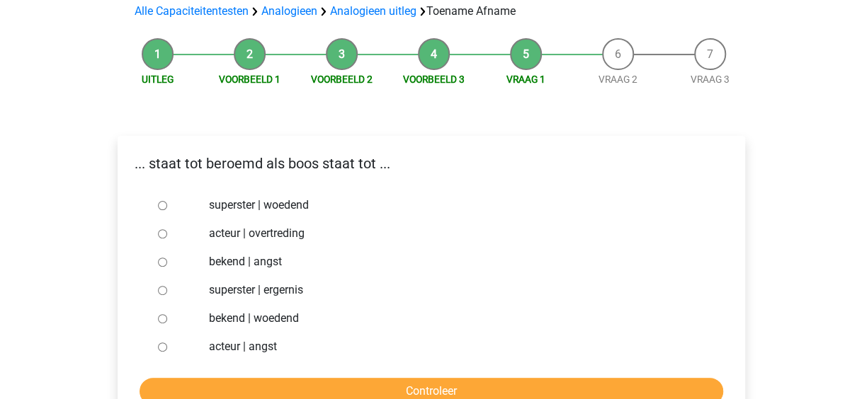
scroll to position [108, 0]
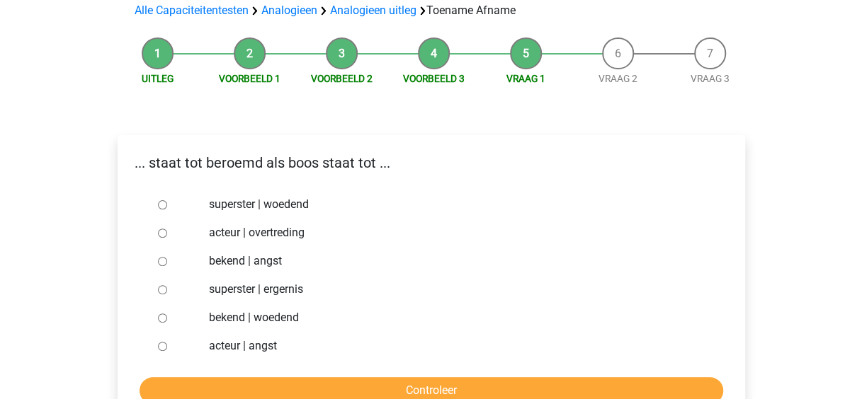
click at [158, 315] on input "bekend | woedend" at bounding box center [162, 318] width 9 height 9
radio input "true"
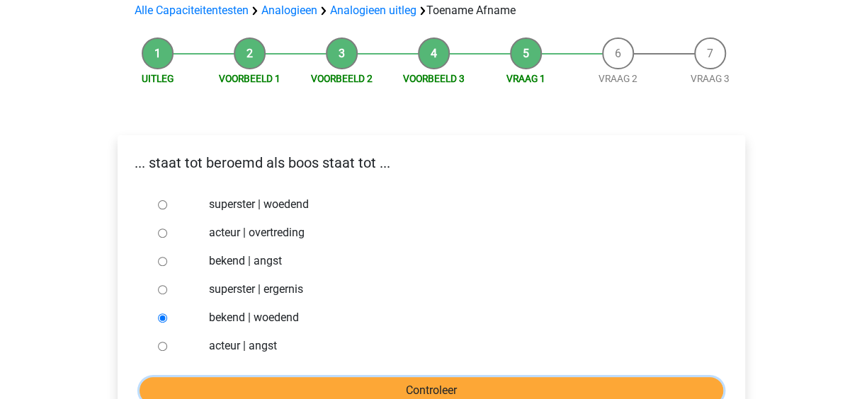
click at [313, 384] on input "Controleer" at bounding box center [430, 390] width 583 height 27
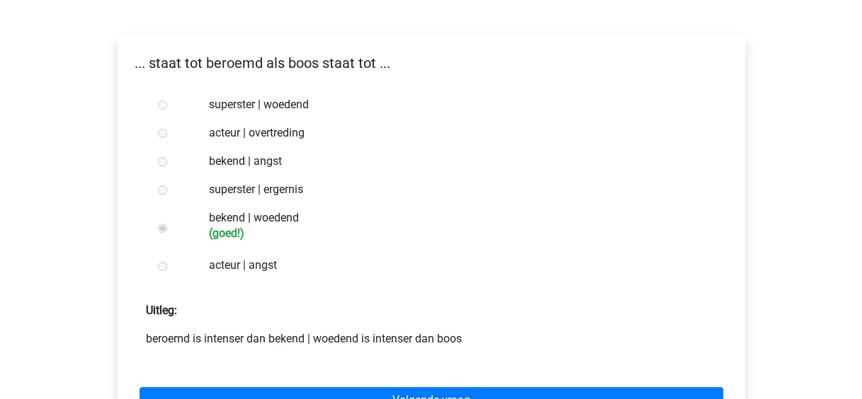
scroll to position [262, 0]
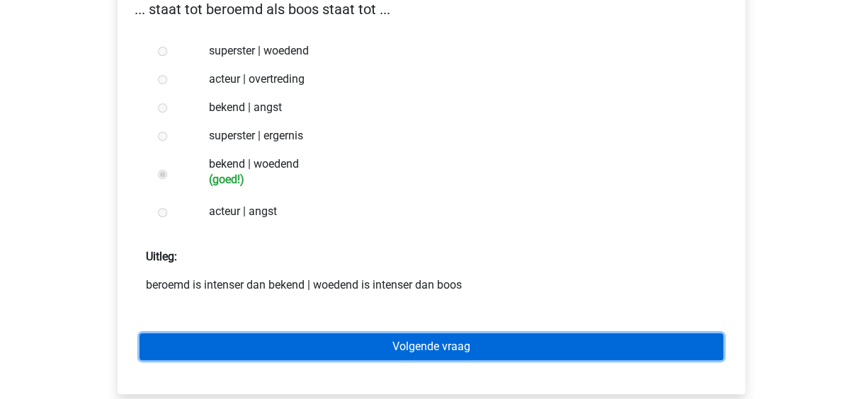
click at [336, 354] on link "Volgende vraag" at bounding box center [430, 346] width 583 height 27
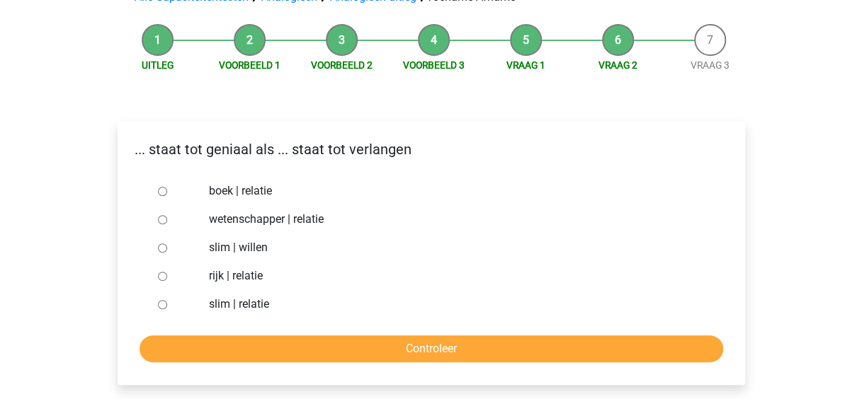
scroll to position [122, 0]
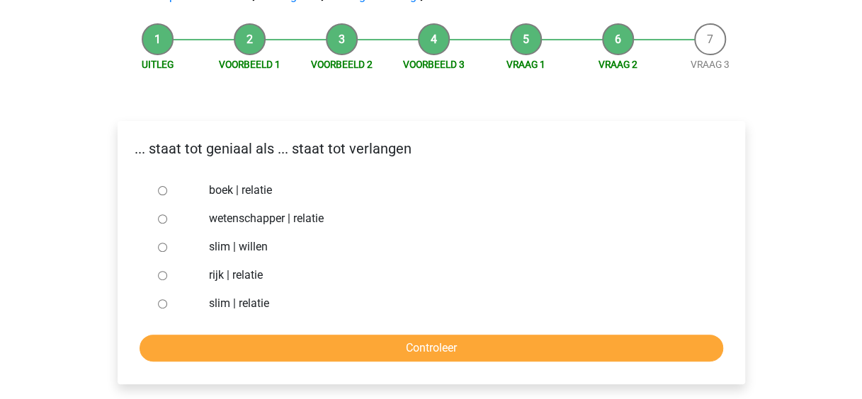
click at [163, 251] on input "slim | willen" at bounding box center [162, 247] width 9 height 9
radio input "true"
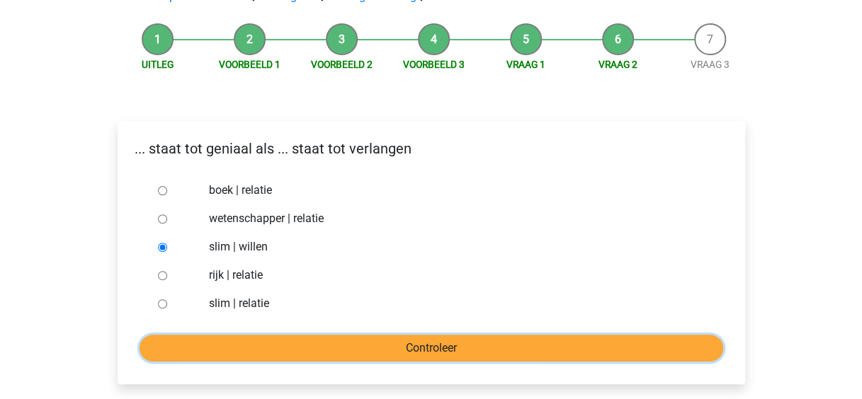
click at [331, 353] on input "Controleer" at bounding box center [430, 348] width 583 height 27
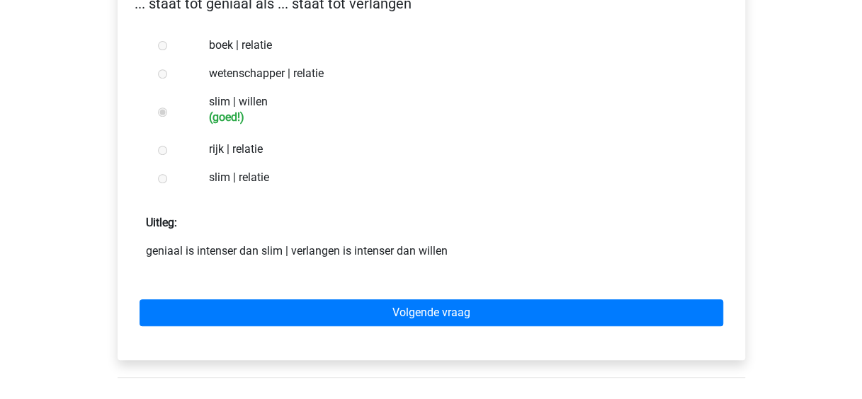
scroll to position [272, 0]
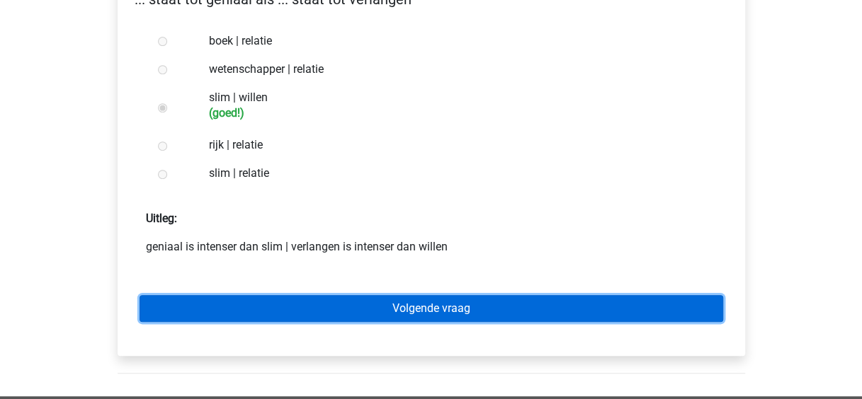
click at [336, 313] on link "Volgende vraag" at bounding box center [430, 308] width 583 height 27
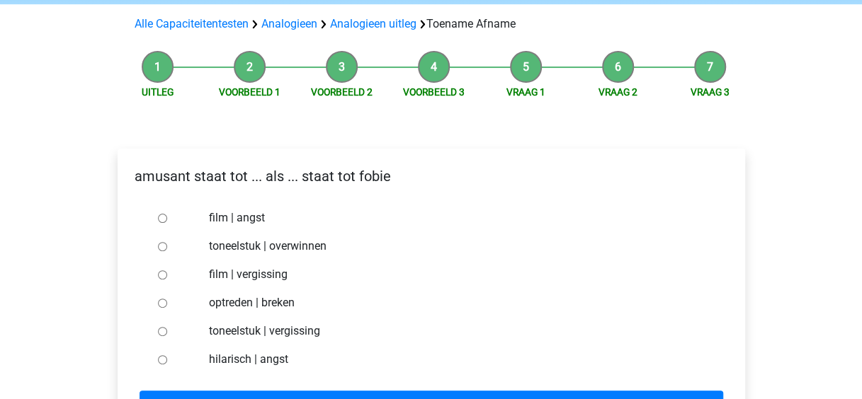
scroll to position [96, 0]
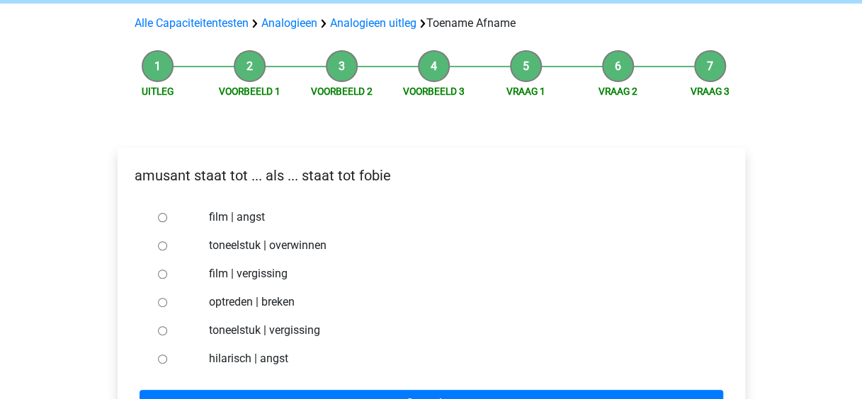
click at [167, 359] on div at bounding box center [175, 359] width 47 height 28
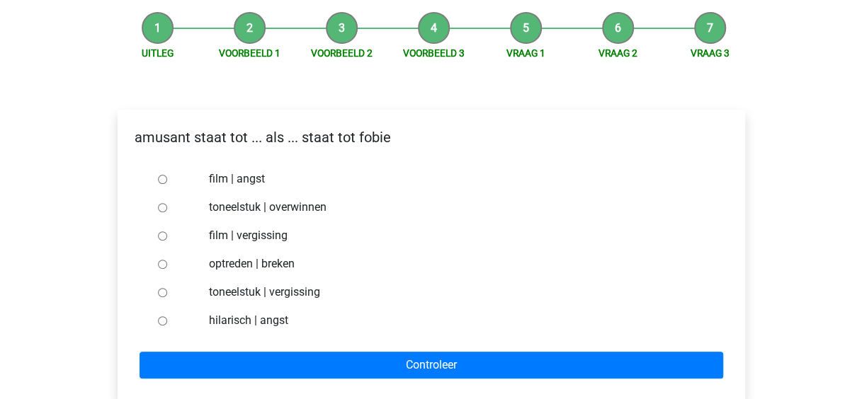
scroll to position [135, 0]
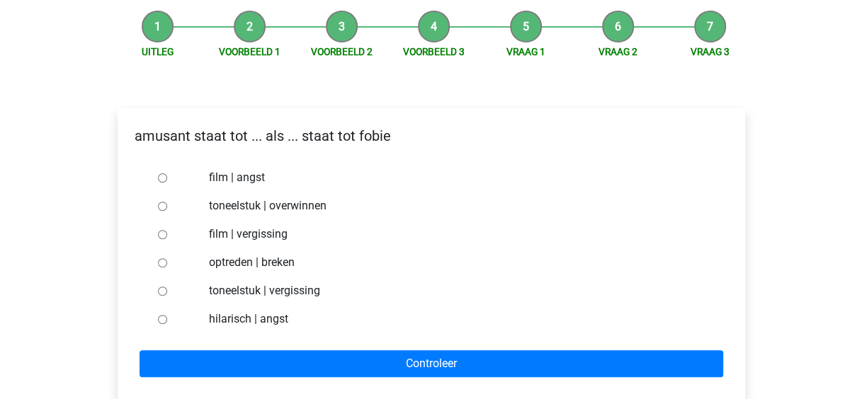
click at [158, 319] on input "hilarisch | angst" at bounding box center [162, 319] width 9 height 9
radio input "true"
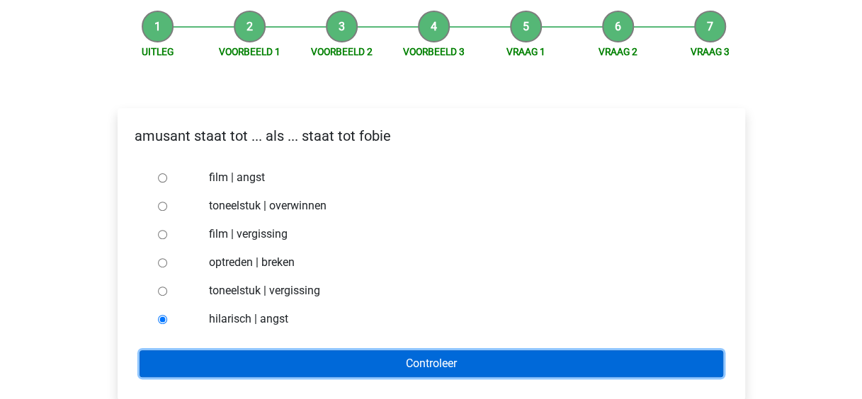
click at [255, 367] on input "Controleer" at bounding box center [430, 363] width 583 height 27
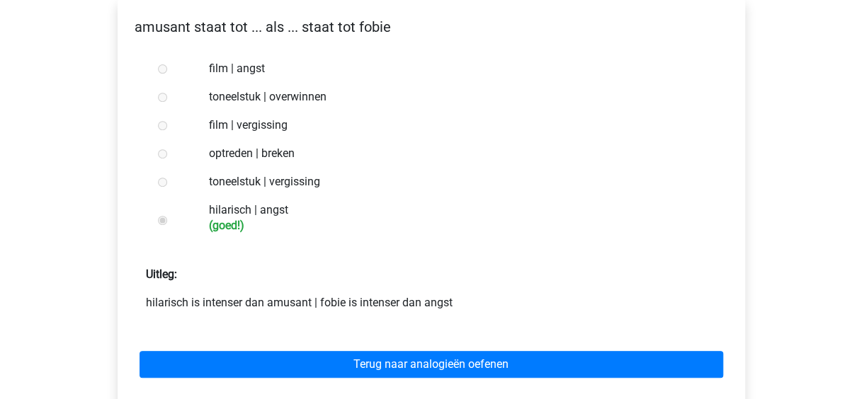
scroll to position [248, 0]
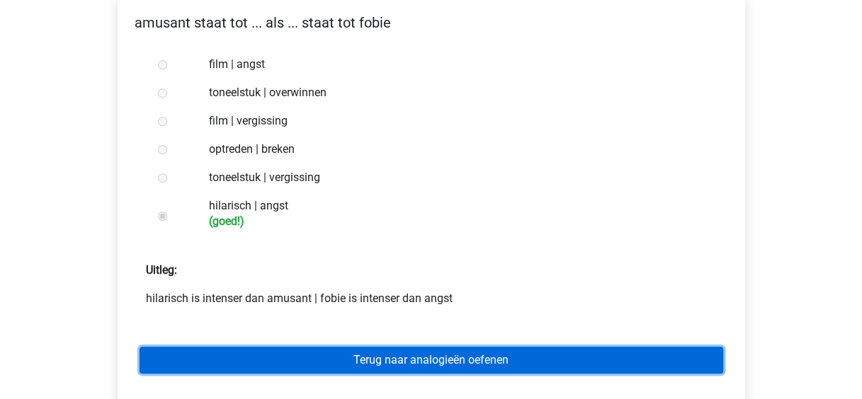
click at [348, 353] on link "Terug naar analogieën oefenen" at bounding box center [430, 360] width 583 height 27
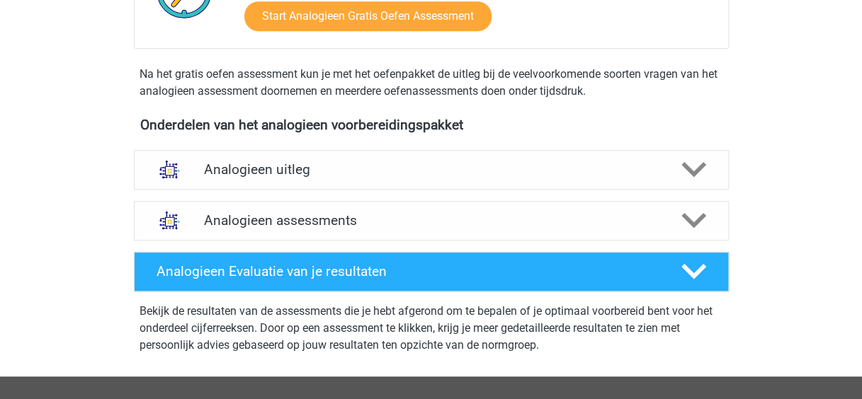
scroll to position [402, 0]
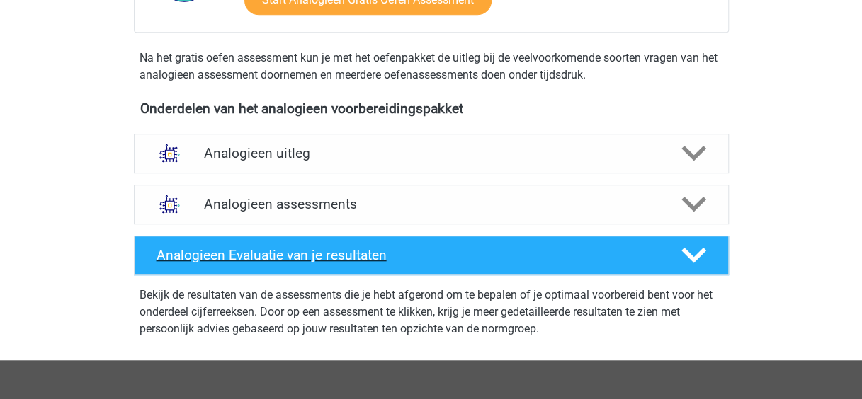
click at [546, 268] on div "Analogieen Evaluatie van je resultaten" at bounding box center [431, 256] width 595 height 40
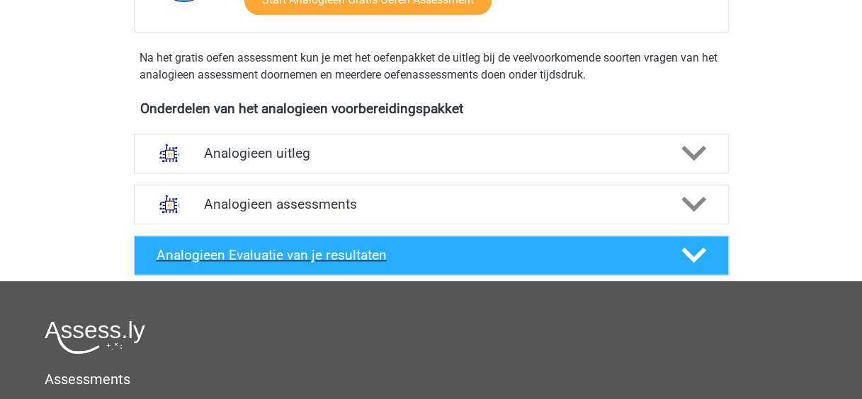
click at [676, 256] on div at bounding box center [691, 255] width 47 height 25
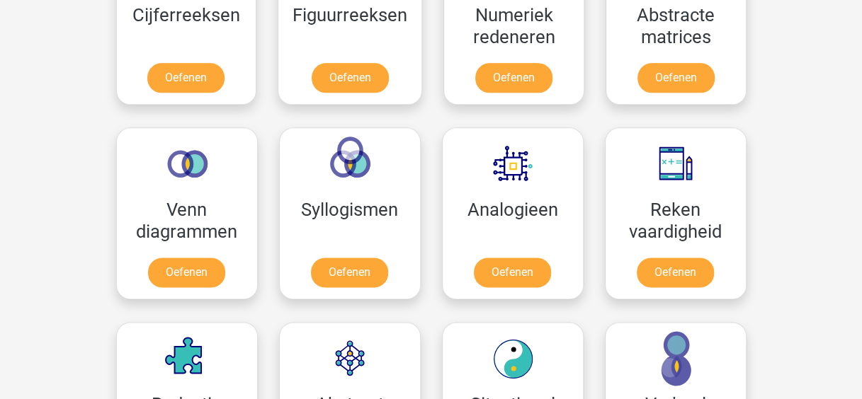
scroll to position [835, 0]
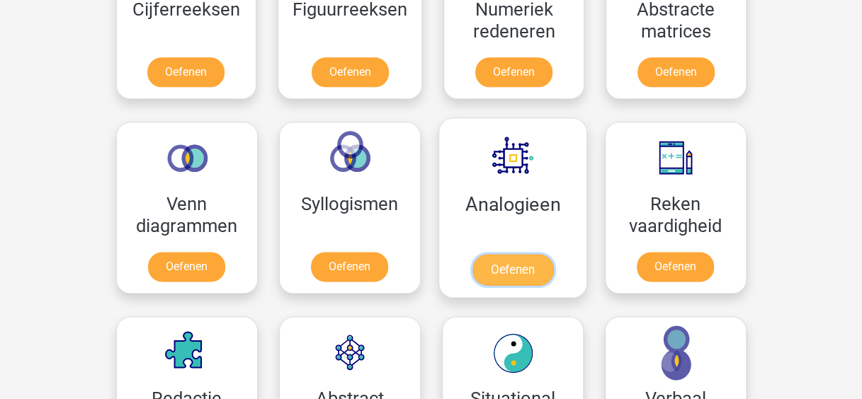
click at [520, 268] on link "Oefenen" at bounding box center [511, 269] width 81 height 31
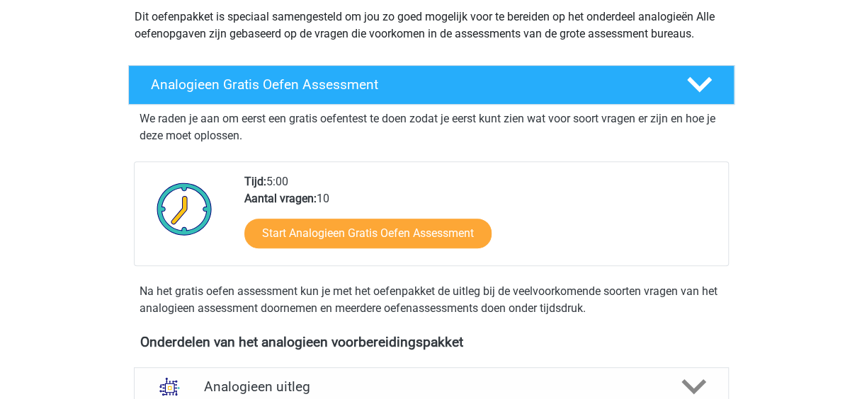
scroll to position [169, 0]
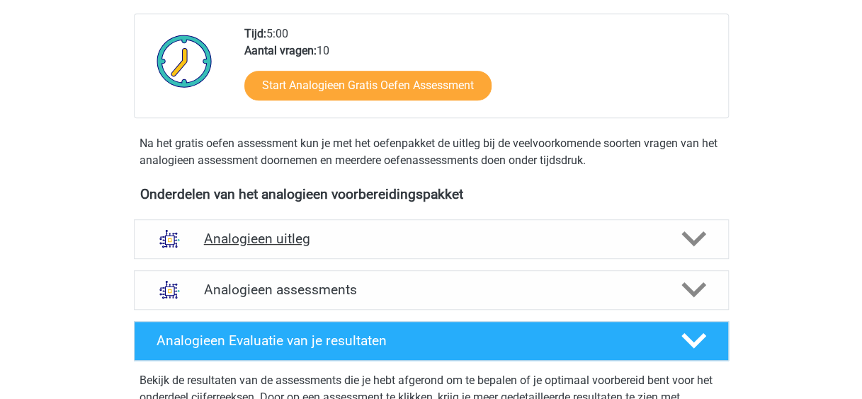
click at [538, 234] on h4 "Analogieen uitleg" at bounding box center [431, 239] width 454 height 16
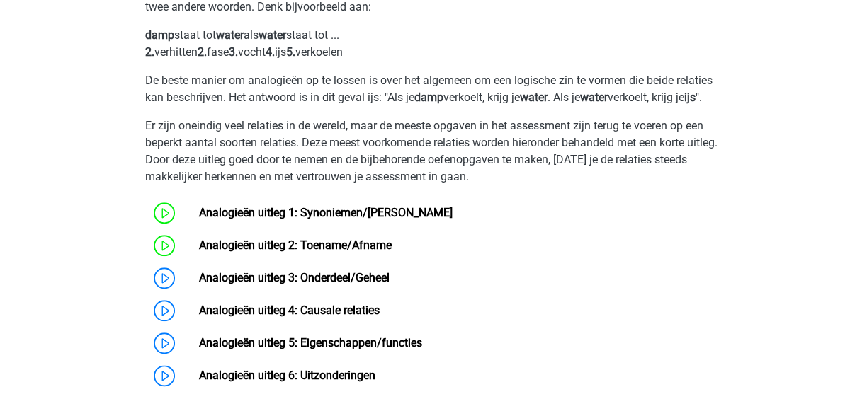
scroll to position [614, 0]
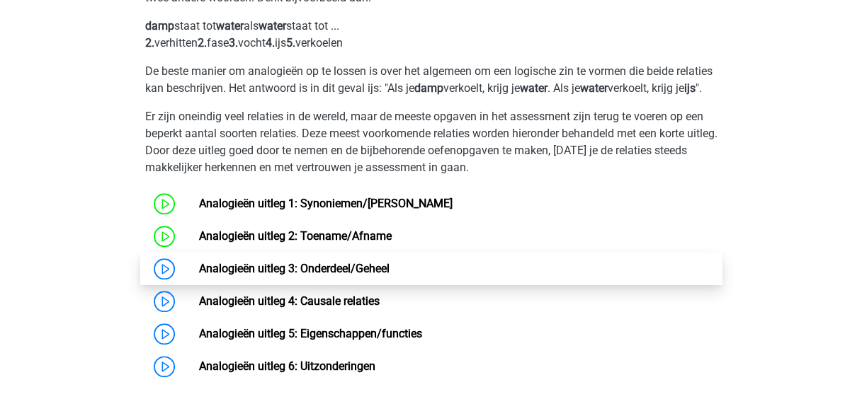
click at [257, 275] on link "Analogieën uitleg 3: Onderdeel/Geheel" at bounding box center [294, 268] width 190 height 13
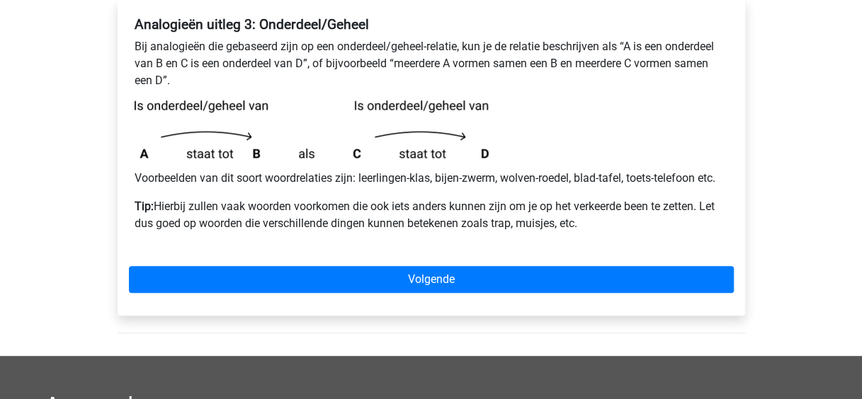
scroll to position [273, 0]
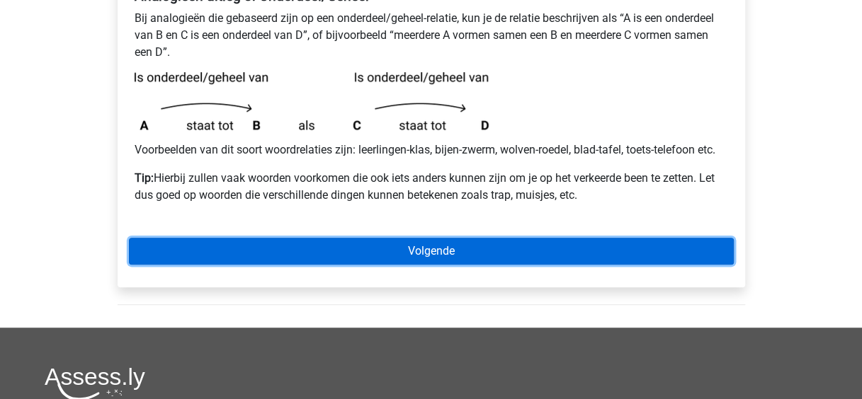
click at [374, 242] on link "Volgende" at bounding box center [431, 251] width 605 height 27
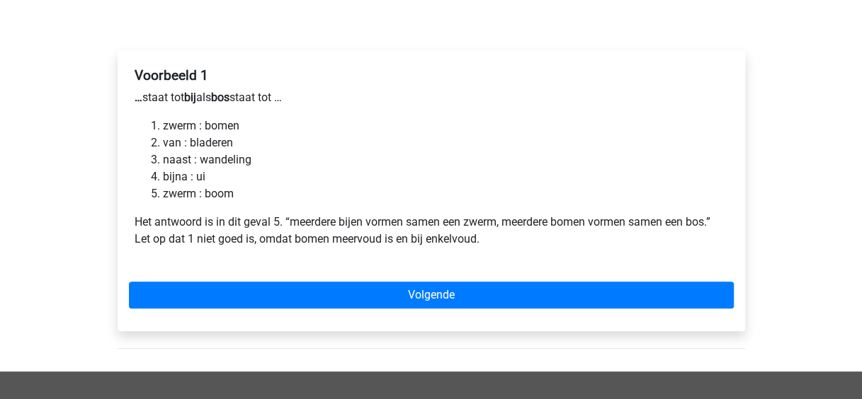
scroll to position [194, 0]
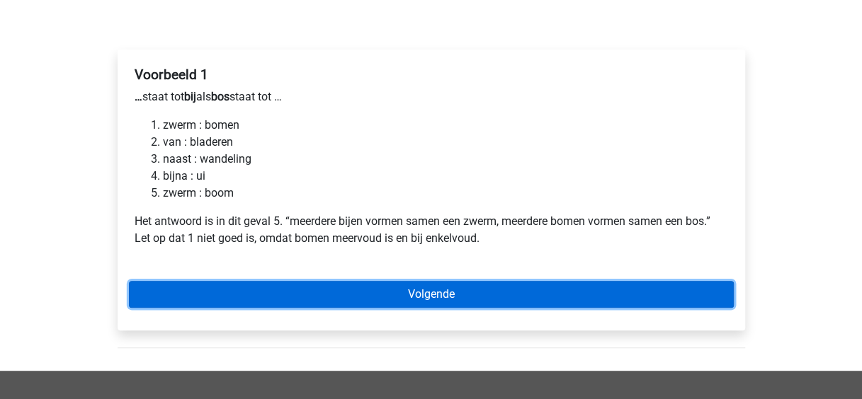
click at [267, 289] on link "Volgende" at bounding box center [431, 294] width 605 height 27
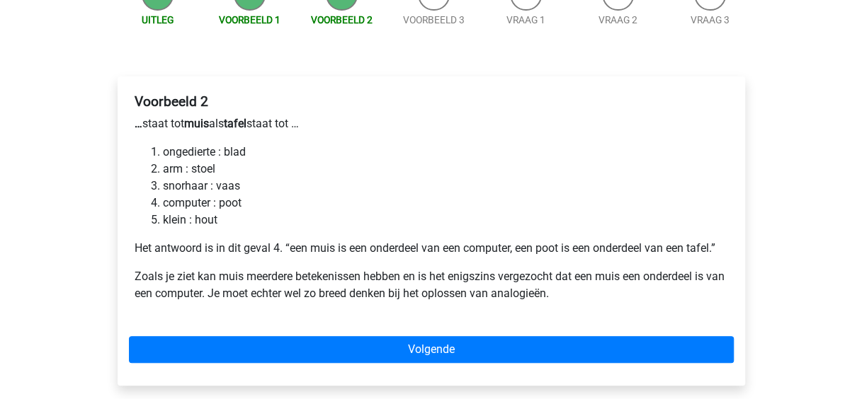
scroll to position [168, 0]
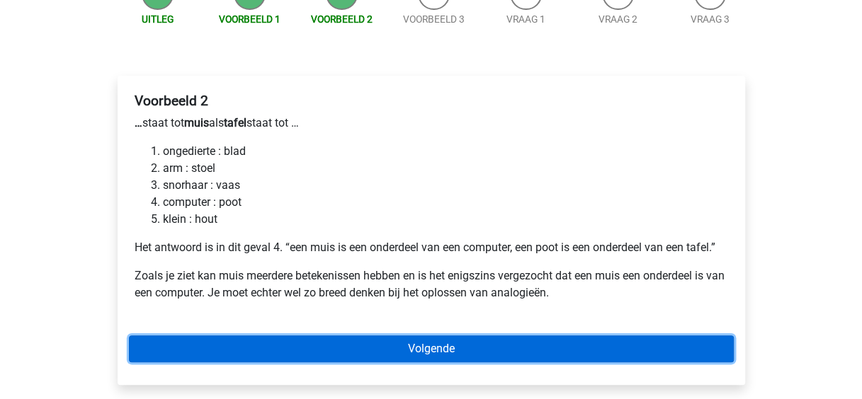
click at [278, 341] on link "Volgende" at bounding box center [431, 349] width 605 height 27
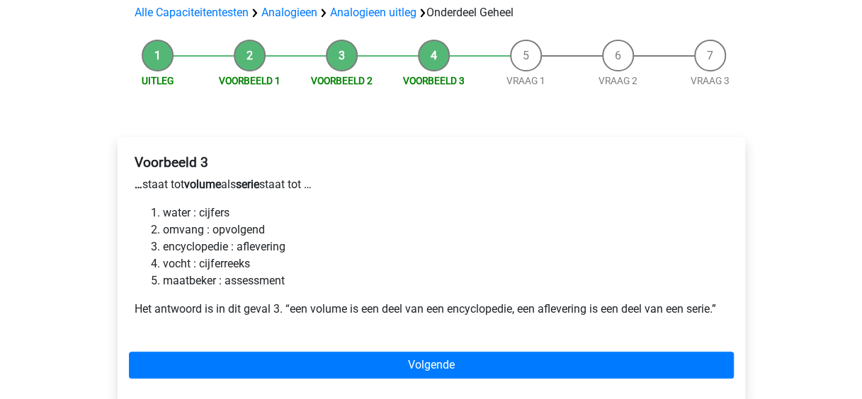
scroll to position [115, 0]
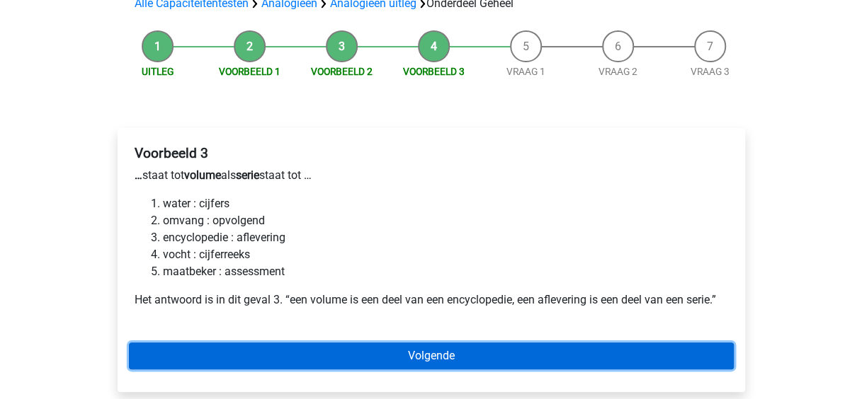
click at [409, 364] on link "Volgende" at bounding box center [431, 356] width 605 height 27
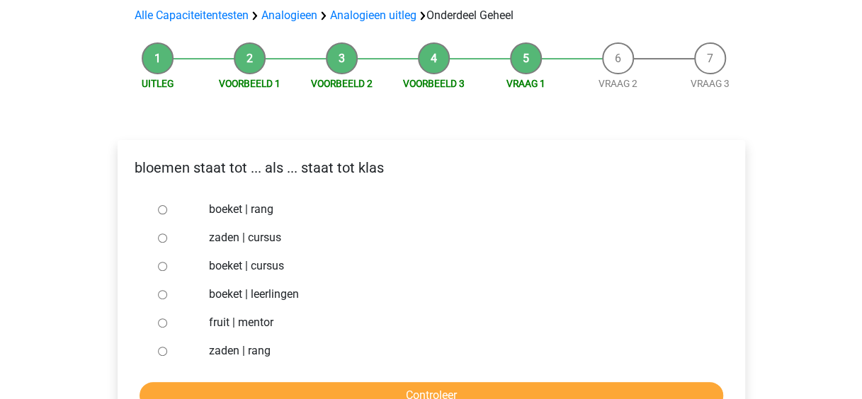
scroll to position [104, 0]
click at [156, 299] on div at bounding box center [175, 294] width 47 height 28
click at [159, 295] on input "boeket | leerlingen" at bounding box center [162, 294] width 9 height 9
radio input "true"
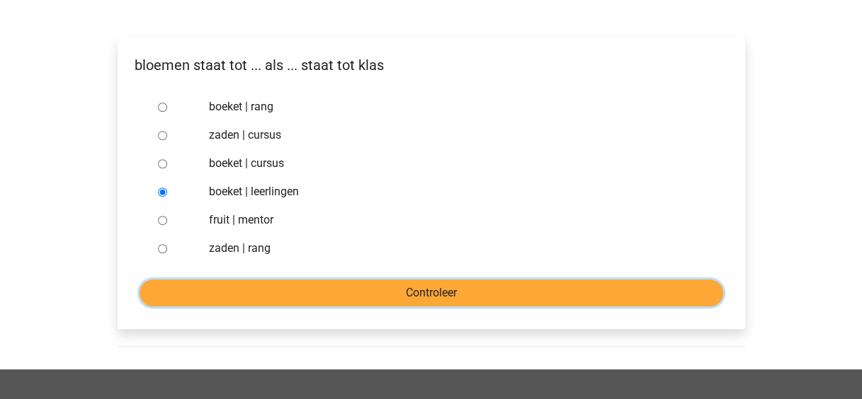
click at [202, 293] on input "Controleer" at bounding box center [430, 293] width 583 height 27
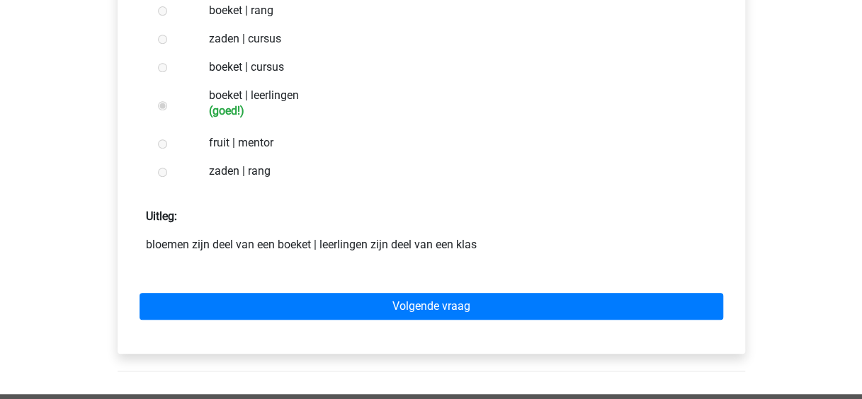
scroll to position [309, 0]
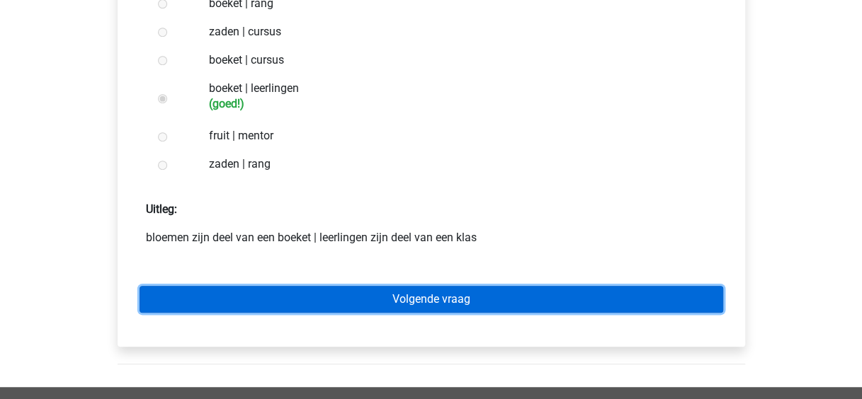
click at [247, 292] on link "Volgende vraag" at bounding box center [430, 299] width 583 height 27
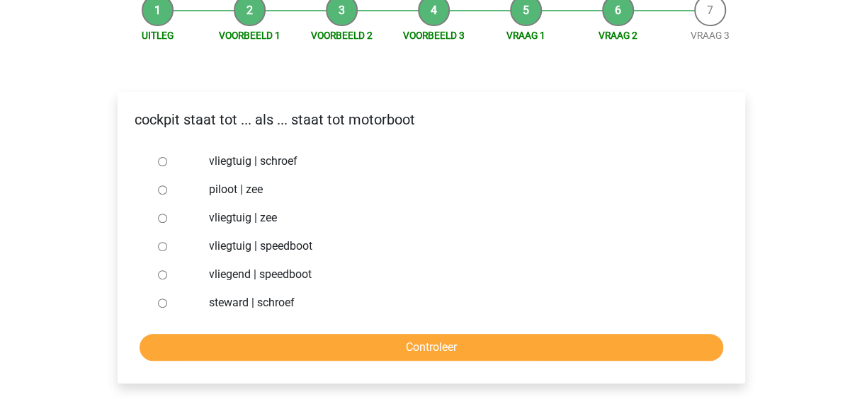
scroll to position [147, 0]
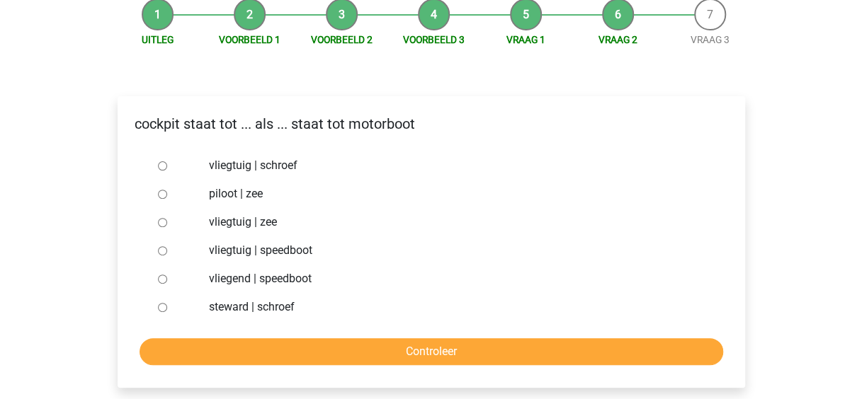
click at [161, 167] on input "vliegtuig | schroef" at bounding box center [162, 165] width 9 height 9
radio input "true"
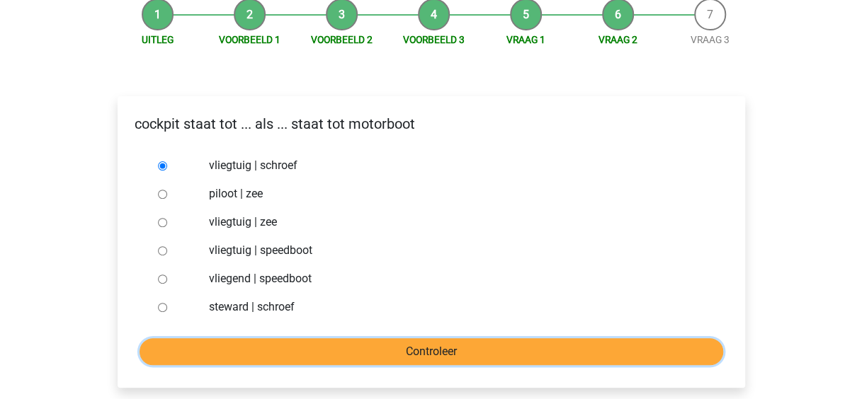
click at [375, 353] on input "Controleer" at bounding box center [430, 351] width 583 height 27
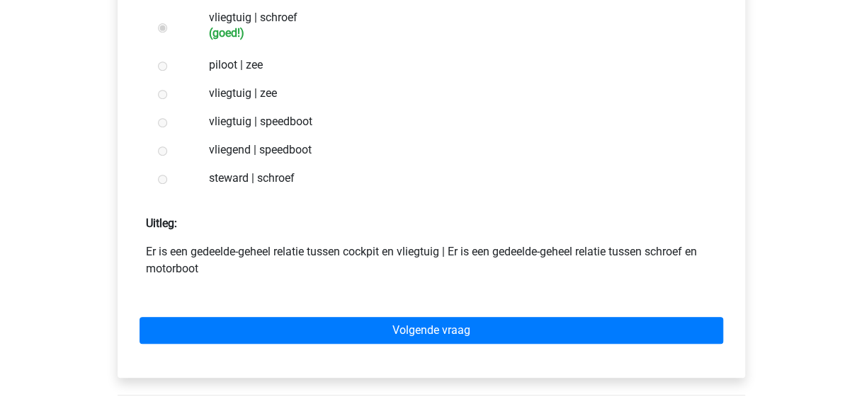
scroll to position [297, 0]
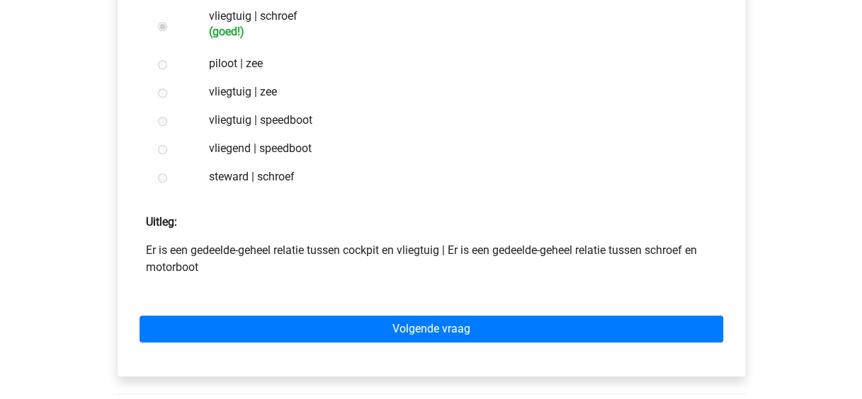
click at [390, 343] on div "Volgende vraag" at bounding box center [431, 326] width 605 height 78
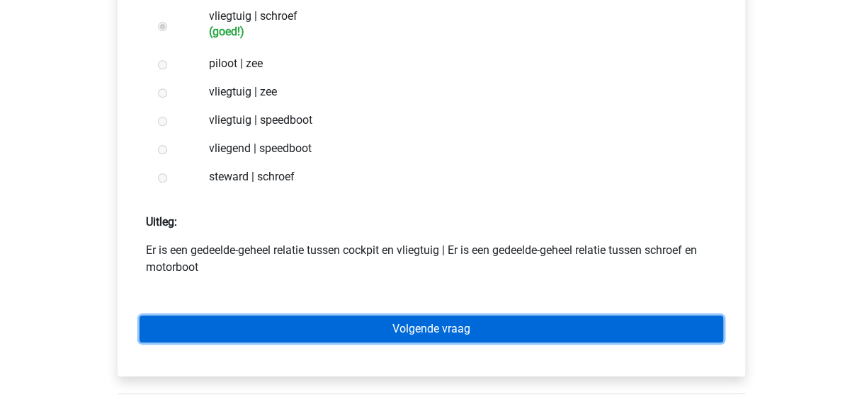
click at [399, 335] on link "Volgende vraag" at bounding box center [430, 329] width 583 height 27
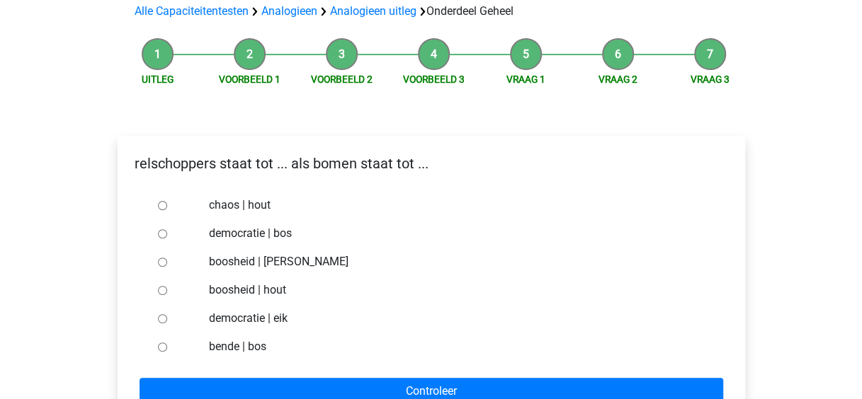
scroll to position [109, 0]
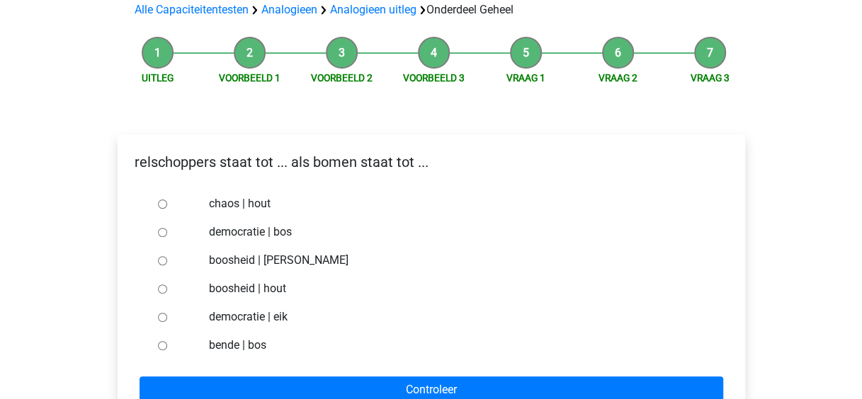
click at [164, 314] on input "democratie | eik" at bounding box center [162, 317] width 9 height 9
radio input "true"
click at [123, 86] on div "Uitleg Voorbeeld 1 Voorbeeld 2 Voorbeeld 3 Vraag 1 Vraag 2 Vraag 3 relschoppers…" at bounding box center [431, 248] width 673 height 437
click at [158, 200] on input "chaos | hout" at bounding box center [162, 204] width 9 height 9
radio input "true"
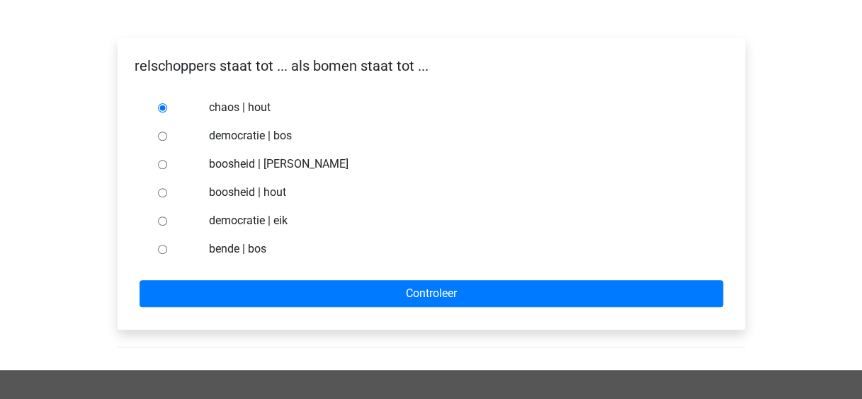
scroll to position [212, 0]
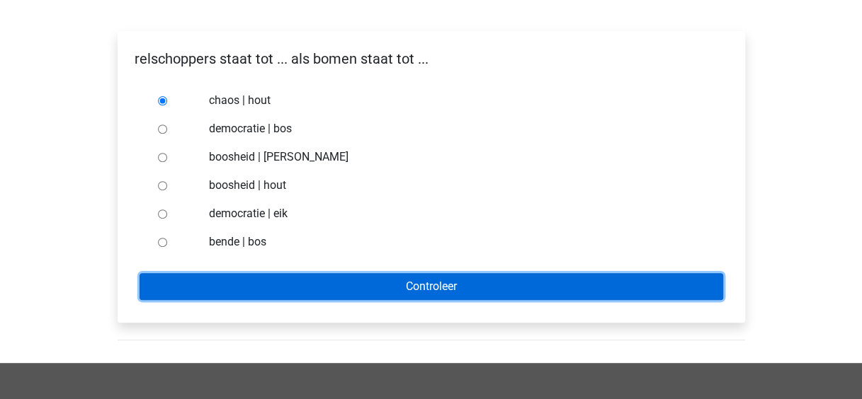
click at [310, 280] on input "Controleer" at bounding box center [430, 286] width 583 height 27
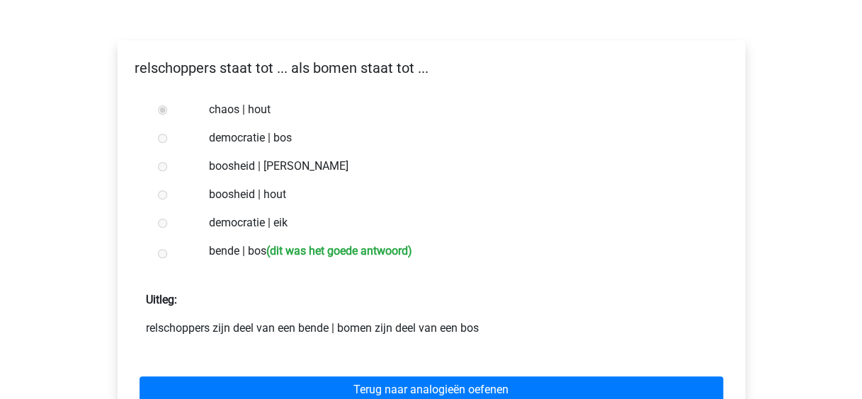
scroll to position [296, 0]
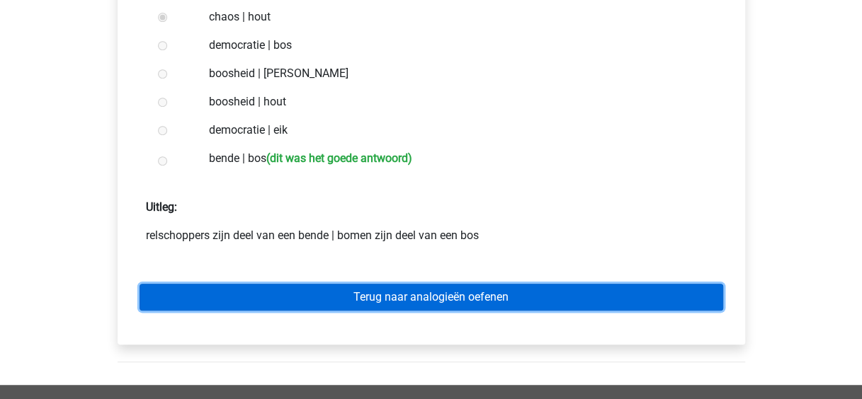
click at [382, 294] on link "Terug naar analogieën oefenen" at bounding box center [430, 297] width 583 height 27
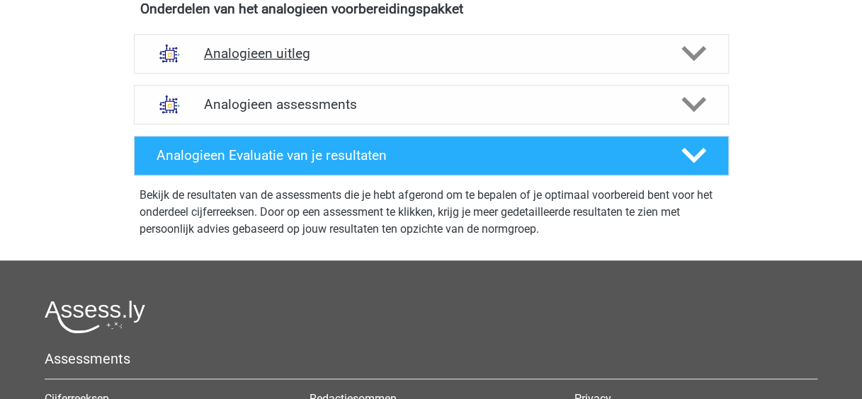
scroll to position [408, 0]
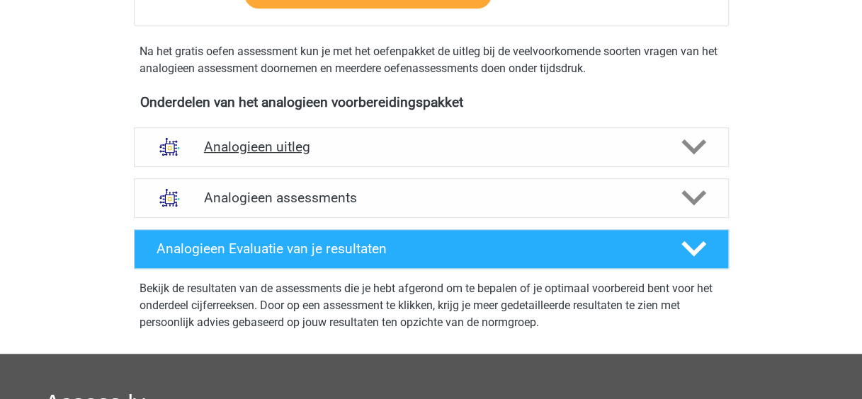
click at [241, 143] on h4 "Analogieen uitleg" at bounding box center [431, 147] width 454 height 16
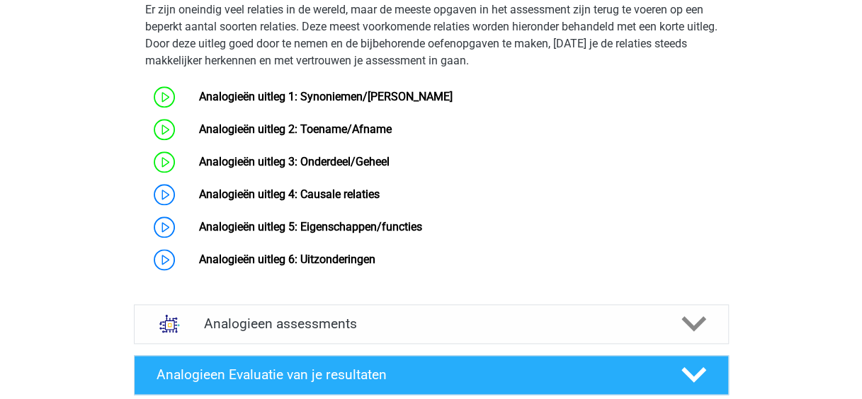
scroll to position [722, 0]
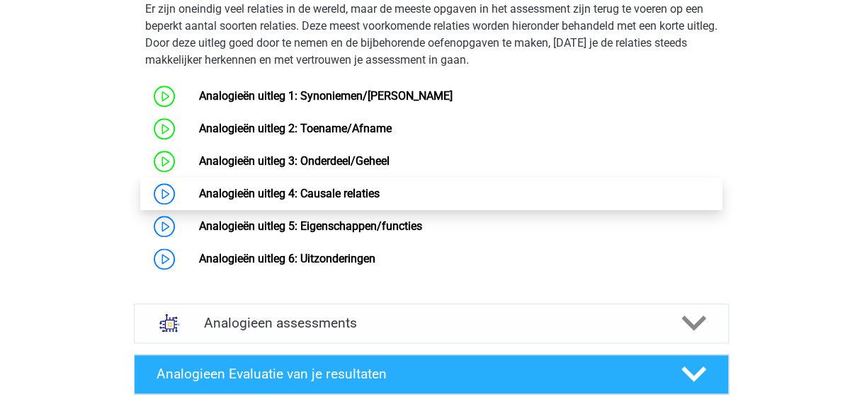
click at [310, 200] on link "Analogieën uitleg 4: Causale relaties" at bounding box center [289, 193] width 181 height 13
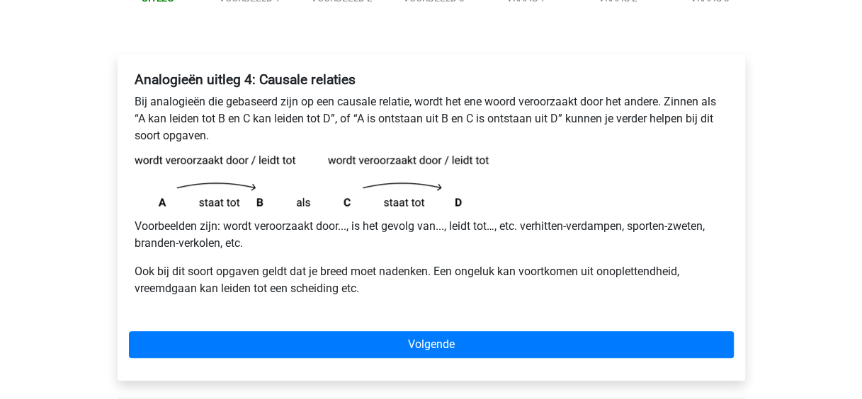
scroll to position [190, 0]
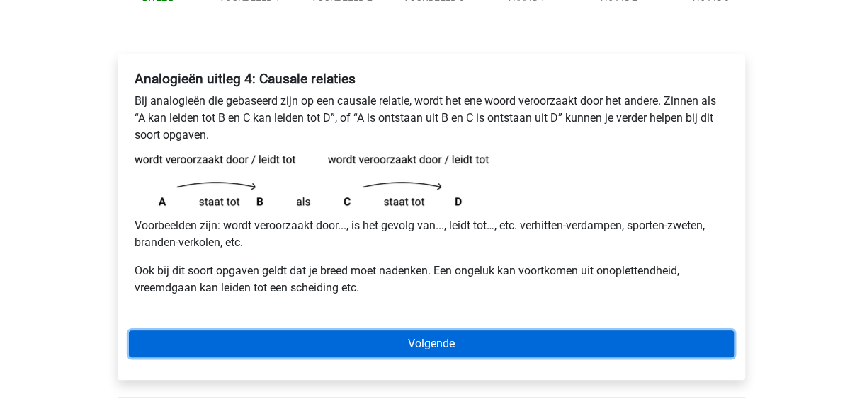
click at [440, 337] on link "Volgende" at bounding box center [431, 344] width 605 height 27
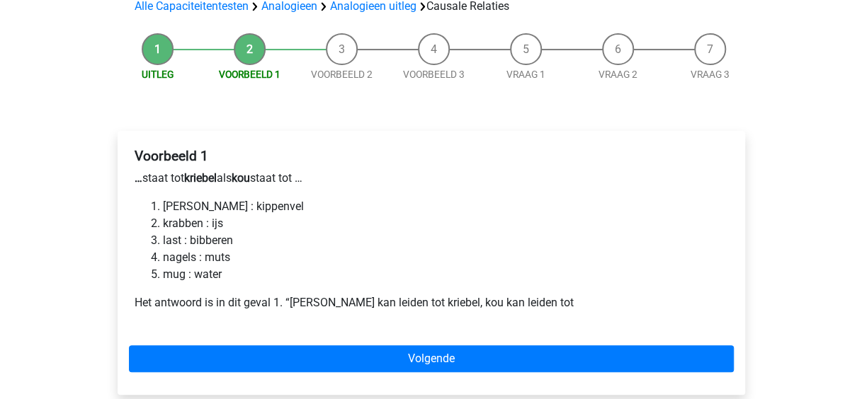
scroll to position [112, 0]
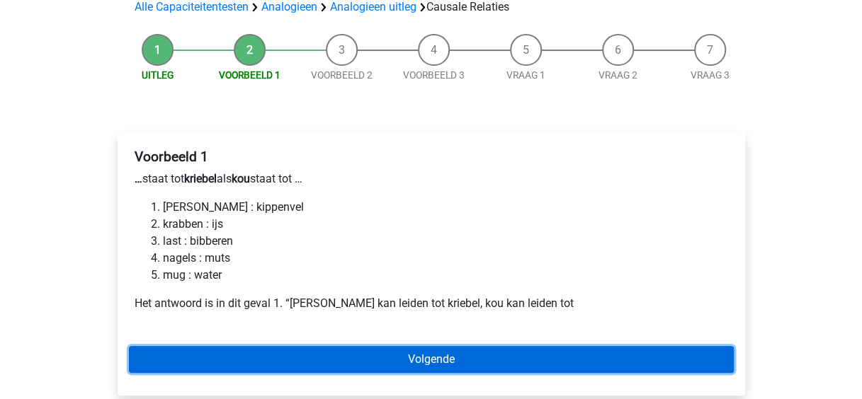
click at [286, 364] on link "Volgende" at bounding box center [431, 359] width 605 height 27
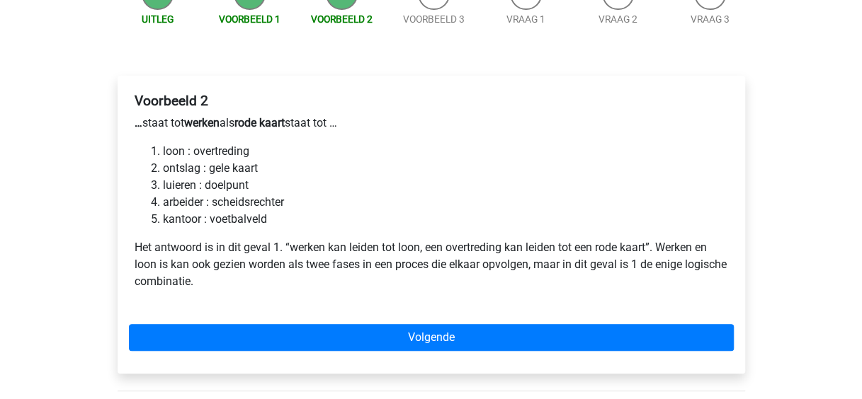
scroll to position [172, 0]
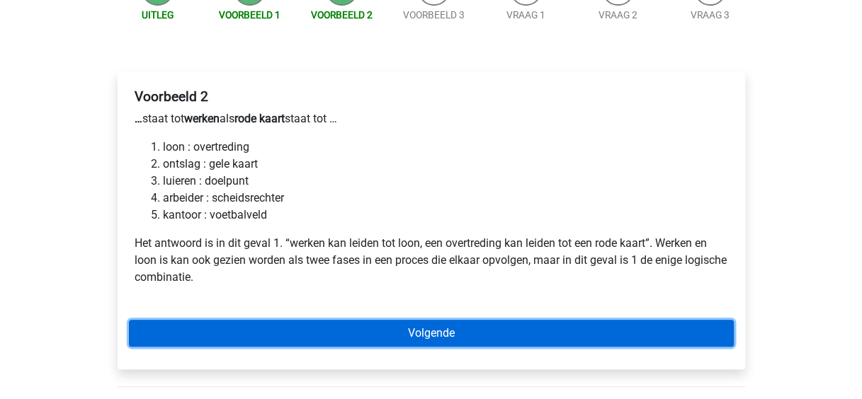
click at [342, 320] on link "Volgende" at bounding box center [431, 333] width 605 height 27
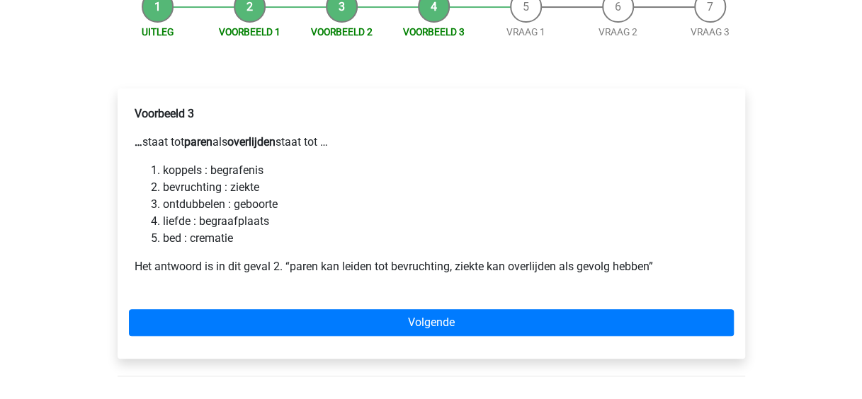
scroll to position [156, 0]
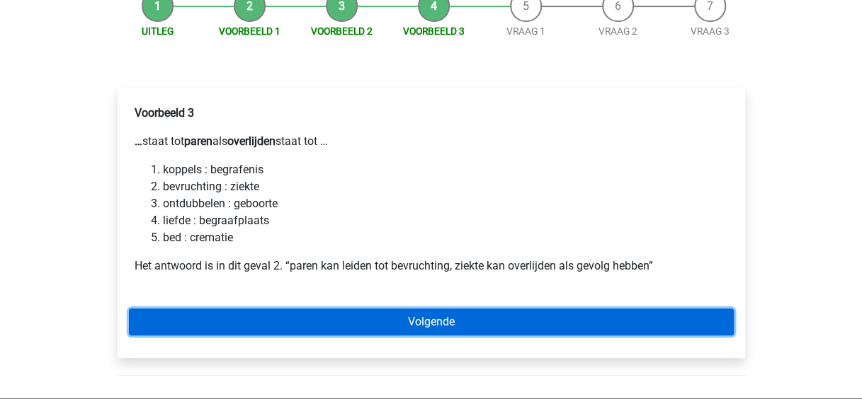
click at [300, 324] on link "Volgende" at bounding box center [431, 322] width 605 height 27
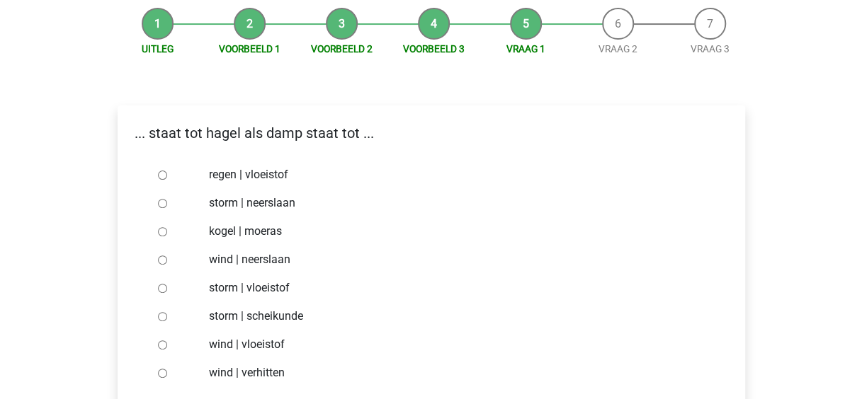
scroll to position [137, 0]
click at [160, 286] on input "storm | vloeistof" at bounding box center [162, 289] width 9 height 9
radio input "true"
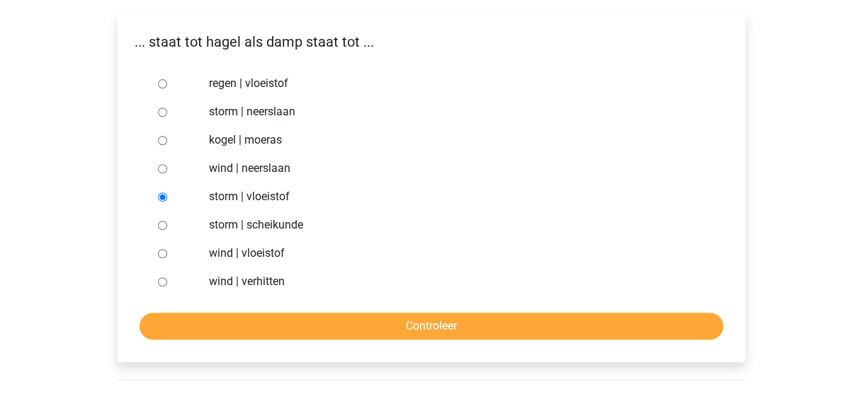
scroll to position [230, 0]
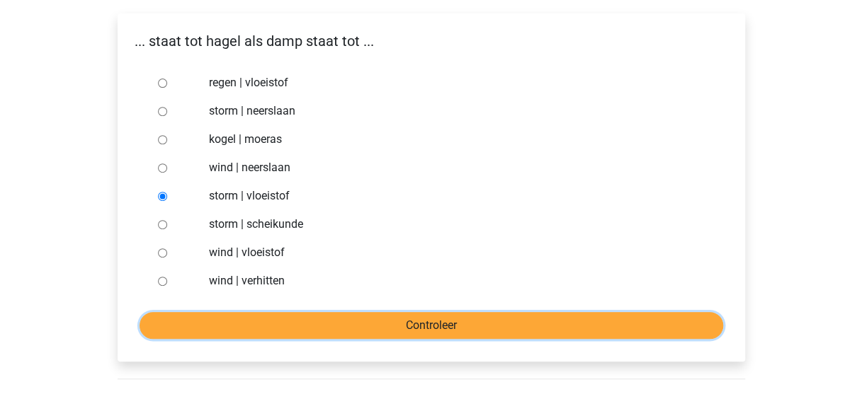
click at [270, 316] on input "Controleer" at bounding box center [430, 325] width 583 height 27
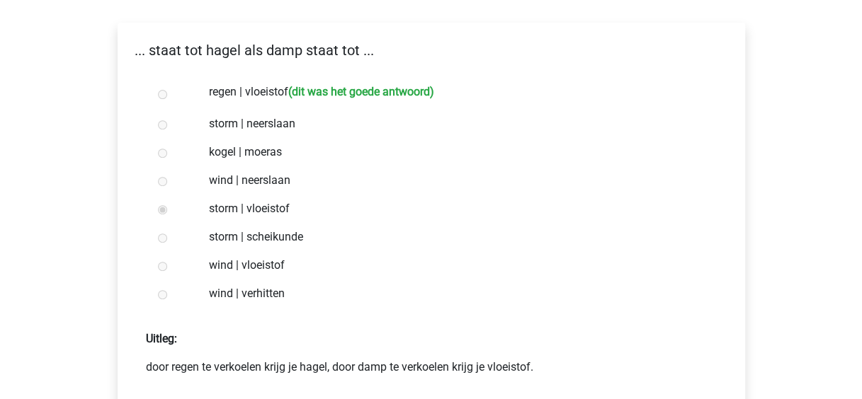
scroll to position [274, 0]
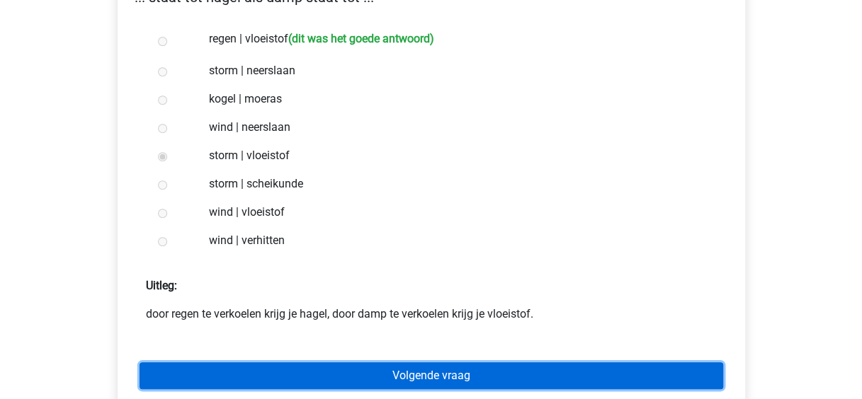
click at [317, 367] on link "Volgende vraag" at bounding box center [430, 375] width 583 height 27
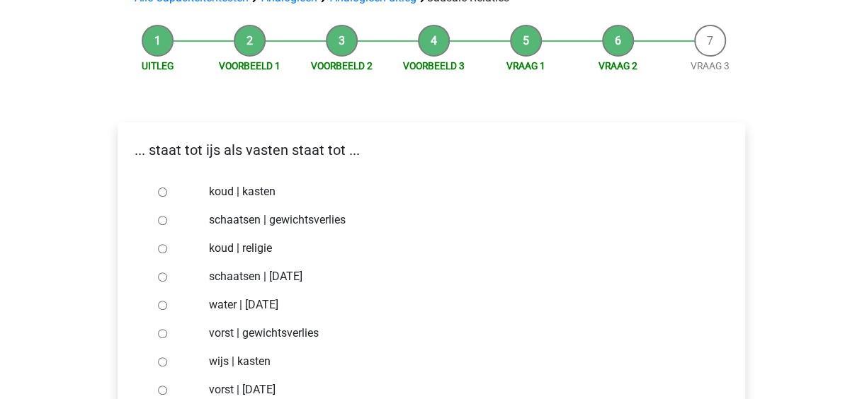
scroll to position [122, 0]
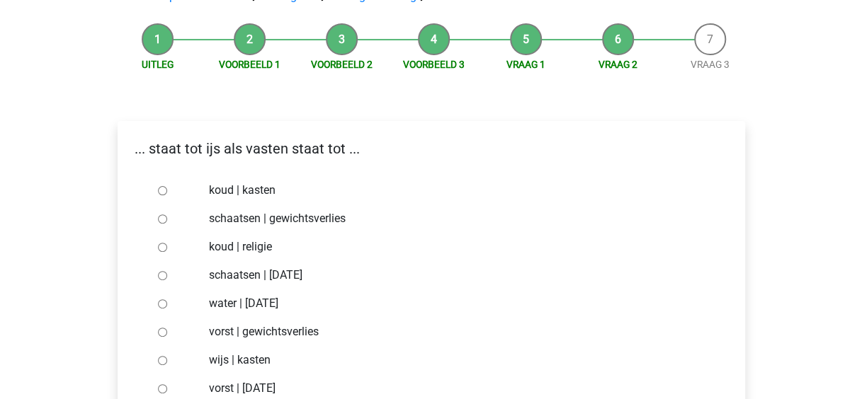
click at [163, 304] on input "water | [DATE]" at bounding box center [162, 303] width 9 height 9
radio input "true"
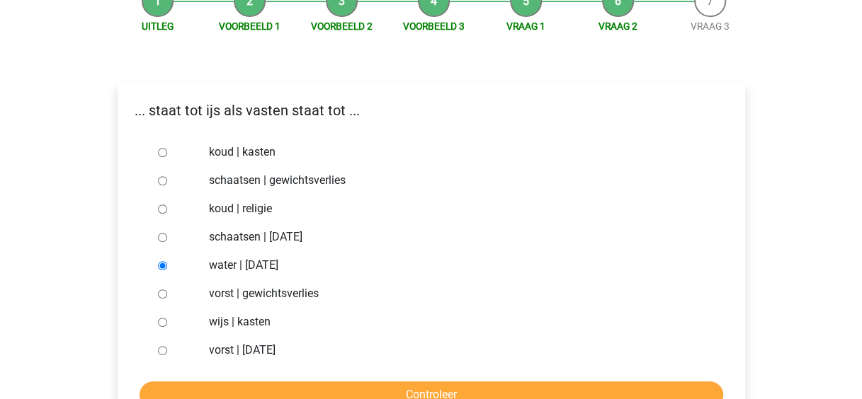
scroll to position [197, 0]
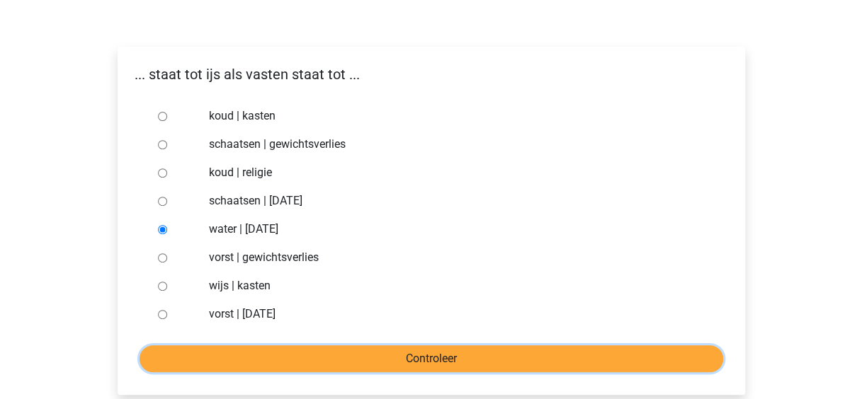
click at [241, 345] on input "Controleer" at bounding box center [430, 358] width 583 height 27
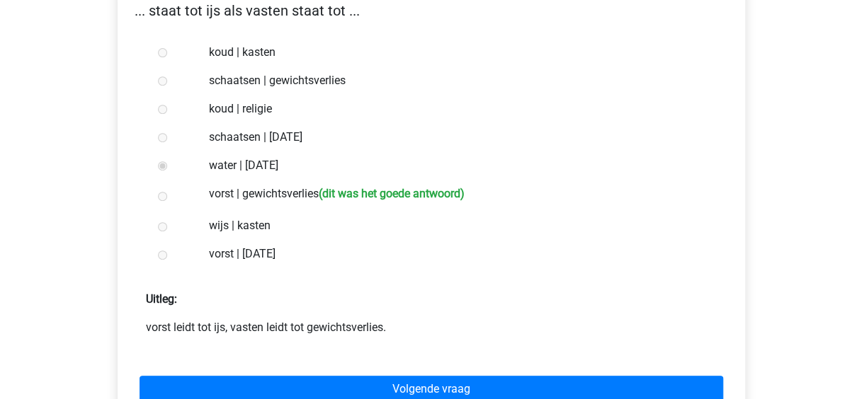
scroll to position [260, 0]
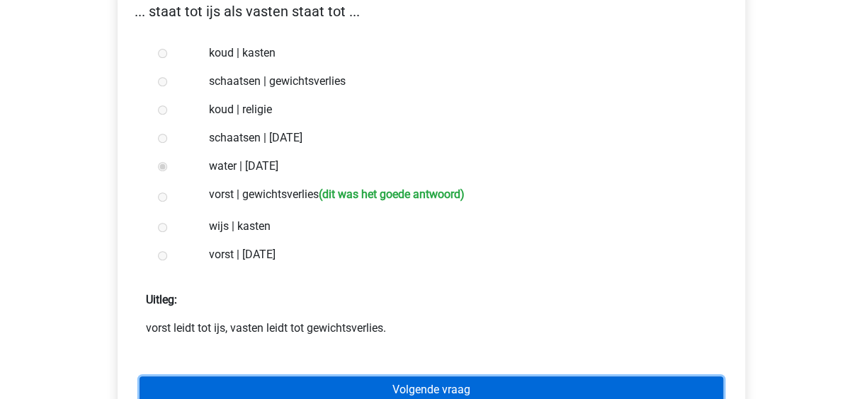
click at [282, 388] on link "Volgende vraag" at bounding box center [430, 390] width 583 height 27
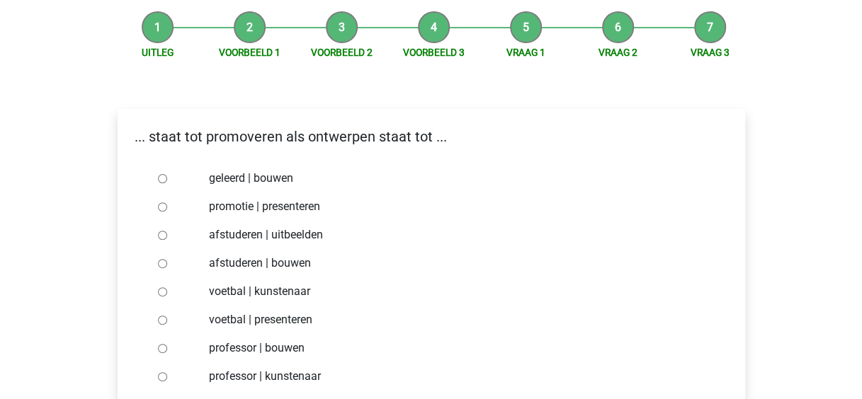
scroll to position [137, 0]
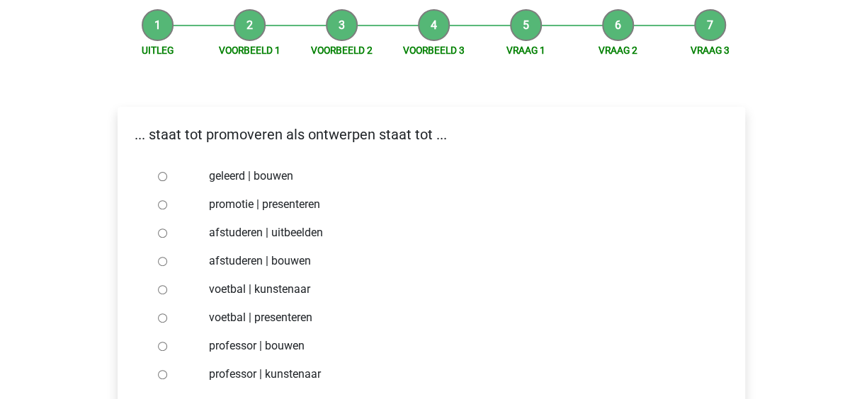
click at [164, 346] on input "professor | bouwen" at bounding box center [162, 346] width 9 height 9
radio input "true"
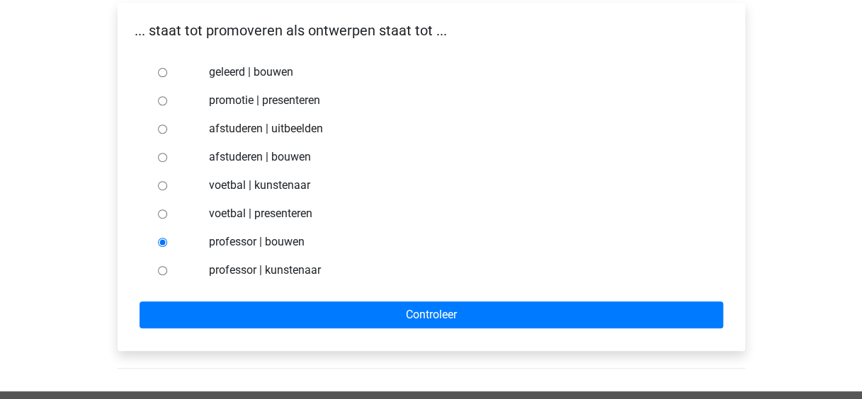
scroll to position [247, 0]
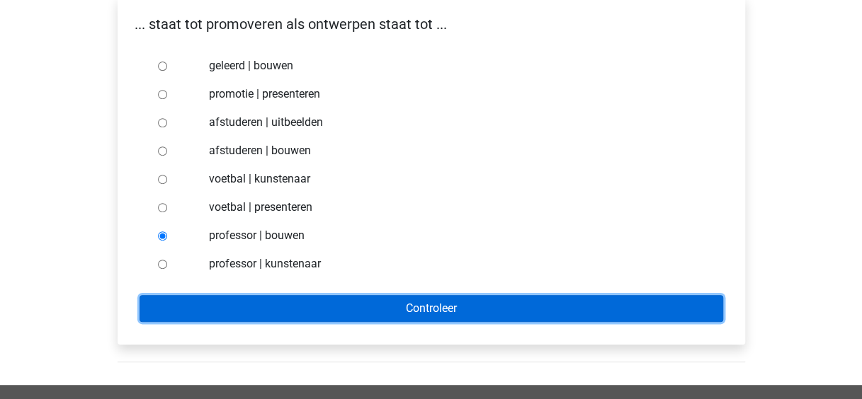
click at [221, 296] on input "Controleer" at bounding box center [430, 308] width 583 height 27
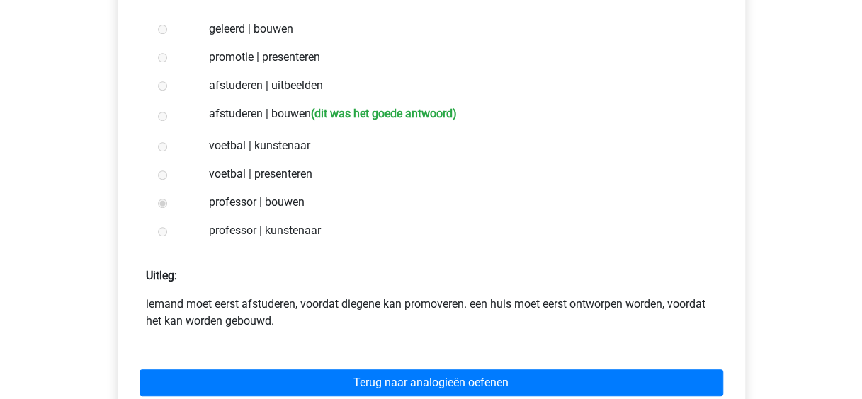
scroll to position [336, 0]
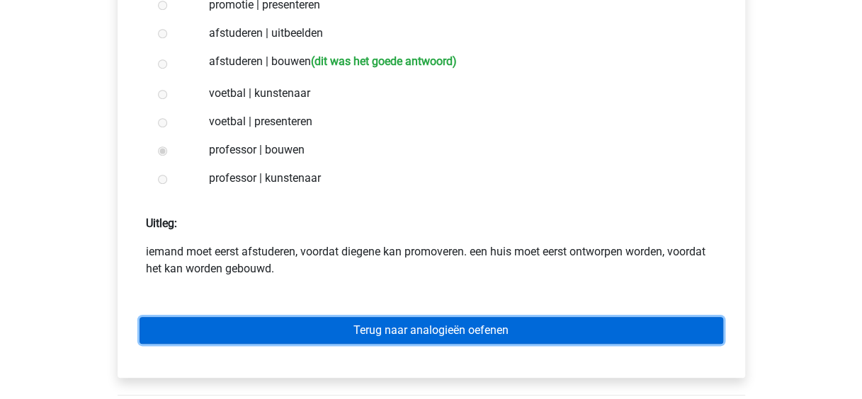
click at [404, 328] on link "Terug naar analogieën oefenen" at bounding box center [430, 330] width 583 height 27
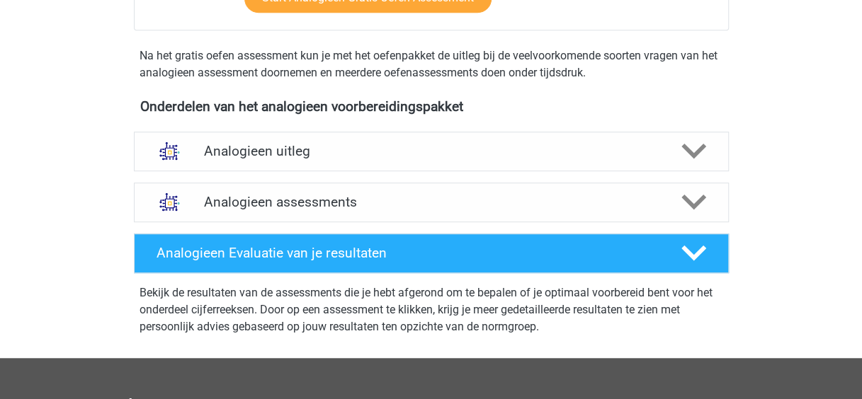
scroll to position [406, 0]
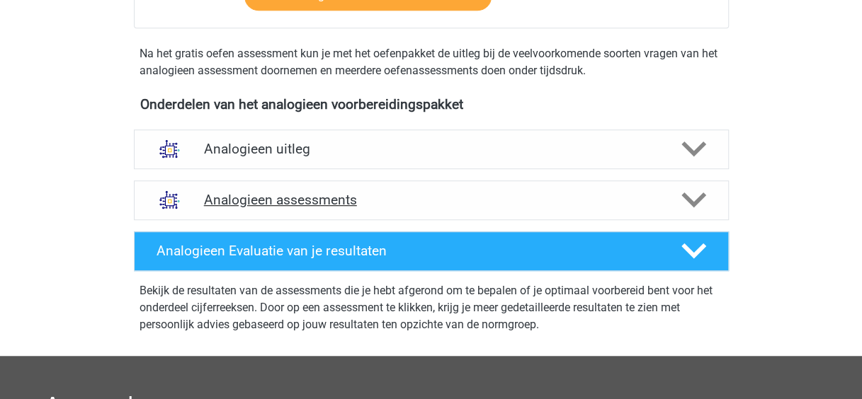
click at [387, 200] on h4 "Analogieen assessments" at bounding box center [431, 200] width 454 height 16
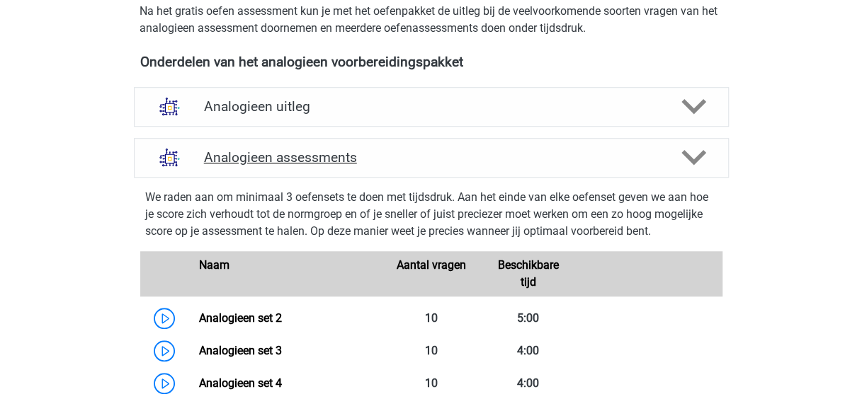
scroll to position [433, 0]
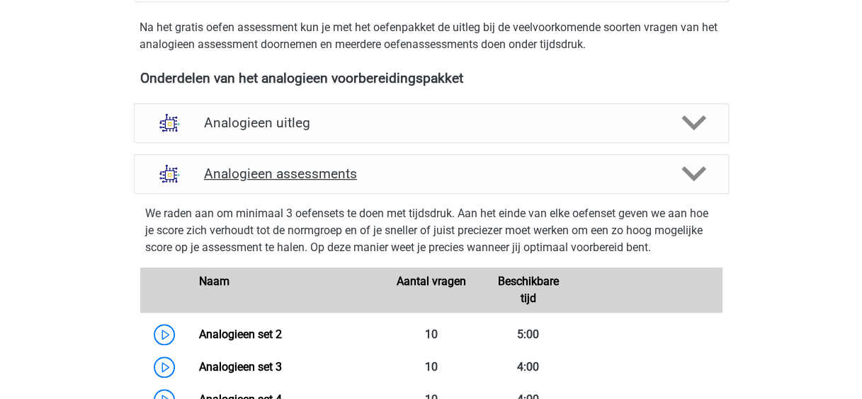
click at [398, 184] on div "Analogieen assessments" at bounding box center [431, 174] width 595 height 40
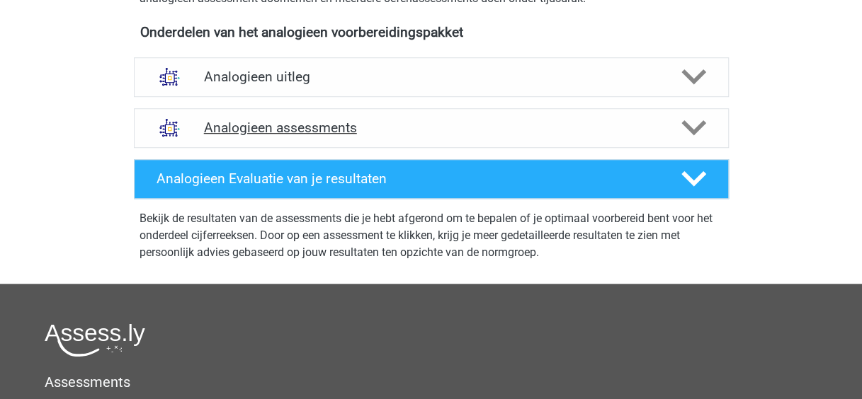
scroll to position [492, 0]
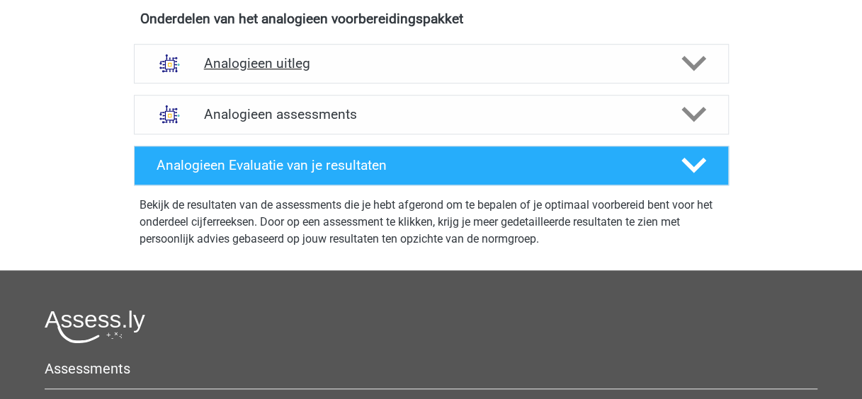
click at [359, 47] on div "Analogieen uitleg" at bounding box center [431, 64] width 595 height 40
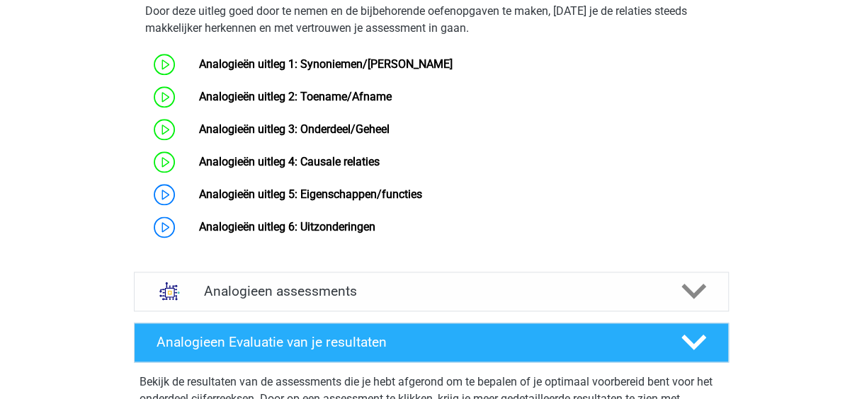
scroll to position [755, 0]
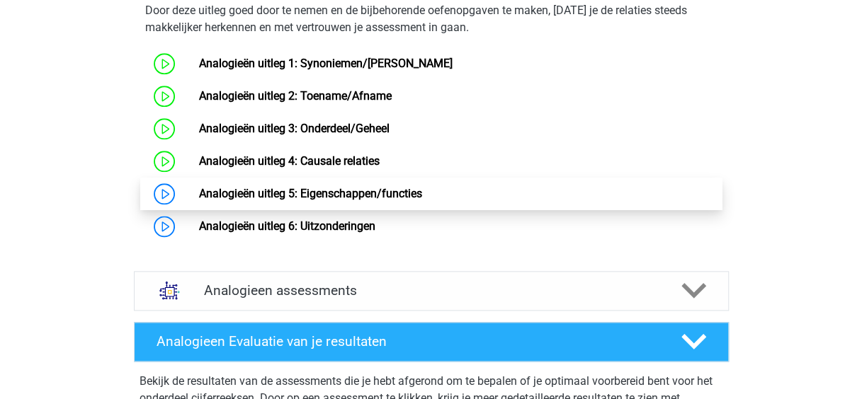
click at [356, 200] on link "Analogieën uitleg 5: Eigenschappen/functies" at bounding box center [310, 193] width 223 height 13
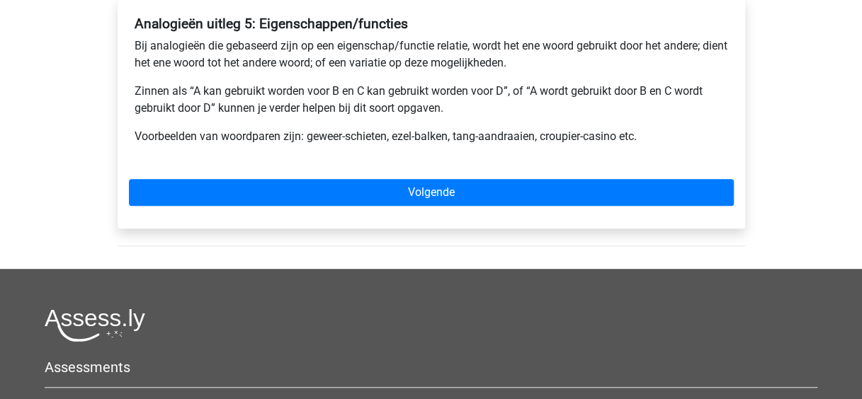
scroll to position [198, 0]
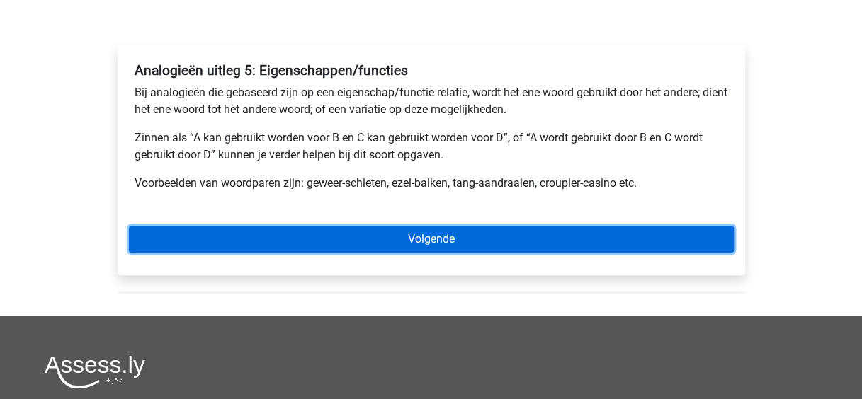
click at [425, 232] on link "Volgende" at bounding box center [431, 239] width 605 height 27
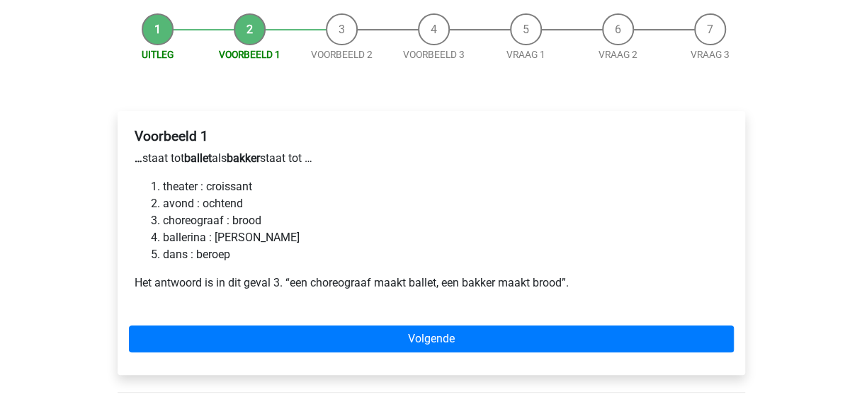
scroll to position [133, 0]
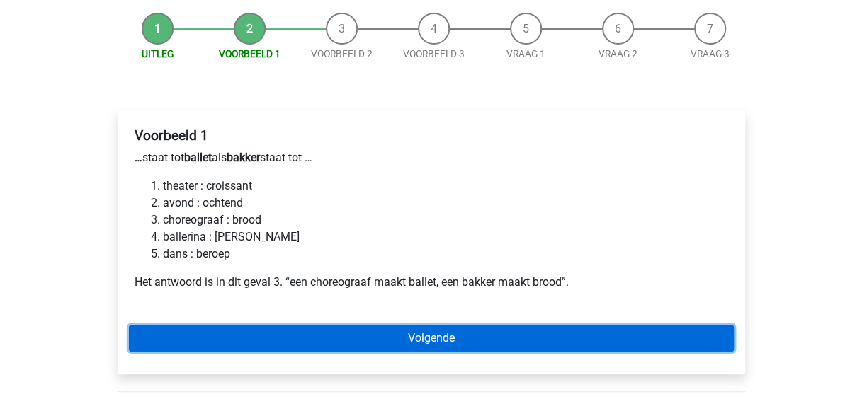
click at [324, 333] on link "Volgende" at bounding box center [431, 338] width 605 height 27
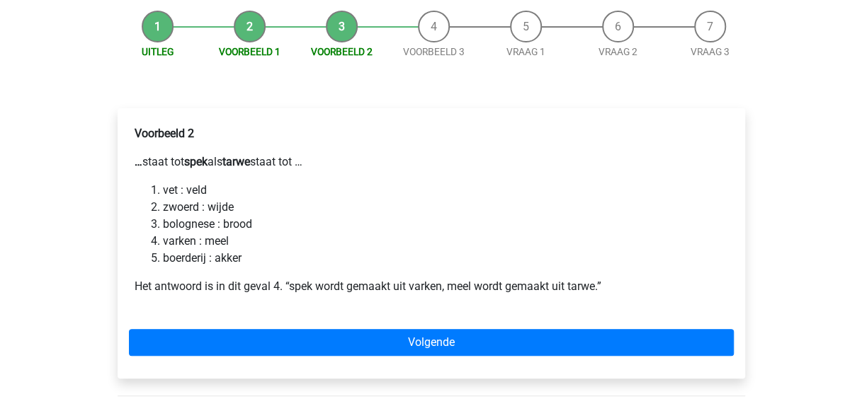
scroll to position [136, 0]
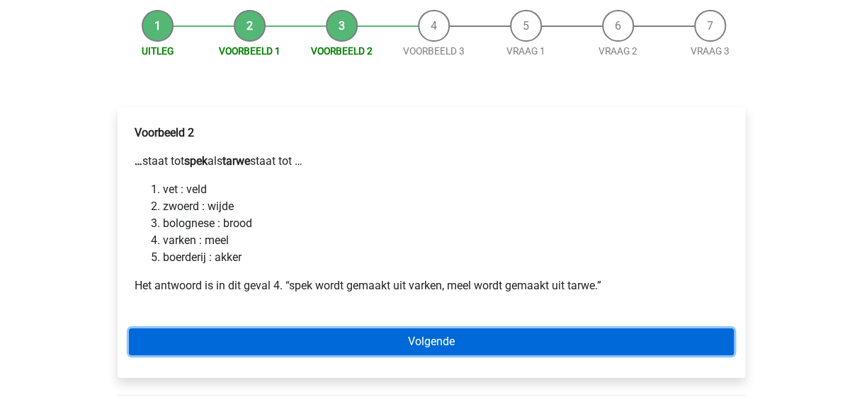
click at [379, 345] on link "Volgende" at bounding box center [431, 341] width 605 height 27
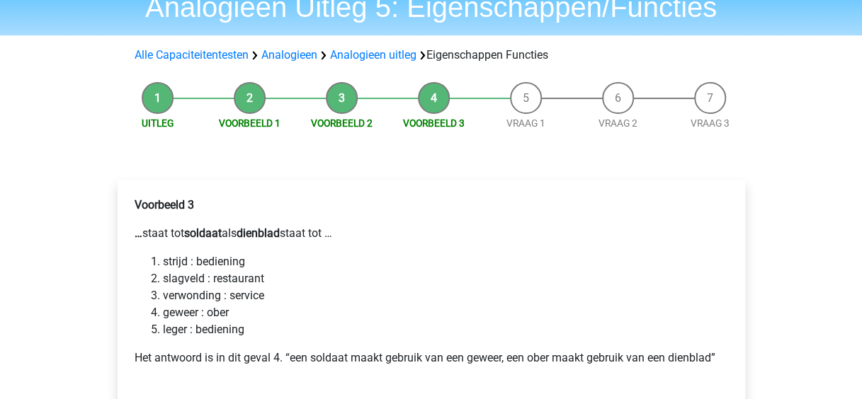
scroll to position [150, 0]
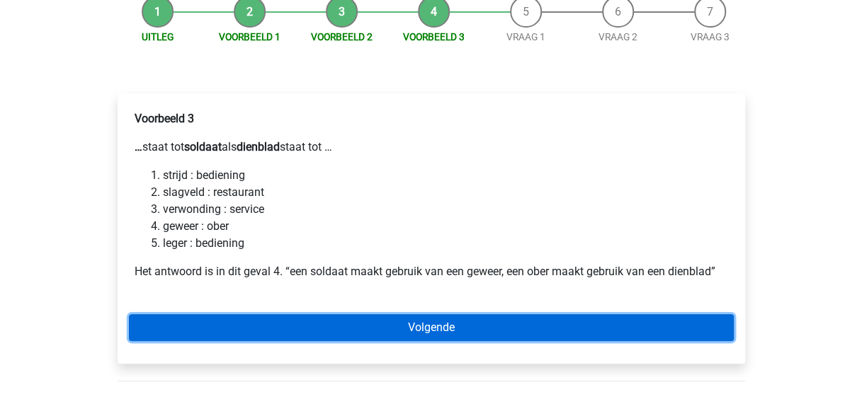
click at [293, 330] on link "Volgende" at bounding box center [431, 327] width 605 height 27
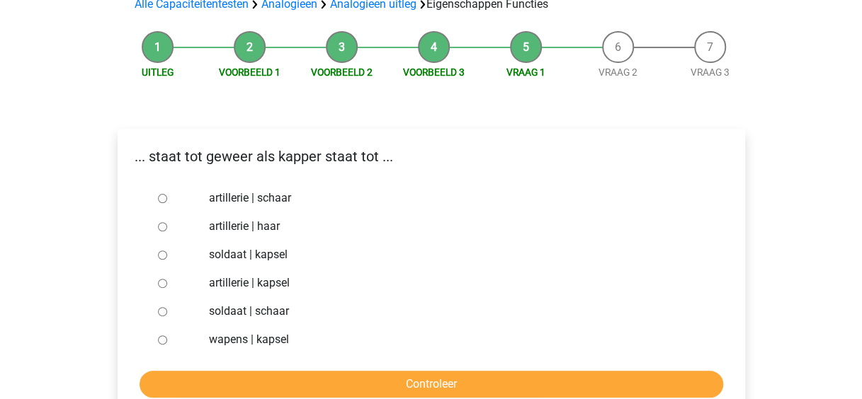
scroll to position [127, 0]
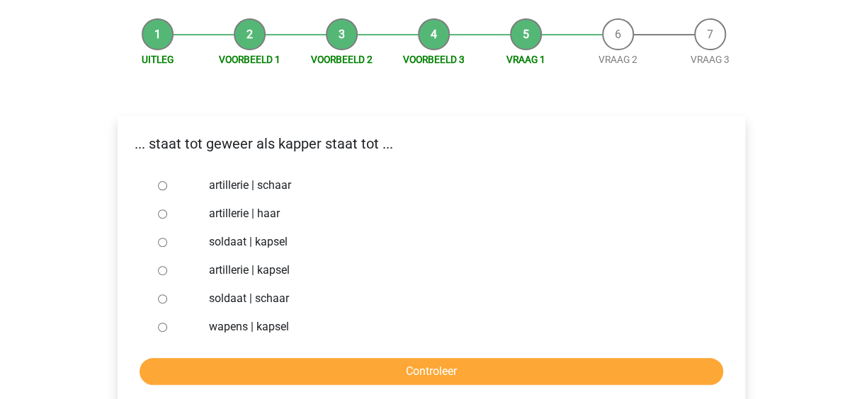
click at [154, 299] on div at bounding box center [175, 299] width 47 height 28
click at [158, 300] on input "soldaat | schaar" at bounding box center [162, 298] width 9 height 9
radio input "true"
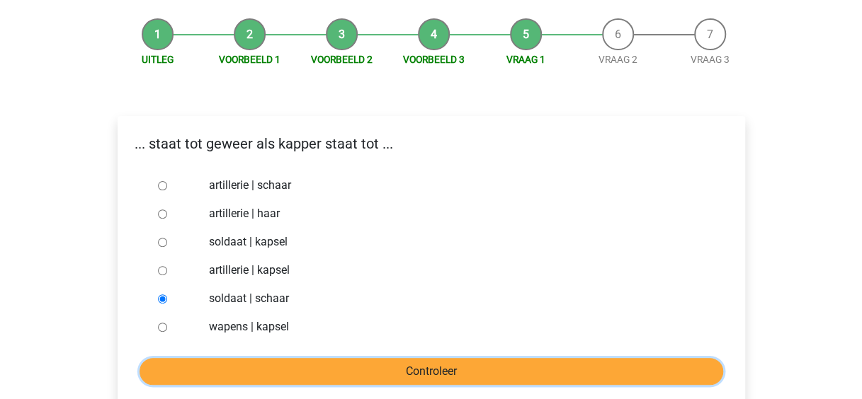
click at [289, 369] on input "Controleer" at bounding box center [430, 371] width 583 height 27
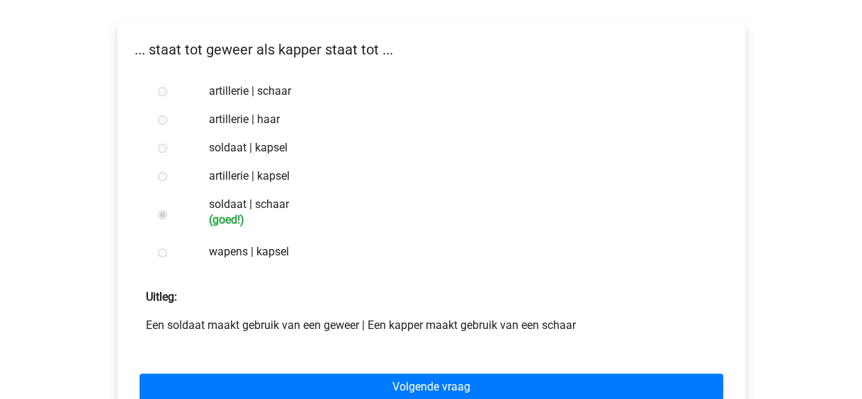
scroll to position [223, 0]
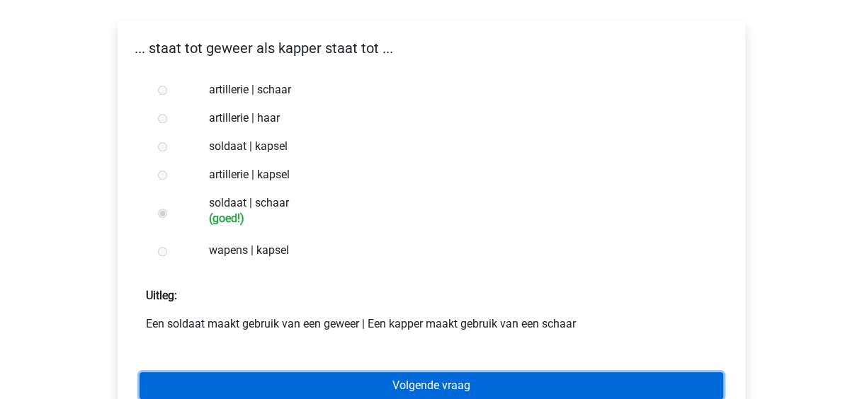
click at [323, 384] on link "Volgende vraag" at bounding box center [430, 385] width 583 height 27
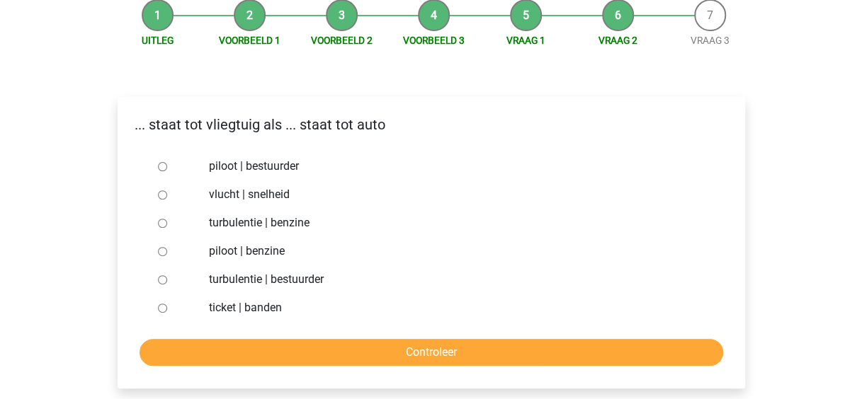
scroll to position [147, 0]
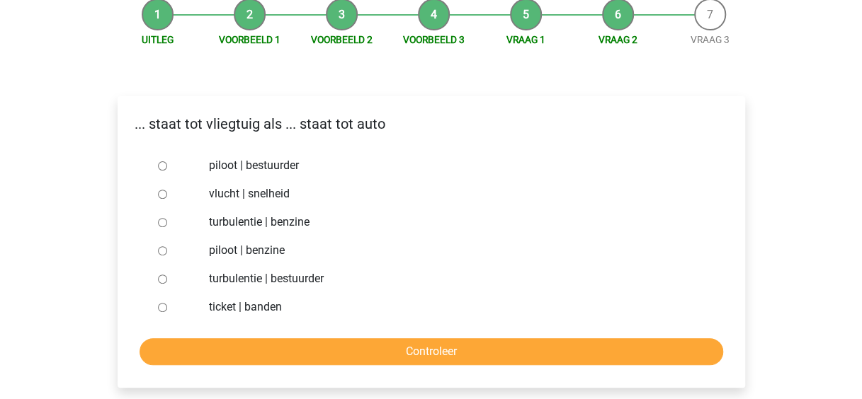
click at [158, 252] on input "piloot | benzine" at bounding box center [162, 250] width 9 height 9
radio input "true"
click at [159, 163] on input "piloot | bestuurder" at bounding box center [162, 165] width 9 height 9
radio input "true"
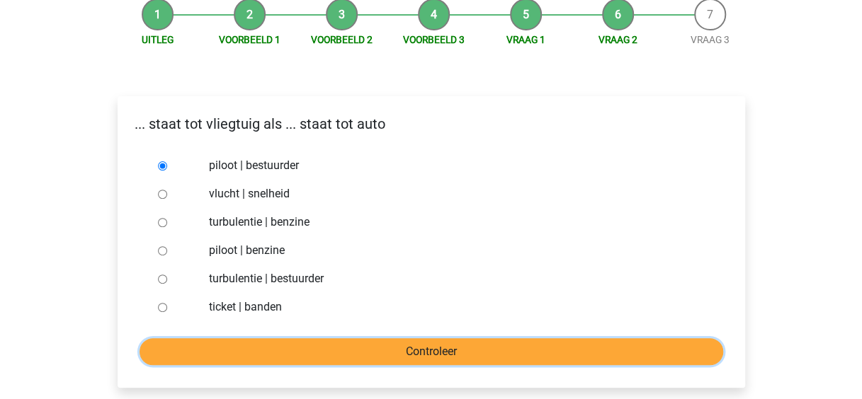
click at [266, 341] on input "Controleer" at bounding box center [430, 351] width 583 height 27
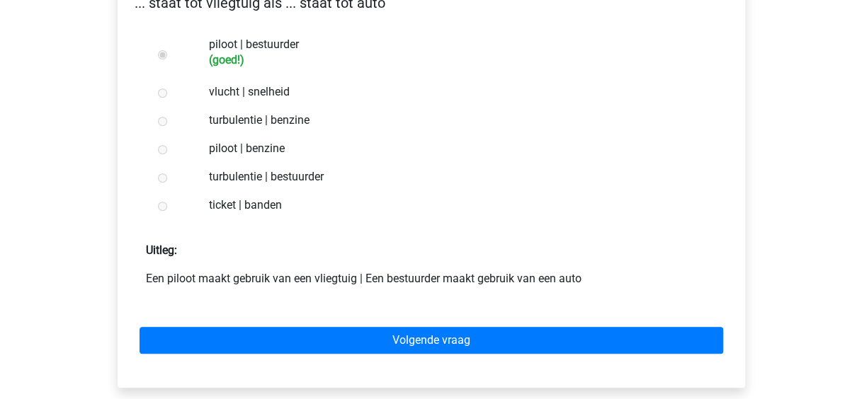
scroll to position [269, 0]
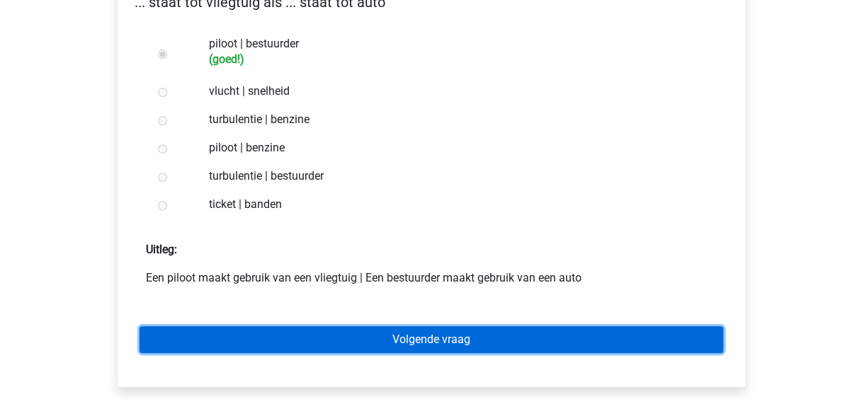
click at [431, 343] on link "Volgende vraag" at bounding box center [430, 339] width 583 height 27
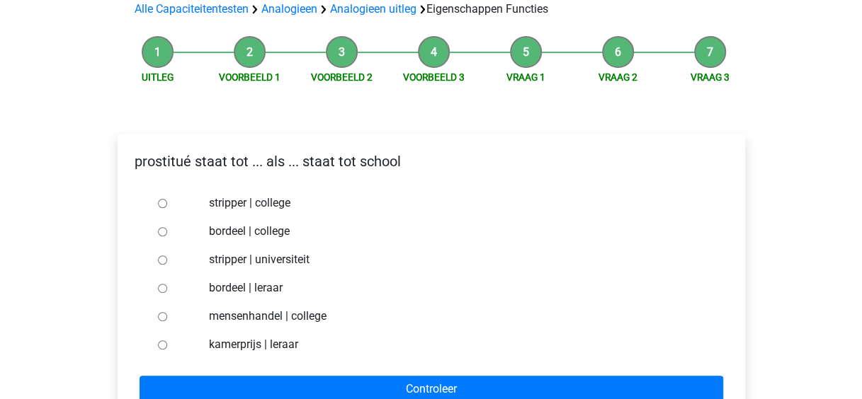
scroll to position [108, 0]
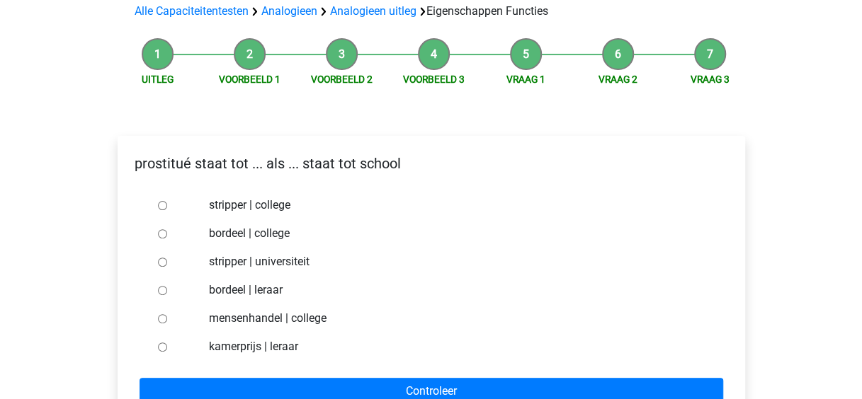
click at [431, 343] on label "kamerprijs | leraar" at bounding box center [454, 346] width 490 height 17
click at [167, 343] on input "kamerprijs | leraar" at bounding box center [162, 347] width 9 height 9
radio input "true"
click at [156, 293] on div at bounding box center [175, 290] width 47 height 28
click at [164, 287] on input "bordeel | leraar" at bounding box center [162, 290] width 9 height 9
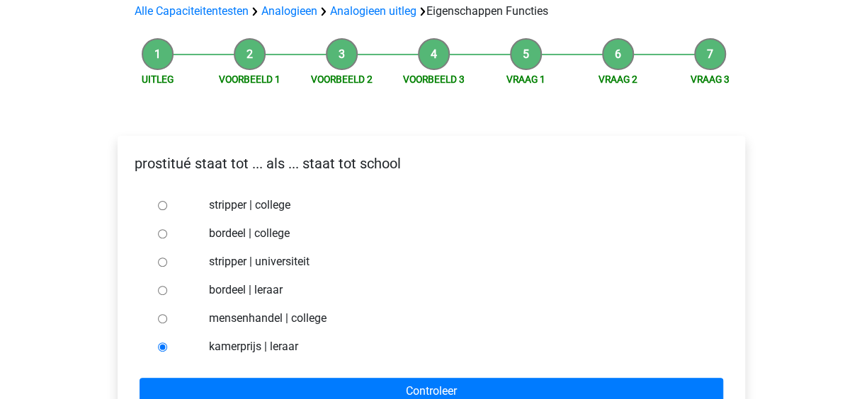
radio input "true"
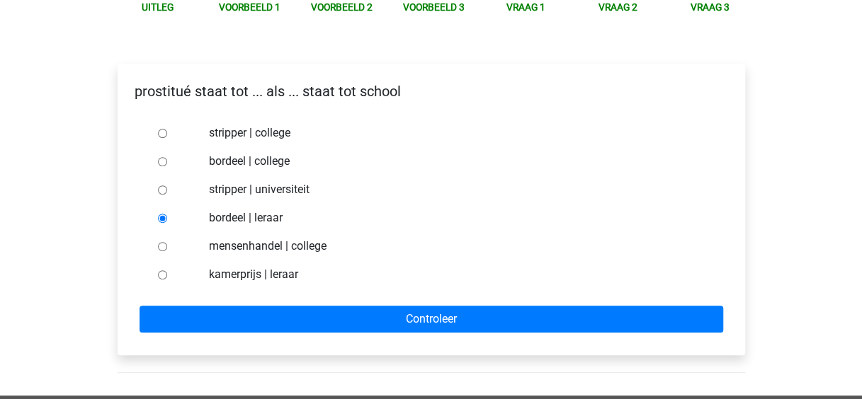
scroll to position [190, 0]
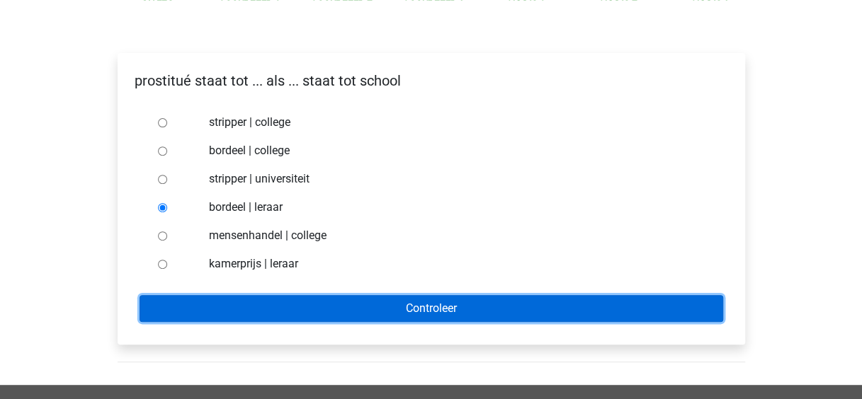
click at [211, 312] on input "Controleer" at bounding box center [430, 308] width 583 height 27
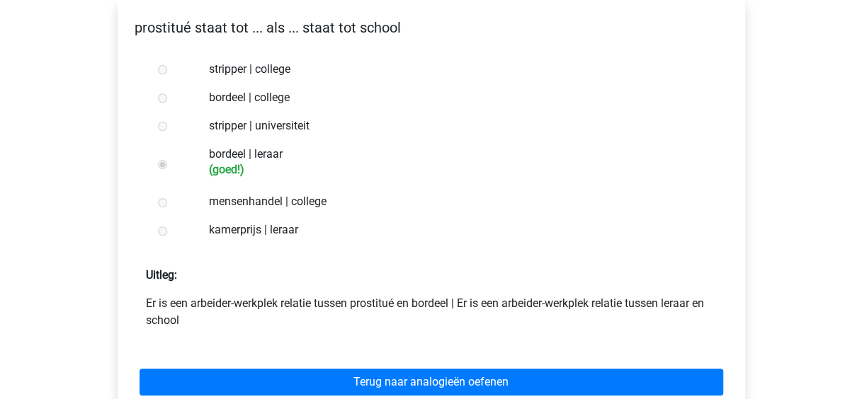
scroll to position [258, 0]
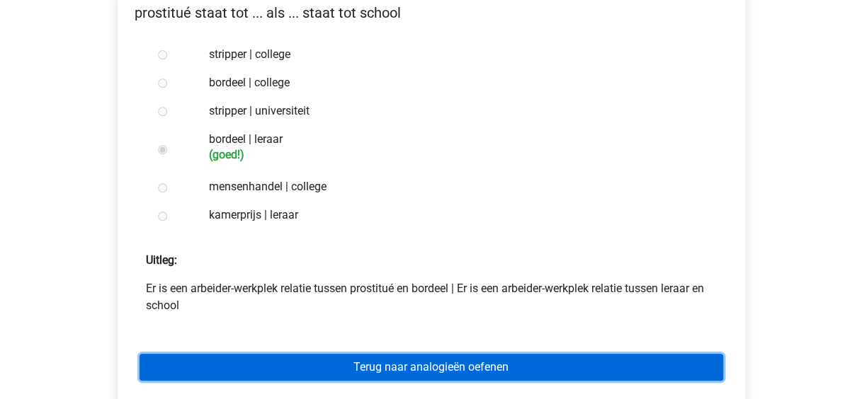
click at [320, 375] on link "Terug naar analogieën oefenen" at bounding box center [430, 367] width 583 height 27
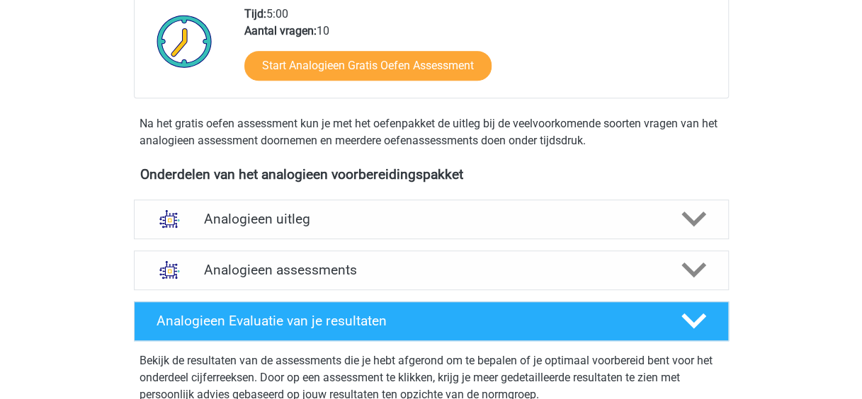
scroll to position [341, 0]
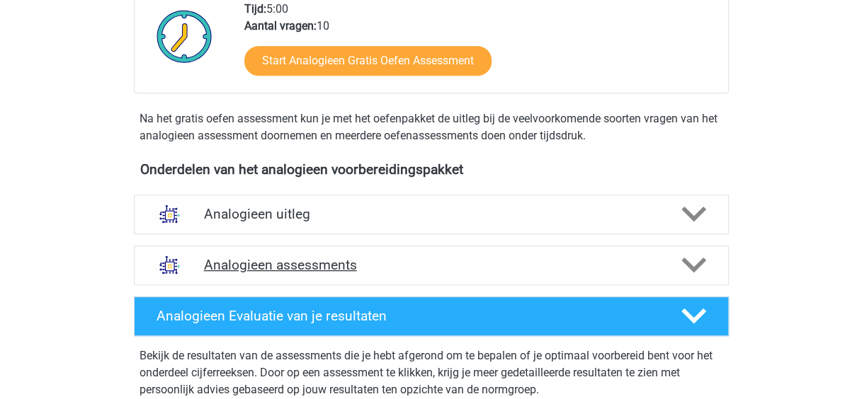
click at [324, 273] on div "Analogieen assessments" at bounding box center [431, 266] width 595 height 40
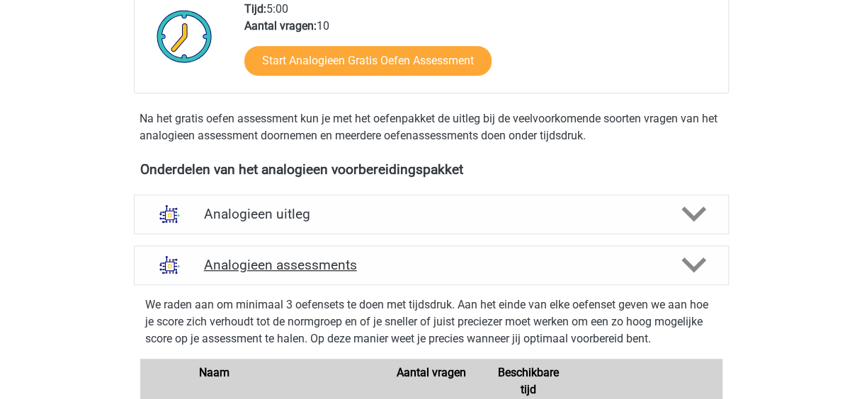
click at [324, 273] on div "Analogieen assessments" at bounding box center [431, 266] width 595 height 40
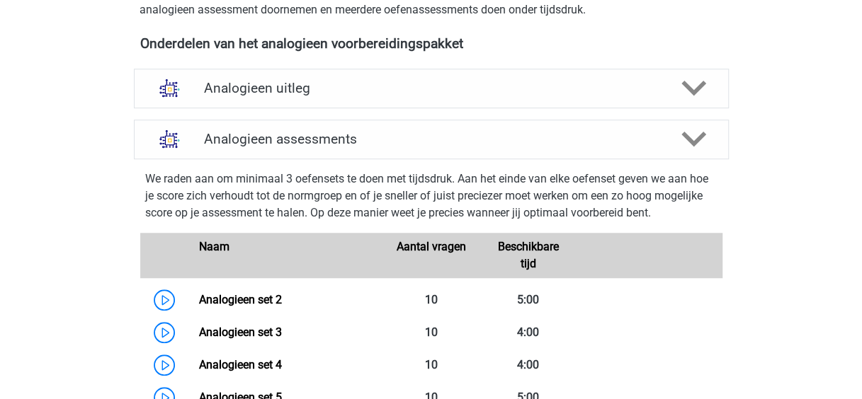
scroll to position [468, 0]
click at [253, 296] on link "Analogieen set 2" at bounding box center [240, 298] width 83 height 13
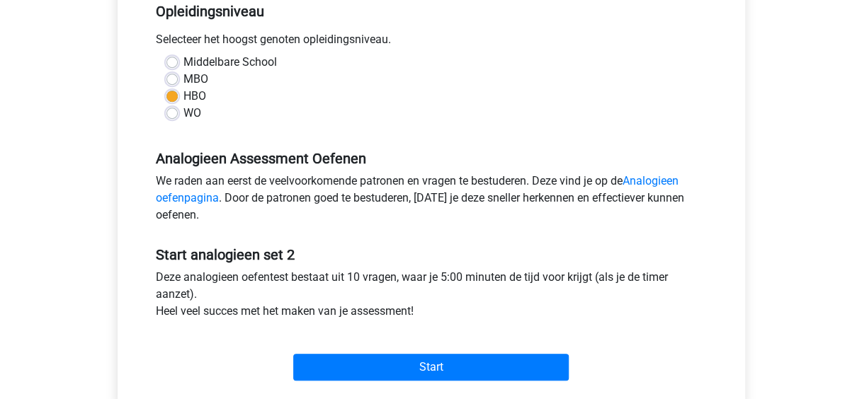
scroll to position [302, 0]
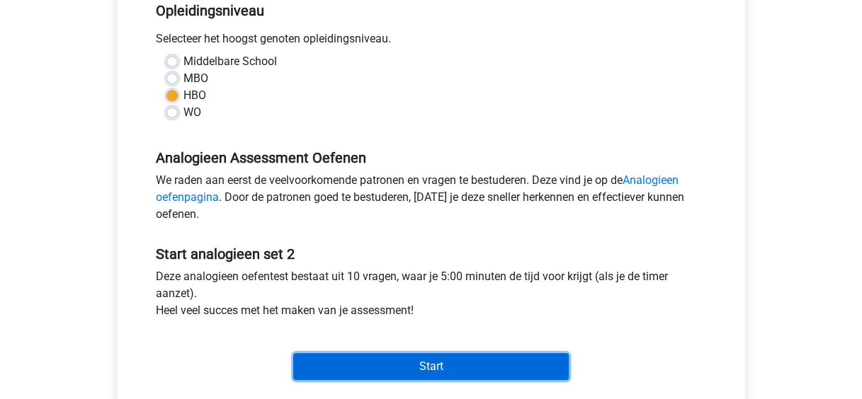
click at [412, 364] on input "Start" at bounding box center [430, 366] width 275 height 27
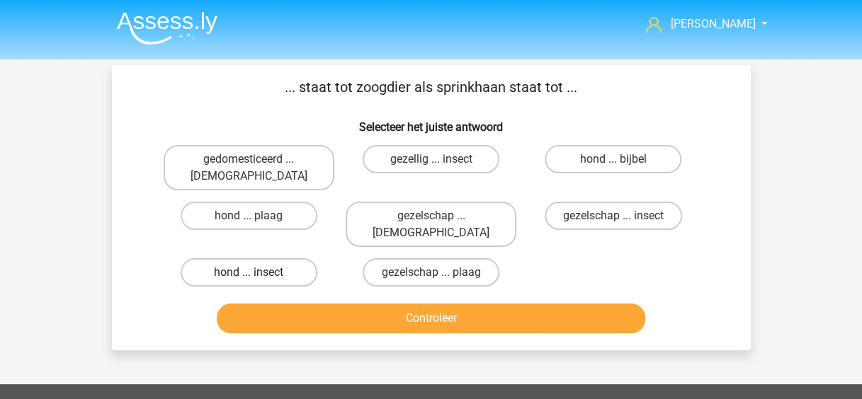
click at [245, 258] on label "hond ... insect" at bounding box center [249, 272] width 137 height 28
click at [248, 273] on input "hond ... insect" at bounding box center [252, 277] width 9 height 9
radio input "true"
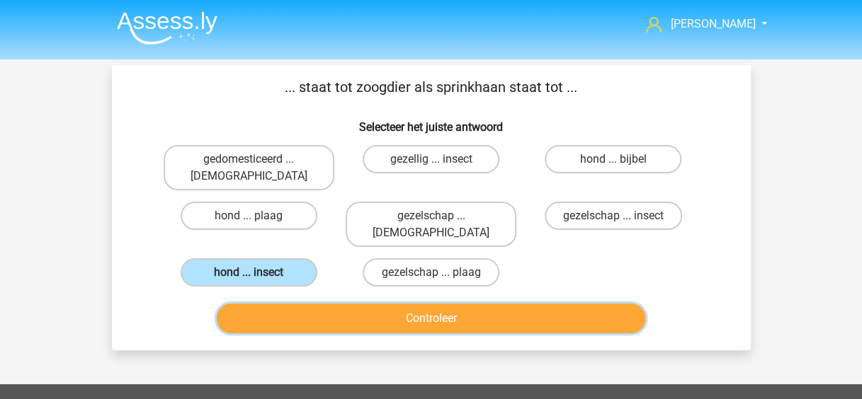
click at [474, 304] on button "Controleer" at bounding box center [431, 319] width 428 height 30
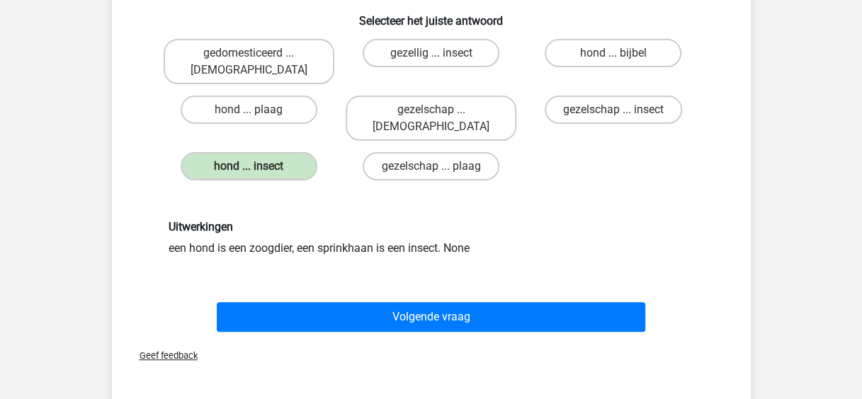
scroll to position [108, 0]
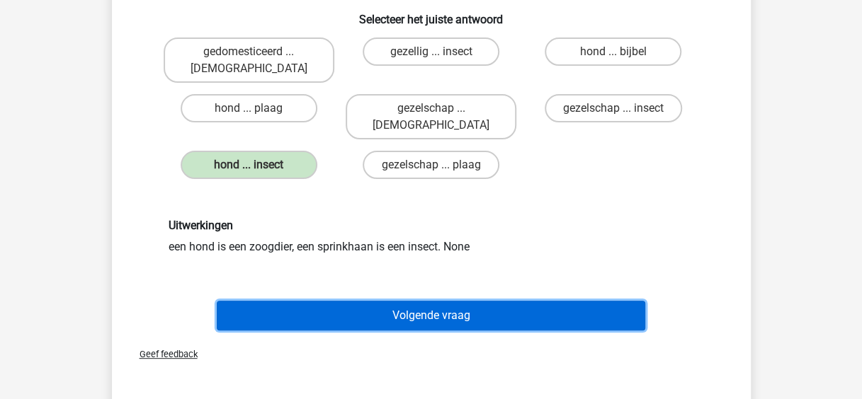
click at [474, 301] on button "Volgende vraag" at bounding box center [431, 316] width 428 height 30
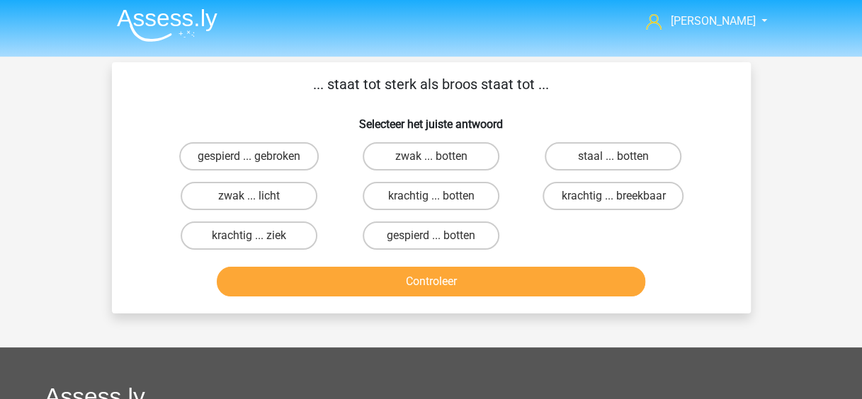
scroll to position [0, 0]
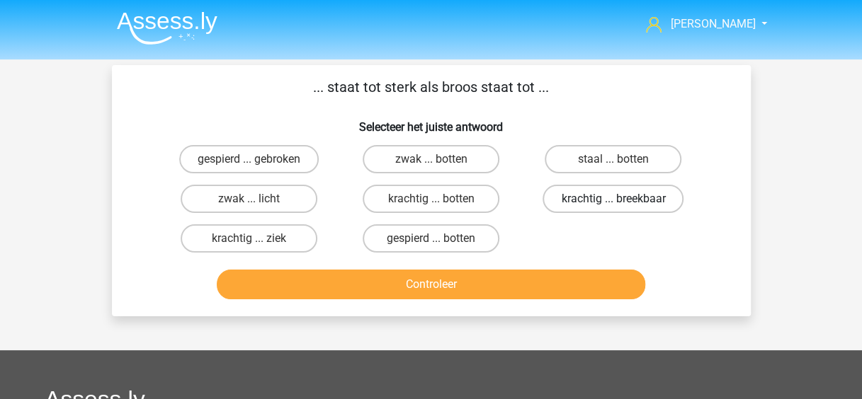
click at [592, 201] on label "krachtig ... breekbaar" at bounding box center [612, 199] width 141 height 28
click at [613, 201] on input "krachtig ... breekbaar" at bounding box center [617, 203] width 9 height 9
radio input "true"
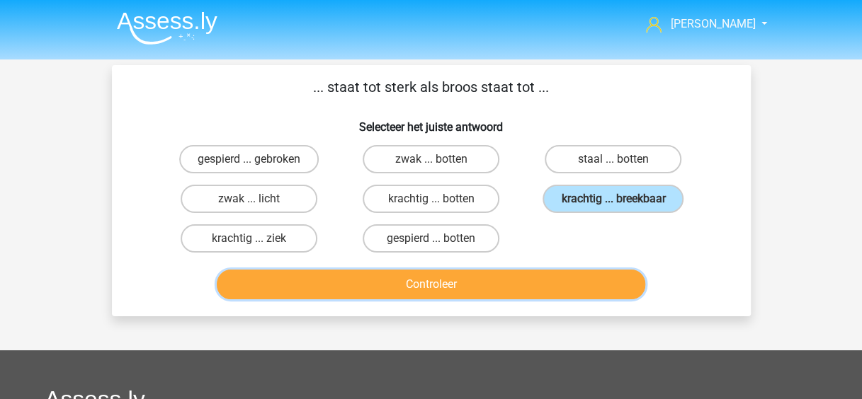
click at [548, 286] on button "Controleer" at bounding box center [431, 285] width 428 height 30
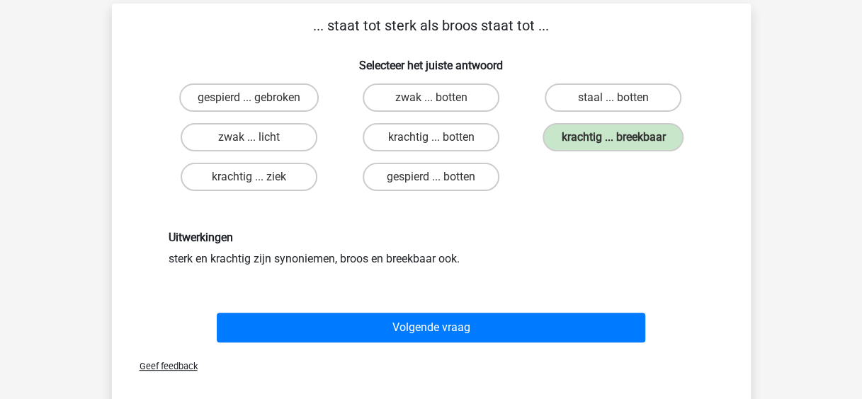
scroll to position [62, 0]
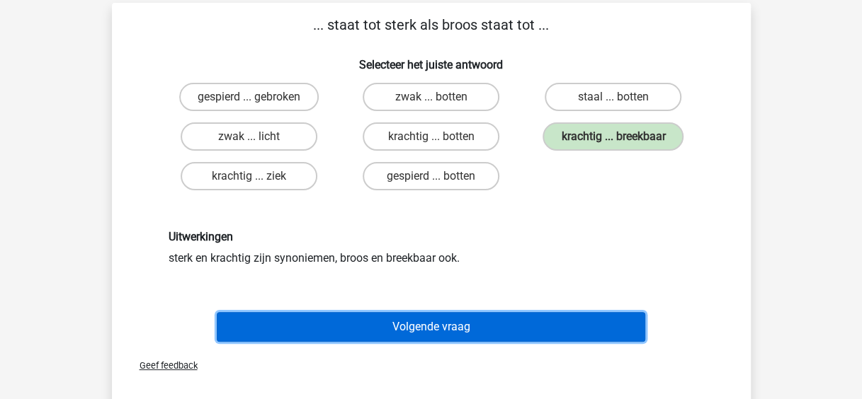
click at [508, 327] on button "Volgende vraag" at bounding box center [431, 327] width 428 height 30
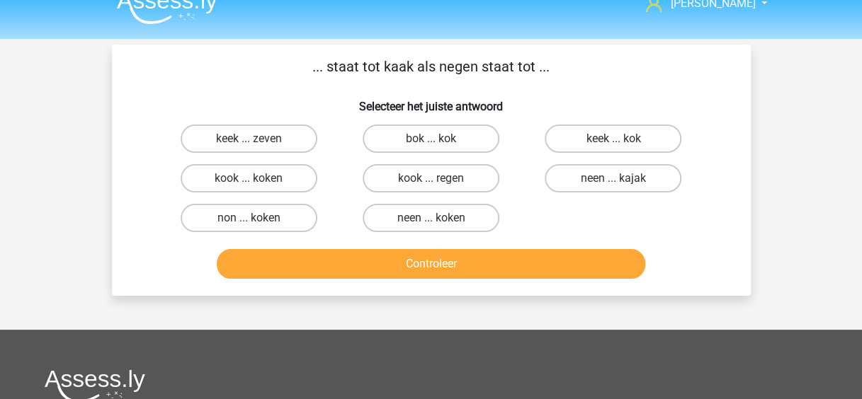
scroll to position [11, 0]
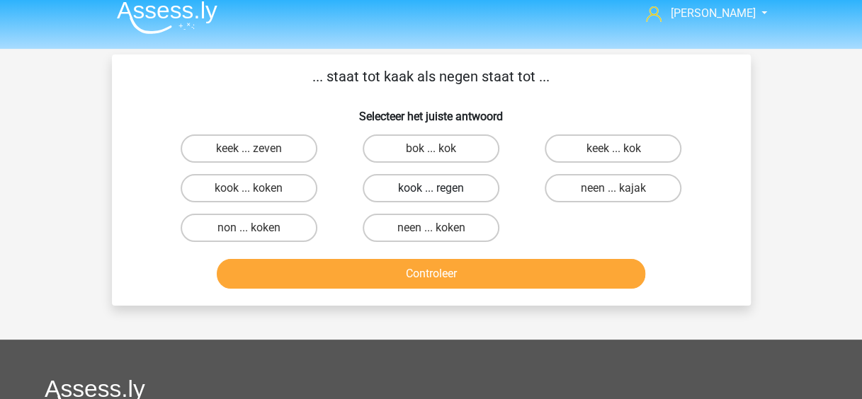
click at [426, 182] on label "kook ... regen" at bounding box center [430, 188] width 137 height 28
click at [430, 188] on input "kook ... regen" at bounding box center [434, 192] width 9 height 9
radio input "true"
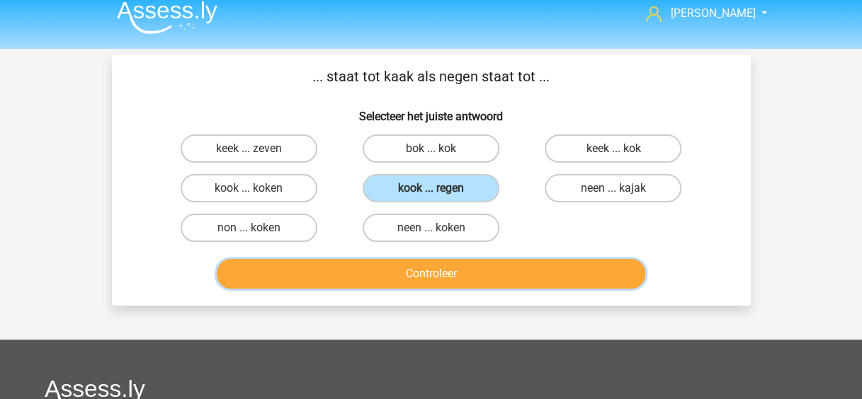
click at [485, 271] on button "Controleer" at bounding box center [431, 274] width 428 height 30
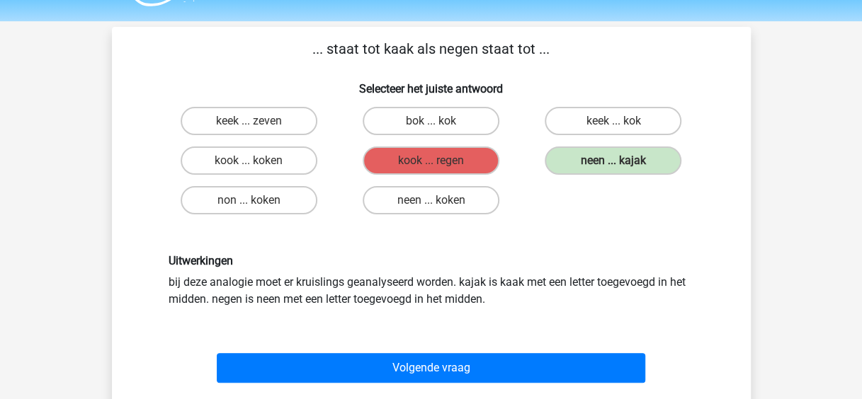
scroll to position [39, 0]
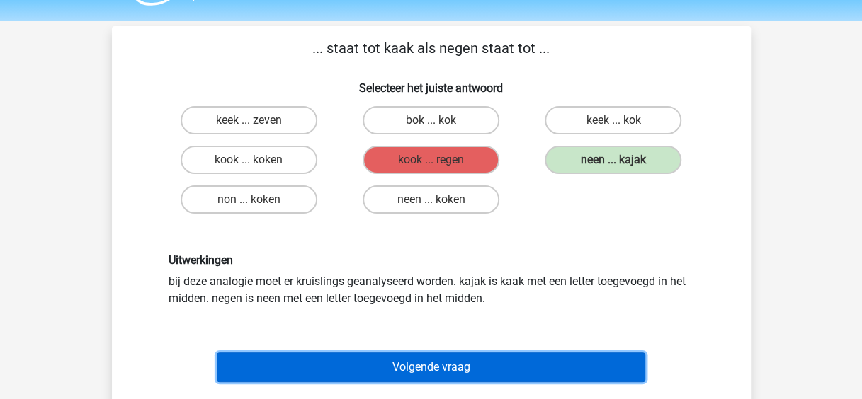
click at [547, 368] on button "Volgende vraag" at bounding box center [431, 368] width 428 height 30
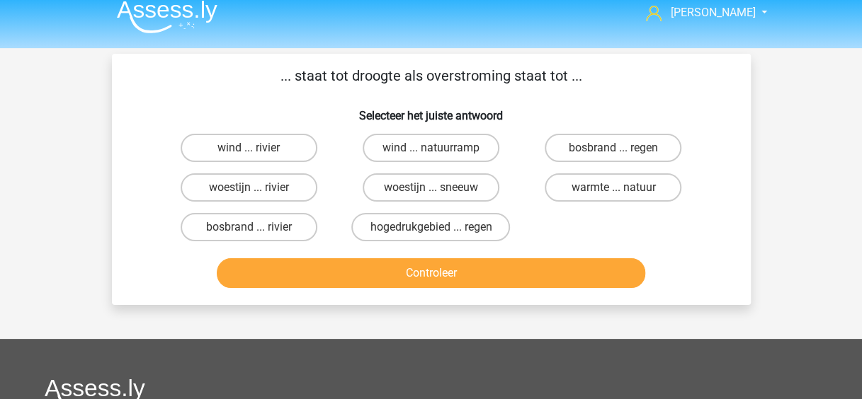
scroll to position [0, 0]
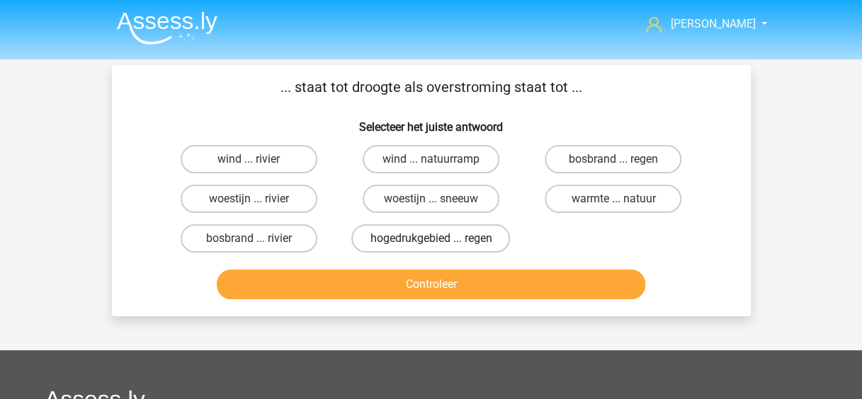
click at [415, 236] on label "hogedrukgebied ... regen" at bounding box center [430, 238] width 159 height 28
click at [430, 239] on input "hogedrukgebied ... regen" at bounding box center [434, 243] width 9 height 9
radio input "true"
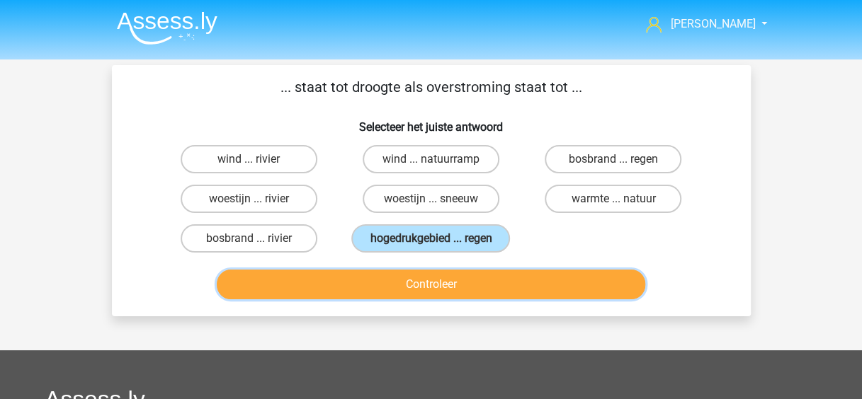
click at [447, 296] on button "Controleer" at bounding box center [431, 285] width 428 height 30
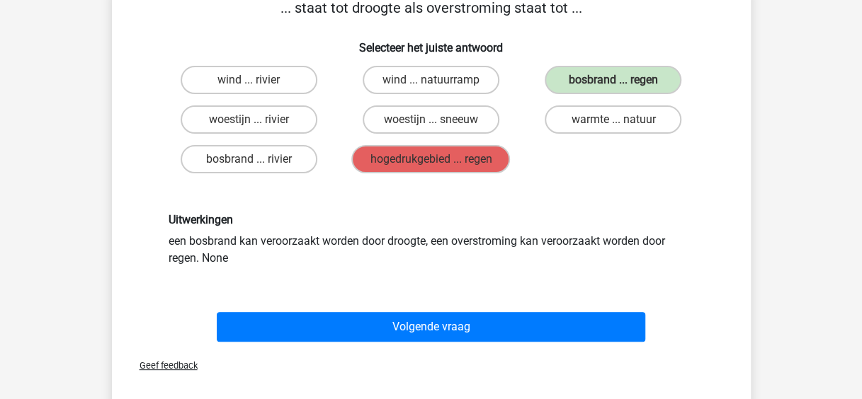
scroll to position [80, 0]
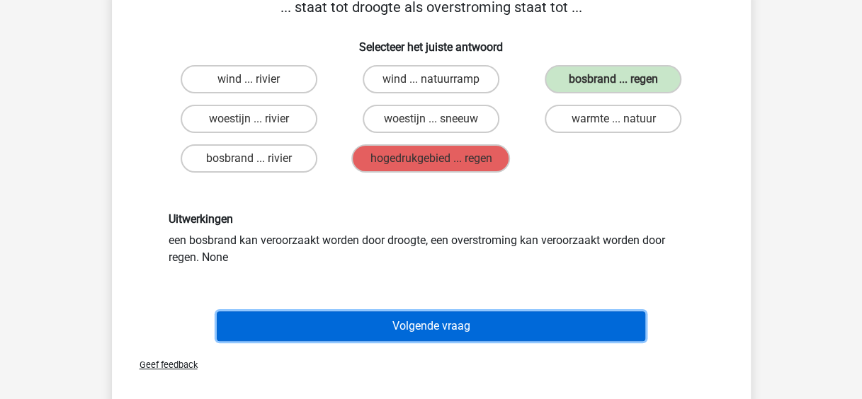
click at [422, 325] on button "Volgende vraag" at bounding box center [431, 326] width 428 height 30
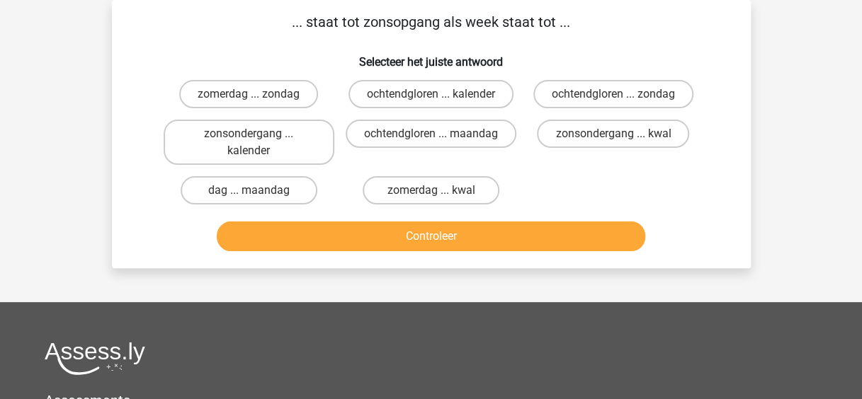
scroll to position [0, 0]
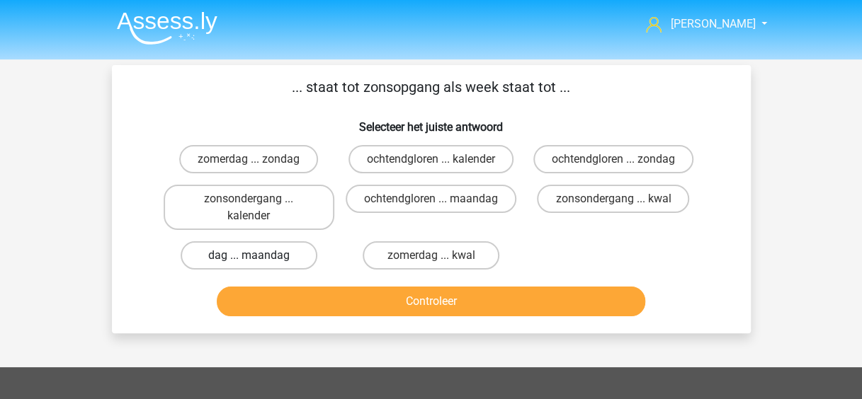
click at [275, 253] on label "dag ... maandag" at bounding box center [249, 255] width 137 height 28
click at [258, 256] on input "dag ... maandag" at bounding box center [252, 260] width 9 height 9
radio input "true"
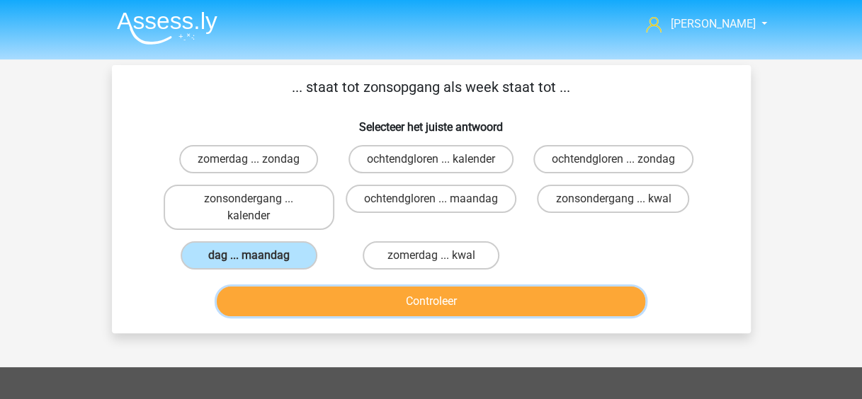
click at [432, 291] on button "Controleer" at bounding box center [431, 302] width 428 height 30
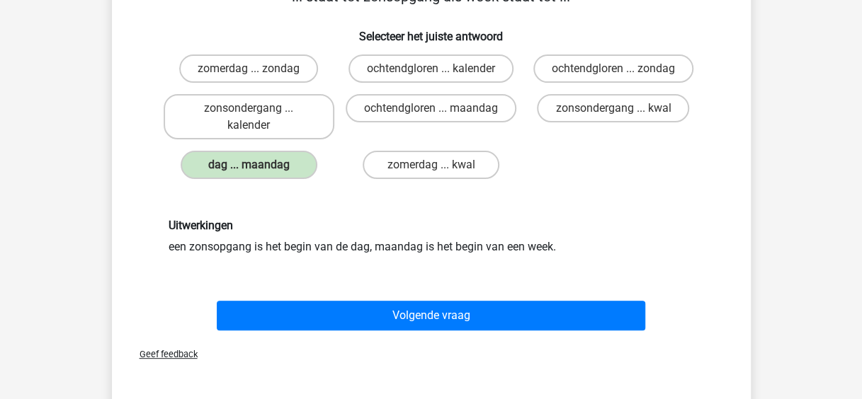
scroll to position [91, 0]
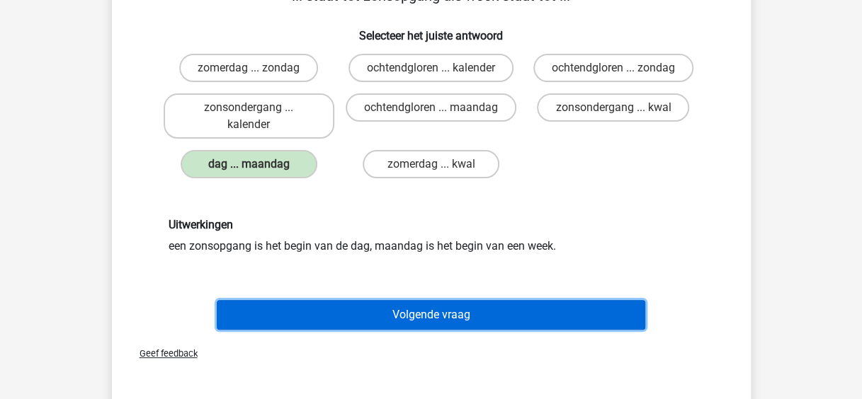
click at [441, 309] on button "Volgende vraag" at bounding box center [431, 315] width 428 height 30
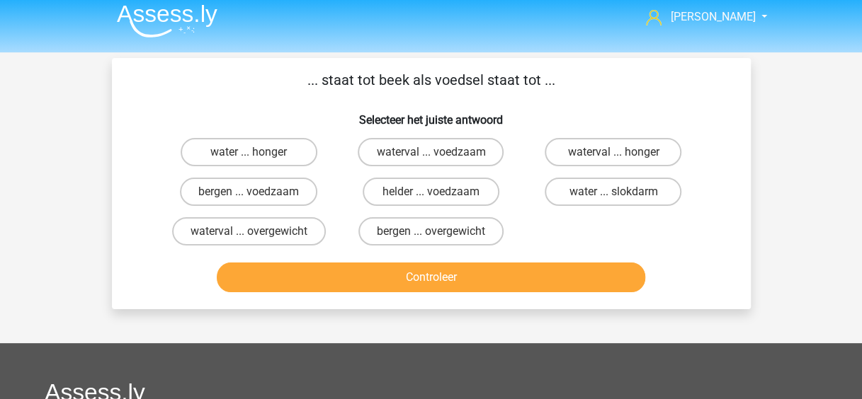
scroll to position [6, 0]
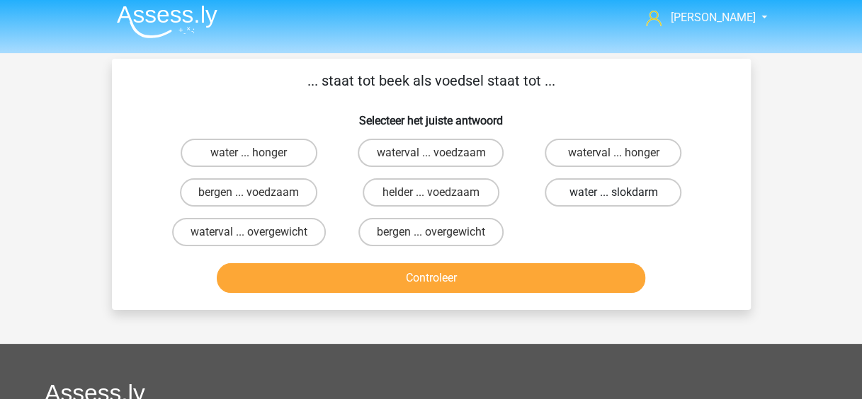
click at [601, 185] on label "water ... slokdarm" at bounding box center [612, 192] width 137 height 28
click at [613, 193] on input "water ... slokdarm" at bounding box center [617, 197] width 9 height 9
radio input "true"
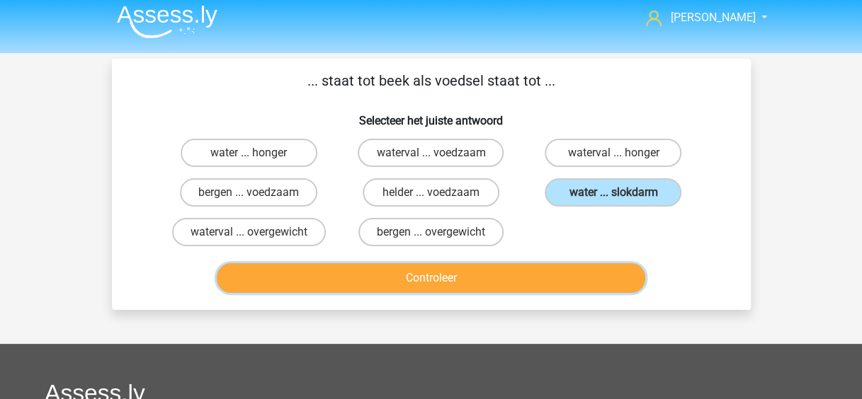
click at [582, 271] on button "Controleer" at bounding box center [431, 278] width 428 height 30
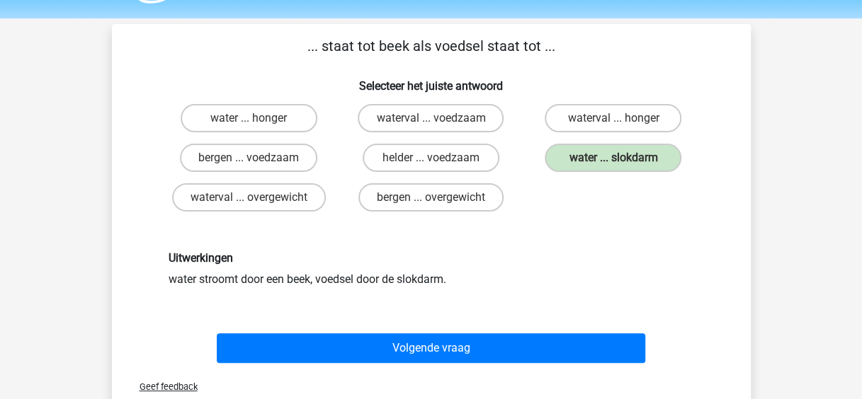
scroll to position [88, 0]
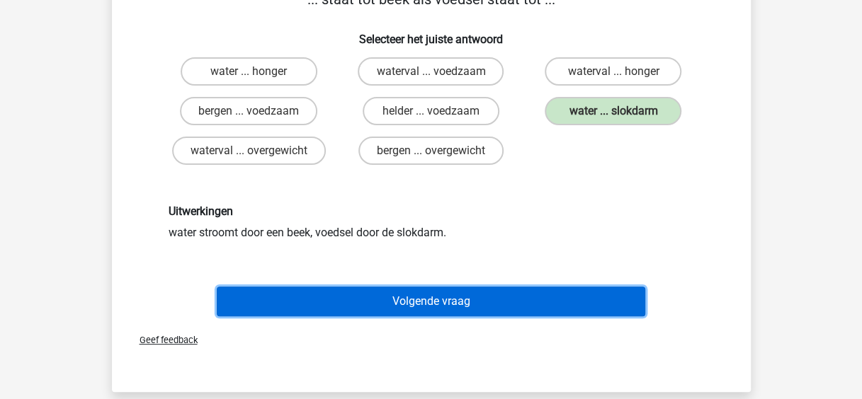
click at [474, 303] on button "Volgende vraag" at bounding box center [431, 302] width 428 height 30
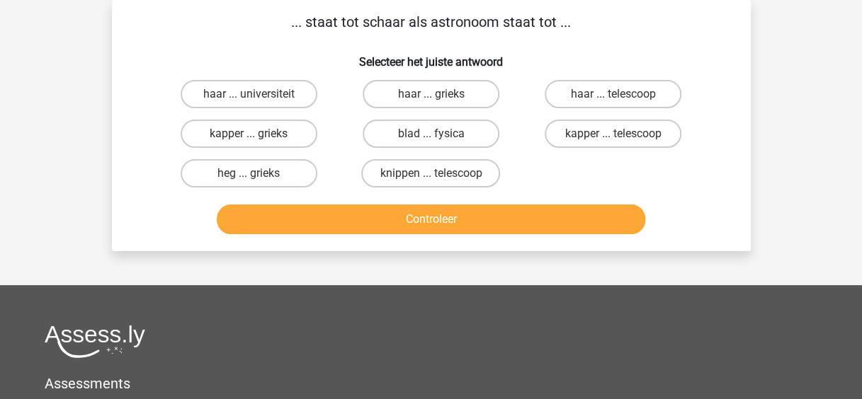
scroll to position [0, 0]
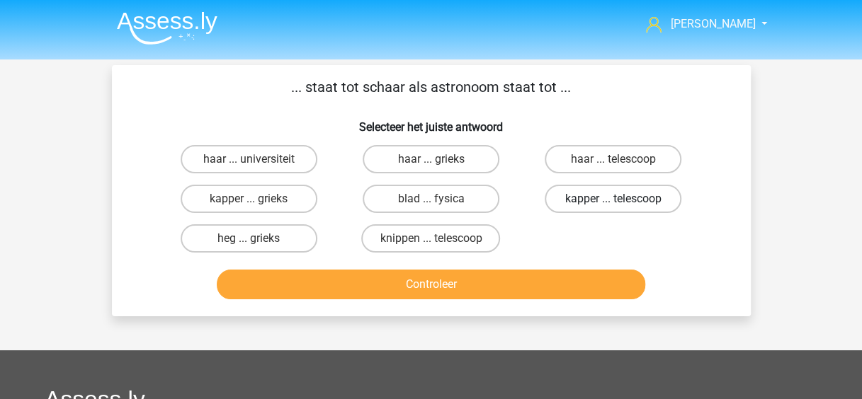
click at [595, 202] on label "kapper ... telescoop" at bounding box center [612, 199] width 137 height 28
click at [613, 202] on input "kapper ... telescoop" at bounding box center [617, 203] width 9 height 9
radio input "true"
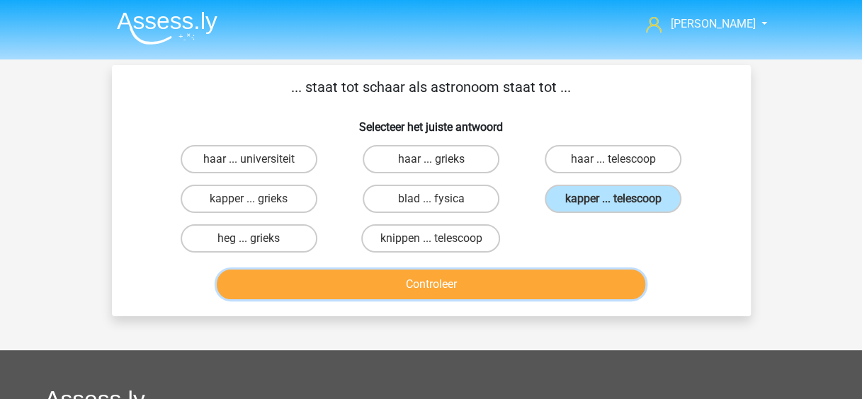
click at [571, 294] on button "Controleer" at bounding box center [431, 285] width 428 height 30
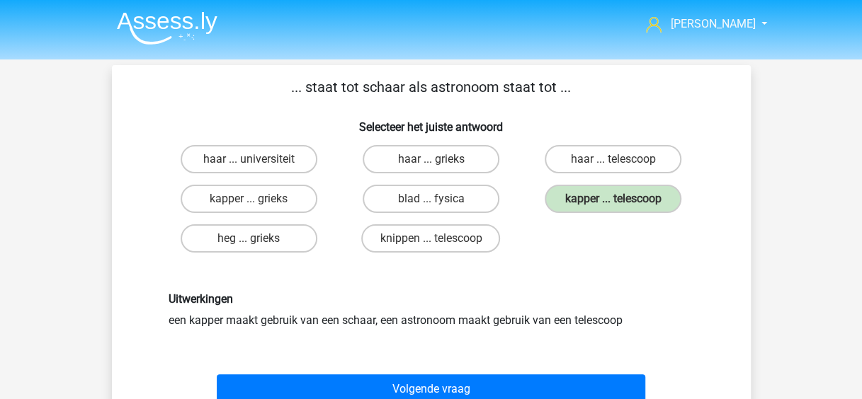
scroll to position [60, 0]
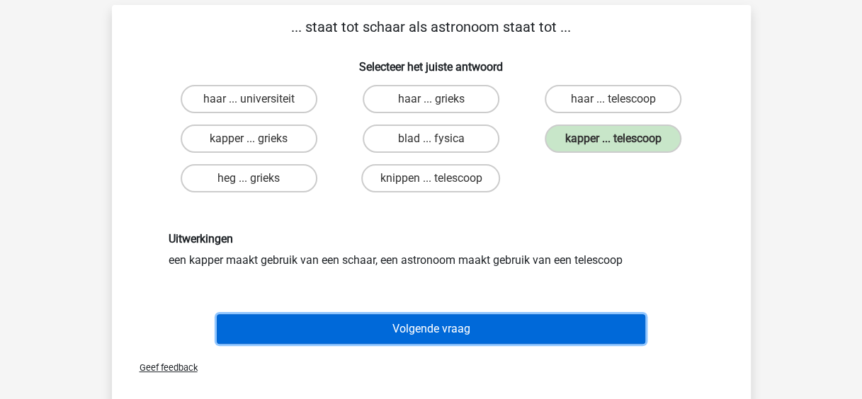
click at [492, 336] on button "Volgende vraag" at bounding box center [431, 329] width 428 height 30
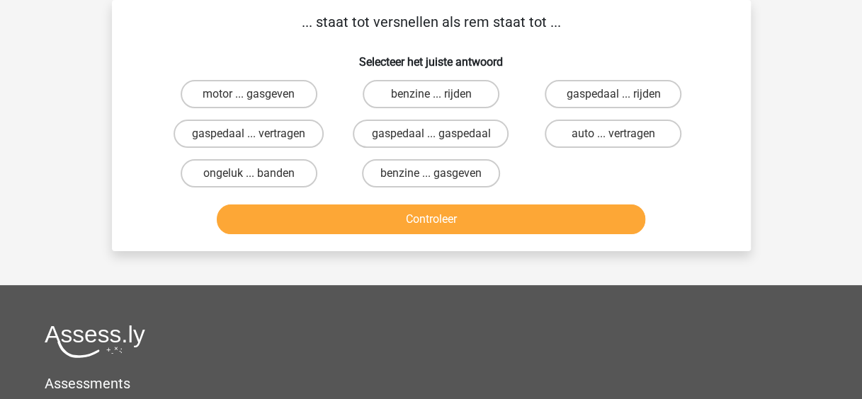
scroll to position [0, 0]
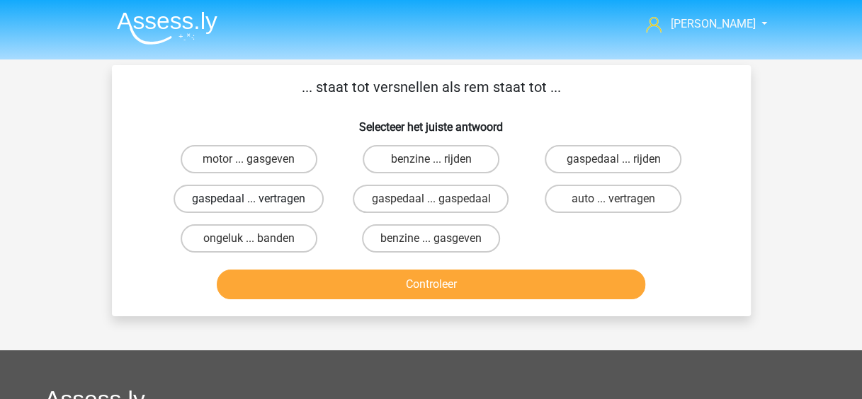
click at [265, 193] on label "gaspedaal ... vertragen" at bounding box center [248, 199] width 150 height 28
click at [258, 199] on input "gaspedaal ... vertragen" at bounding box center [252, 203] width 9 height 9
radio input "true"
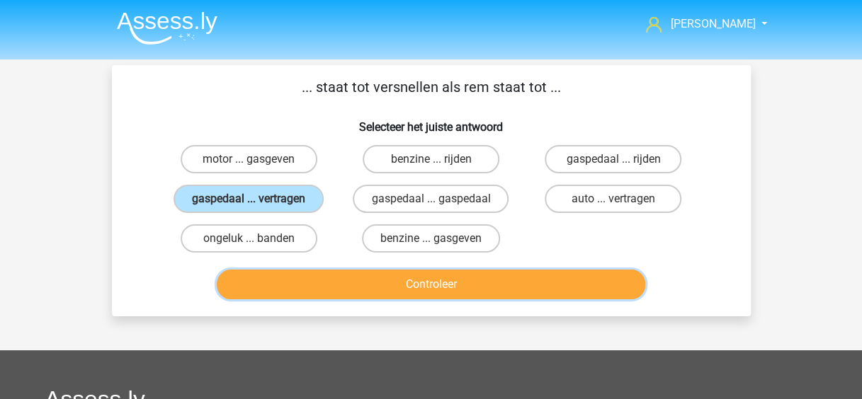
click at [415, 278] on button "Controleer" at bounding box center [431, 285] width 428 height 30
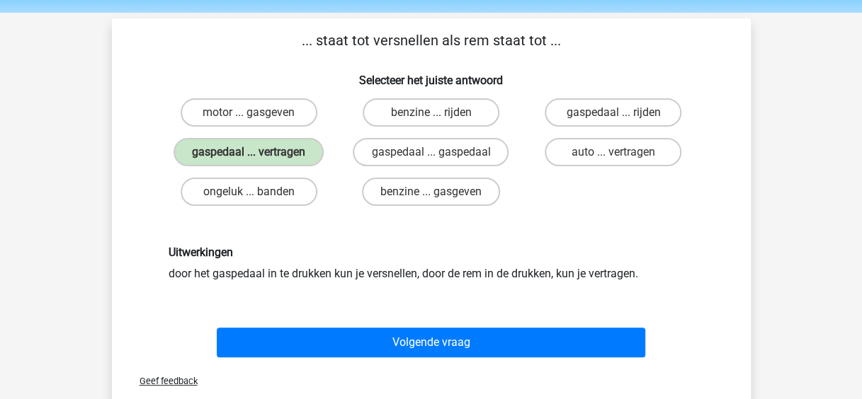
scroll to position [47, 0]
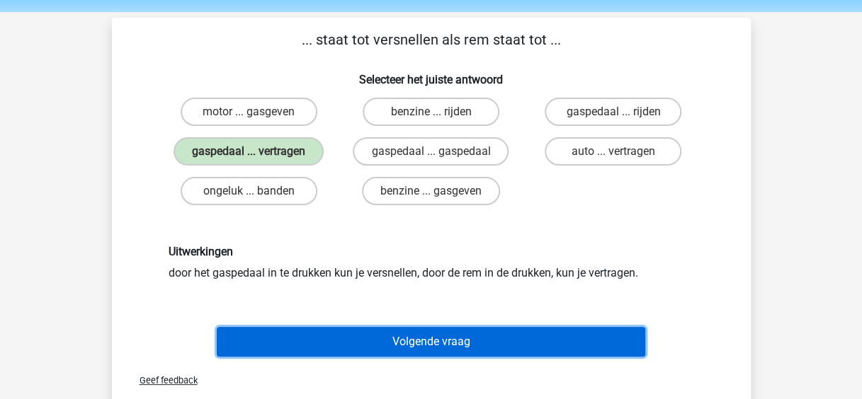
click at [419, 332] on button "Volgende vraag" at bounding box center [431, 342] width 428 height 30
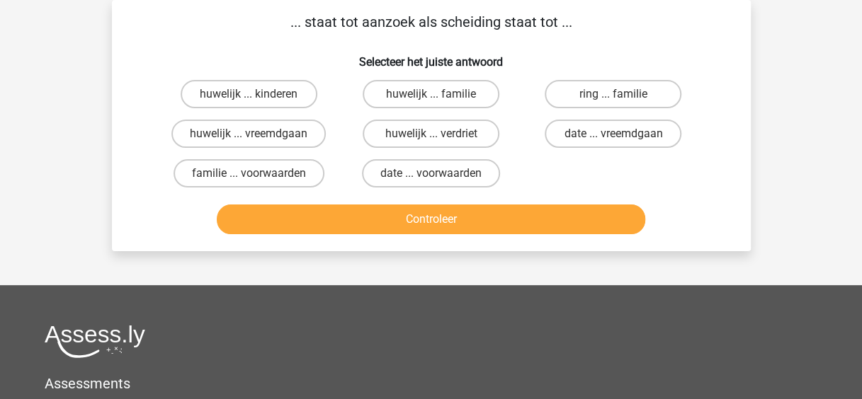
scroll to position [0, 0]
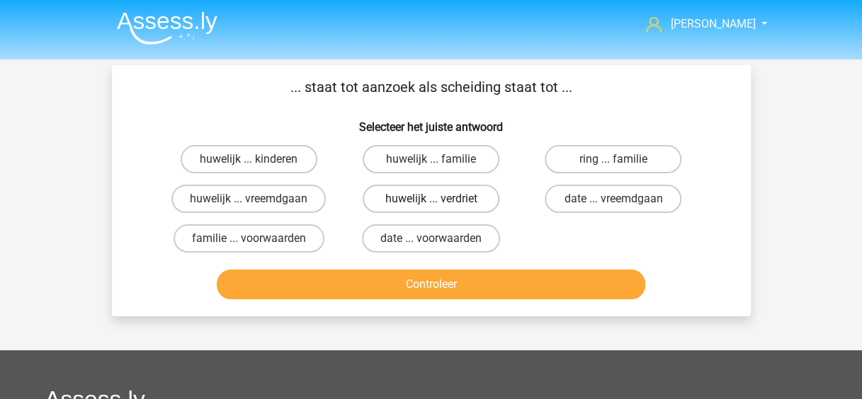
click at [413, 198] on label "huwelijk ... verdriet" at bounding box center [430, 199] width 137 height 28
click at [430, 199] on input "huwelijk ... verdriet" at bounding box center [434, 203] width 9 height 9
radio input "true"
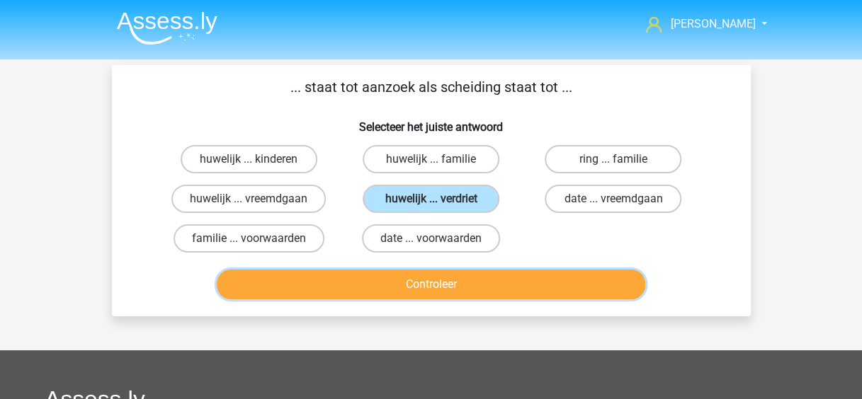
click at [443, 292] on button "Controleer" at bounding box center [431, 285] width 428 height 30
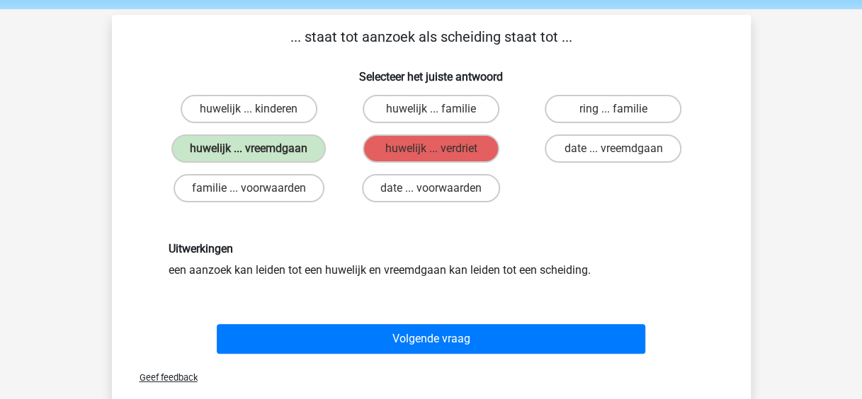
scroll to position [51, 0]
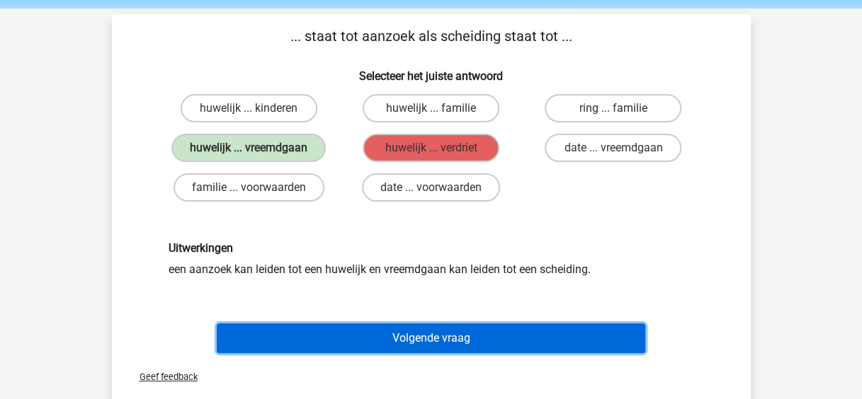
click at [443, 342] on button "Volgende vraag" at bounding box center [431, 339] width 428 height 30
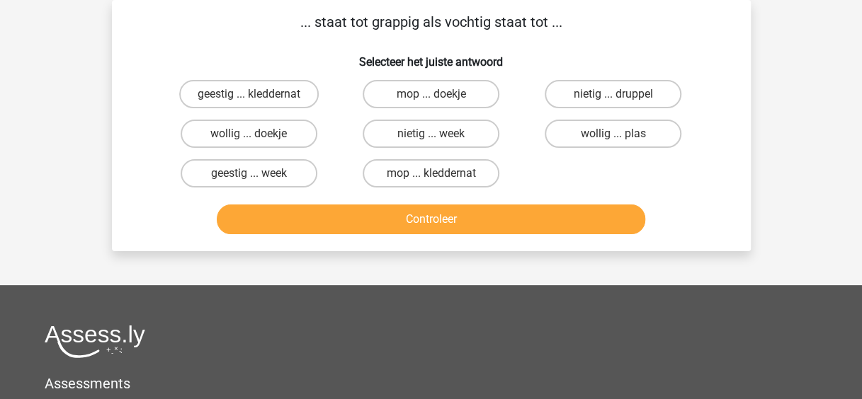
scroll to position [0, 0]
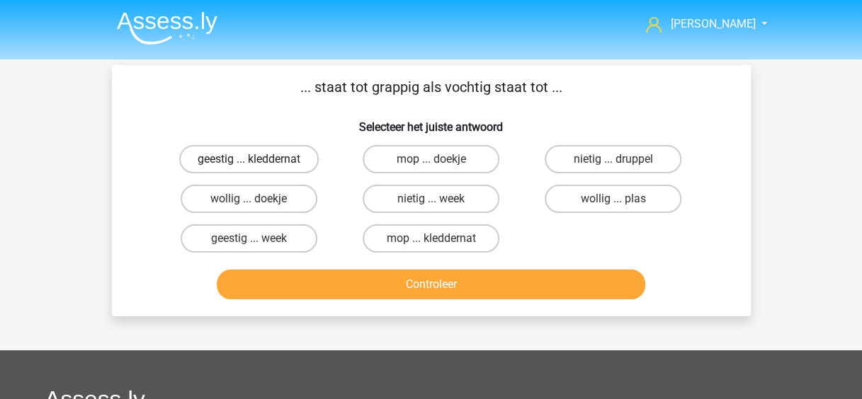
click at [231, 147] on label "geestig ... kleddernat" at bounding box center [248, 159] width 139 height 28
click at [248, 159] on input "geestig ... kleddernat" at bounding box center [252, 163] width 9 height 9
radio input "true"
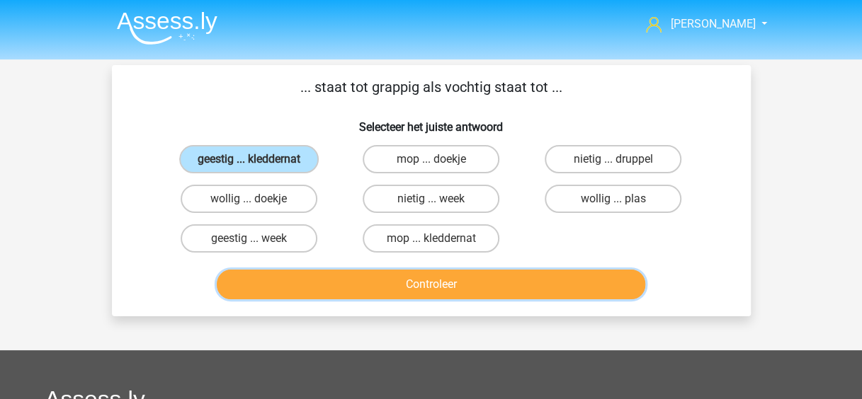
click at [433, 295] on button "Controleer" at bounding box center [431, 285] width 428 height 30
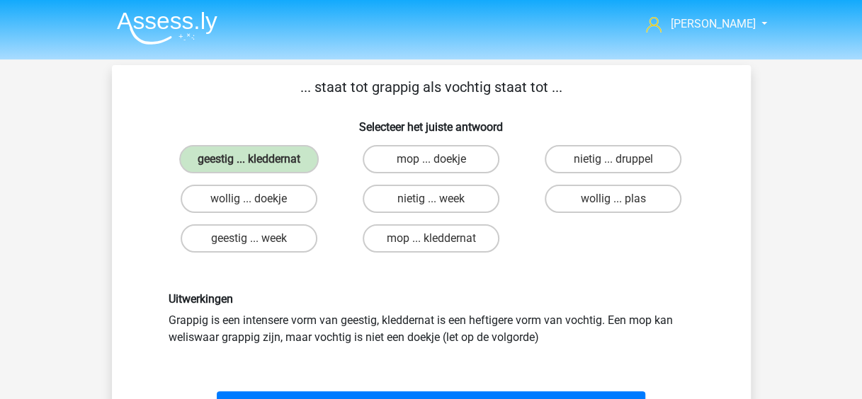
scroll to position [204, 0]
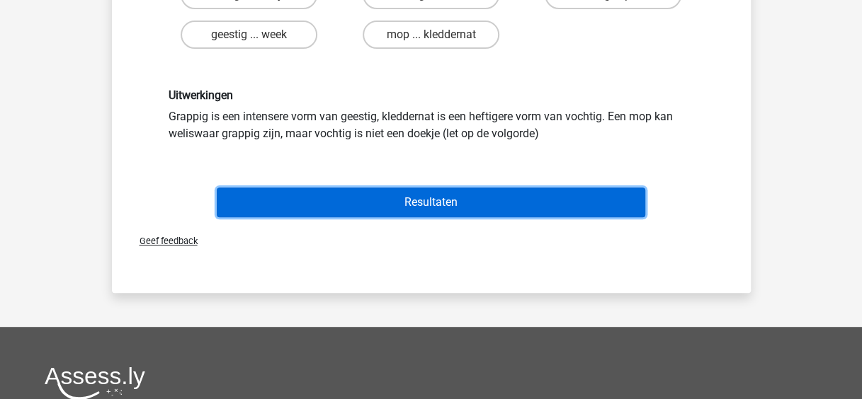
click at [459, 210] on button "Resultaten" at bounding box center [431, 203] width 428 height 30
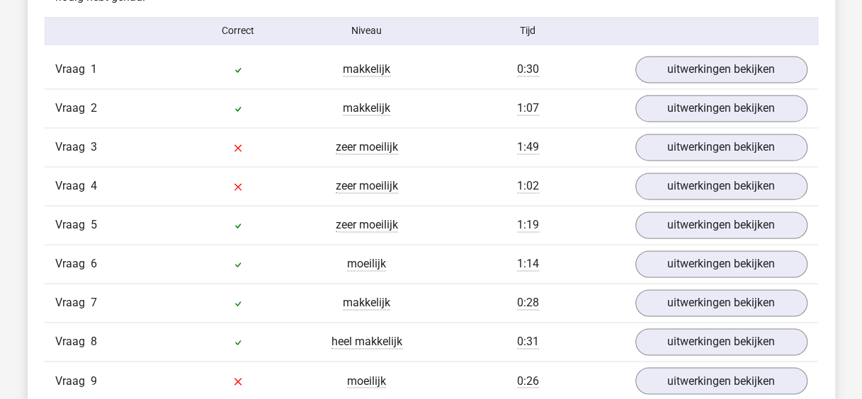
scroll to position [923, 0]
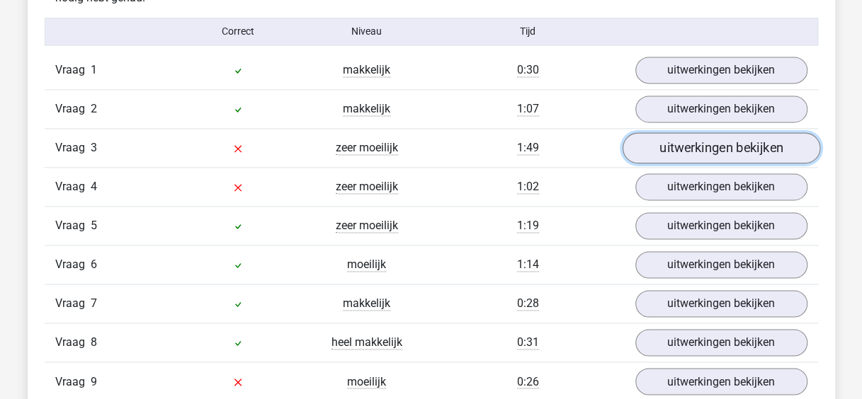
click at [704, 143] on link "uitwerkingen bekijken" at bounding box center [721, 147] width 198 height 31
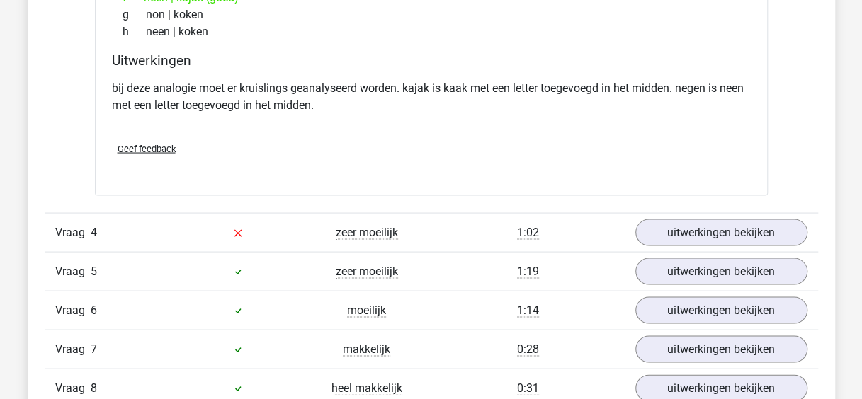
scroll to position [1249, 0]
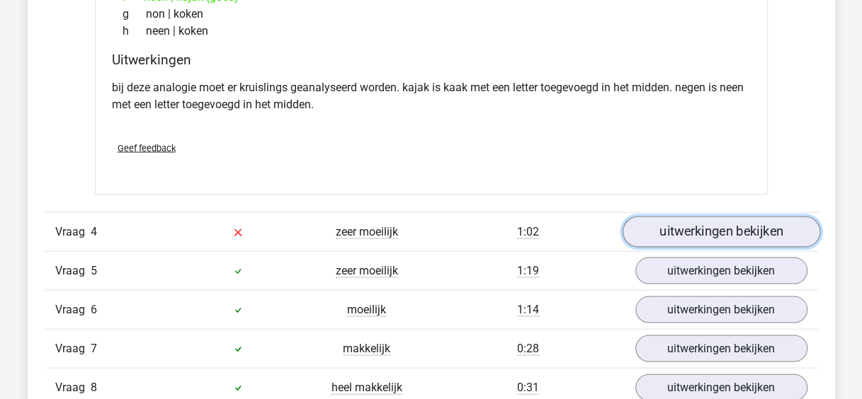
click at [694, 227] on link "uitwerkingen bekijken" at bounding box center [721, 231] width 198 height 31
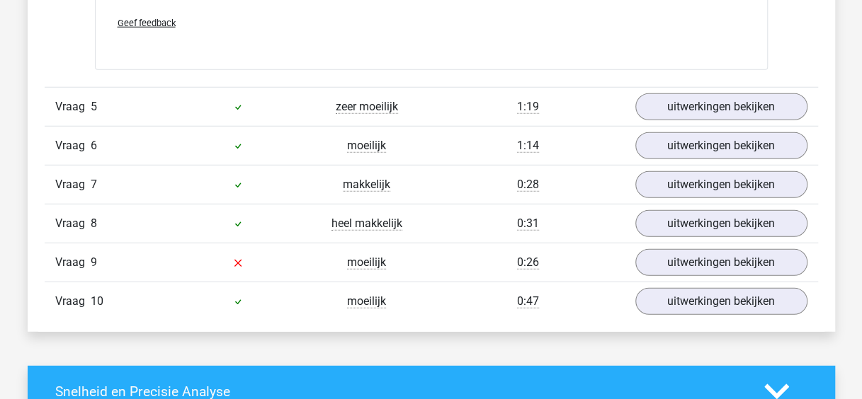
scroll to position [1785, 0]
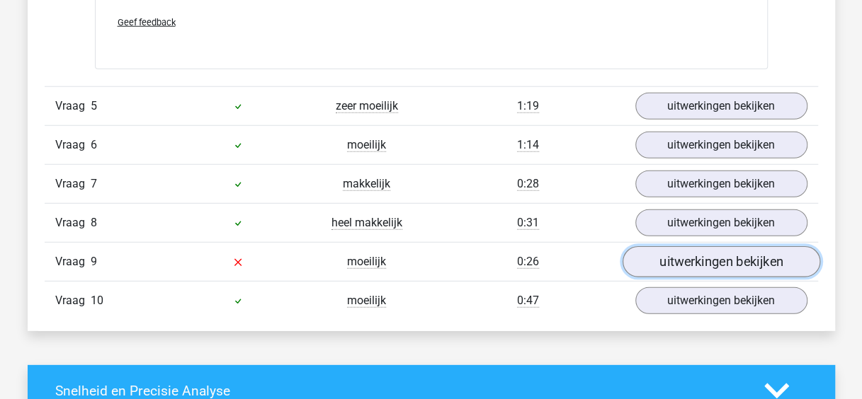
click at [709, 259] on link "uitwerkingen bekijken" at bounding box center [721, 261] width 198 height 31
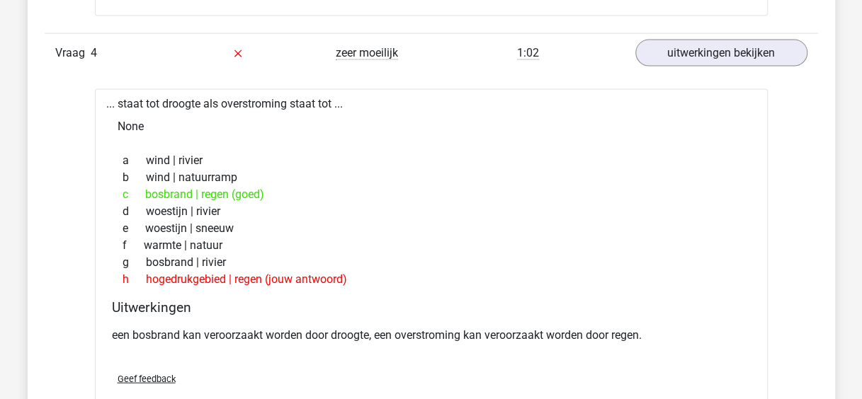
scroll to position [1427, 0]
drag, startPoint x: 481, startPoint y: 435, endPoint x: 590, endPoint y: 55, distance: 395.3
click at [590, 55] on div "1:02" at bounding box center [527, 53] width 193 height 17
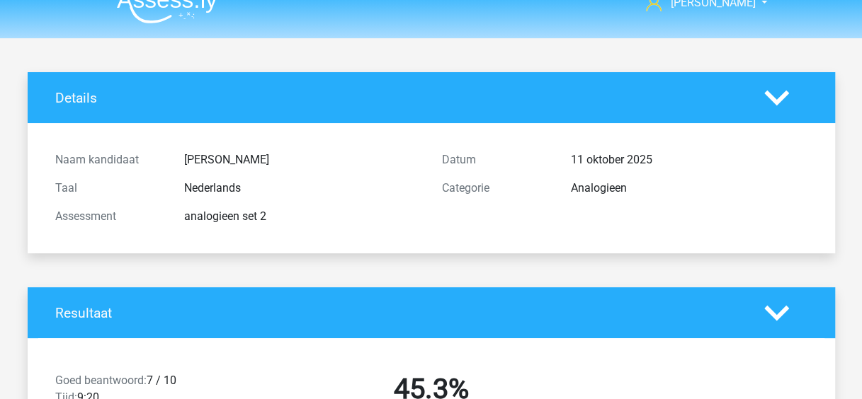
scroll to position [0, 0]
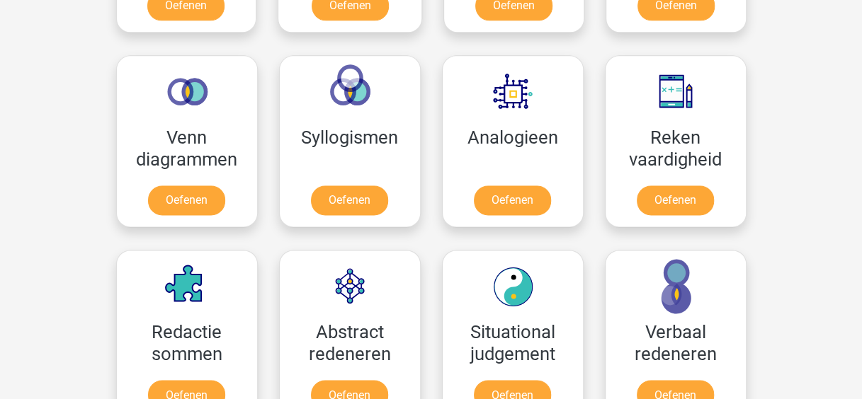
scroll to position [902, 0]
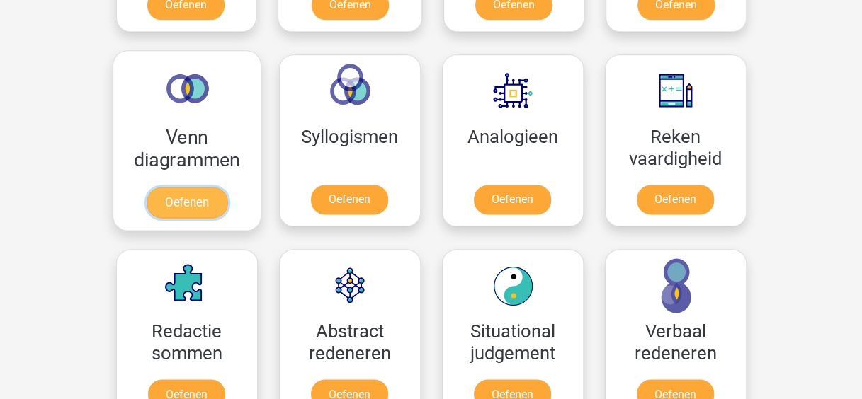
click at [190, 193] on link "Oefenen" at bounding box center [186, 202] width 81 height 31
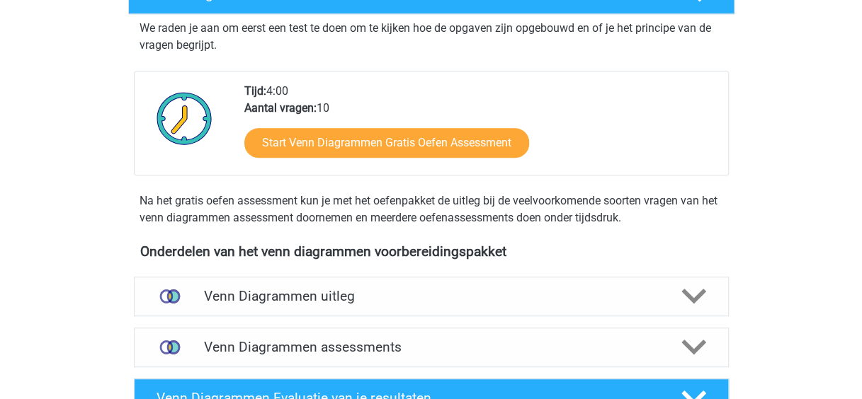
scroll to position [314, 0]
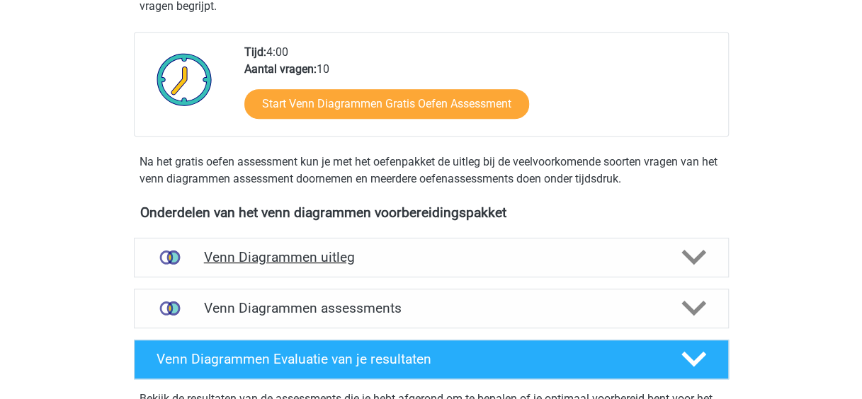
click at [714, 256] on div at bounding box center [691, 257] width 47 height 25
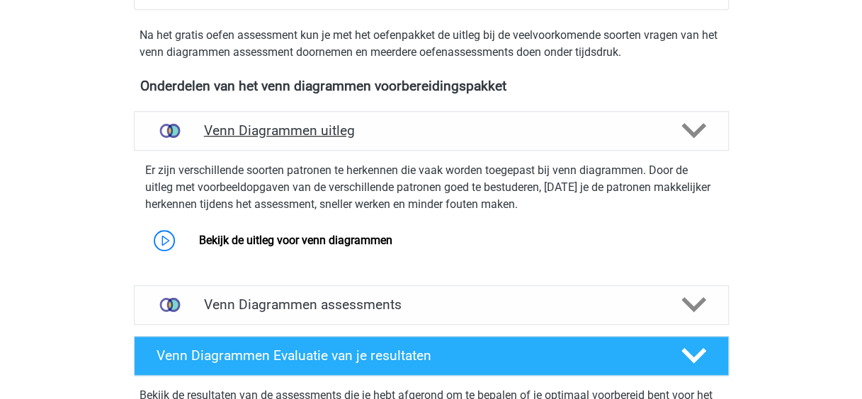
scroll to position [442, 0]
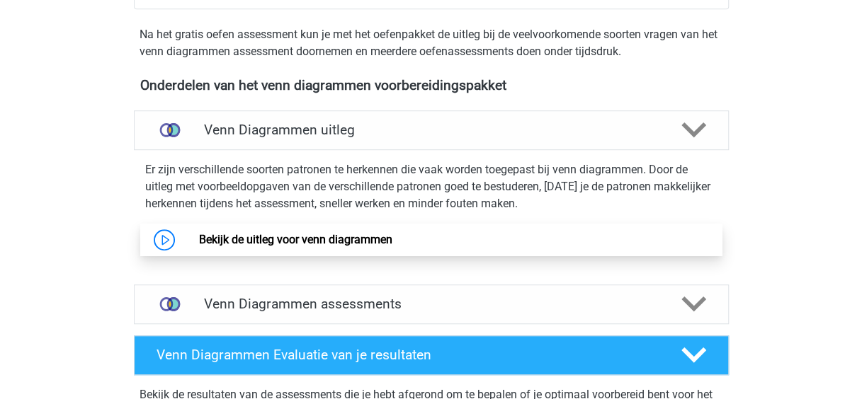
click at [309, 236] on link "Bekijk de uitleg voor venn diagrammen" at bounding box center [295, 239] width 193 height 13
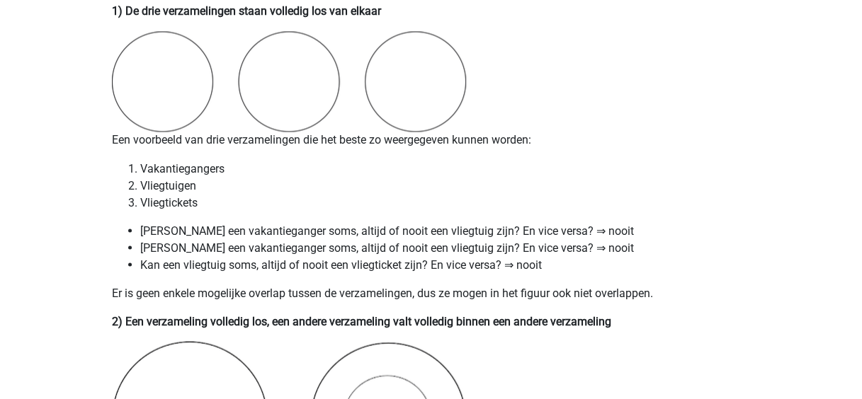
scroll to position [1123, 0]
click at [467, 251] on li "[PERSON_NAME] een vakantieganger soms, altijd of nooit een vliegtuig zijn? En v…" at bounding box center [445, 247] width 610 height 17
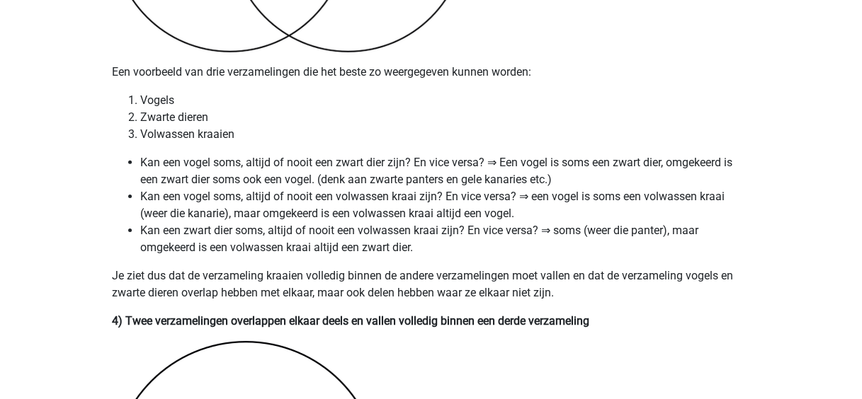
scroll to position [2069, 0]
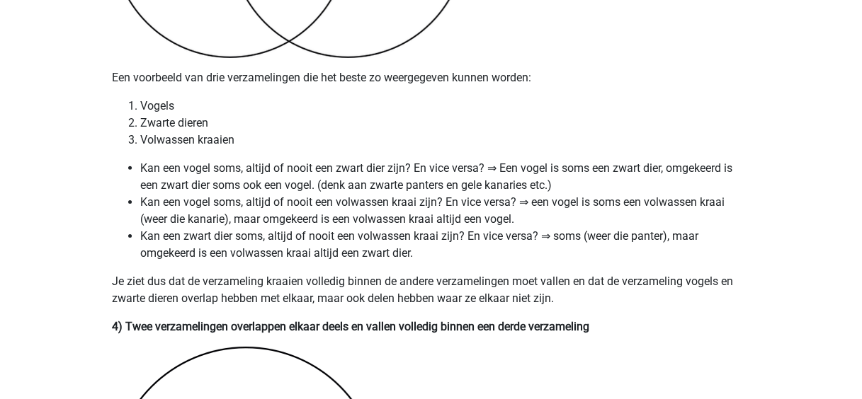
click at [503, 279] on p "Je ziet dus dat de verzameling kraaien volledig binnen de andere verzamelingen …" at bounding box center [431, 290] width 639 height 34
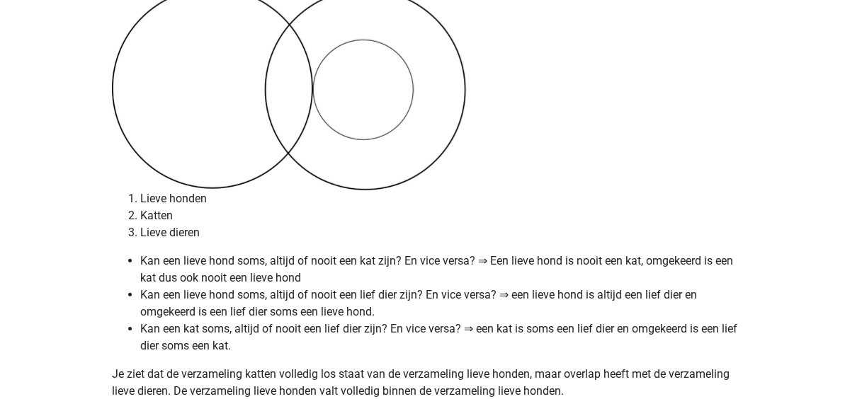
scroll to position [4519, 0]
